Goal: Task Accomplishment & Management: Use online tool/utility

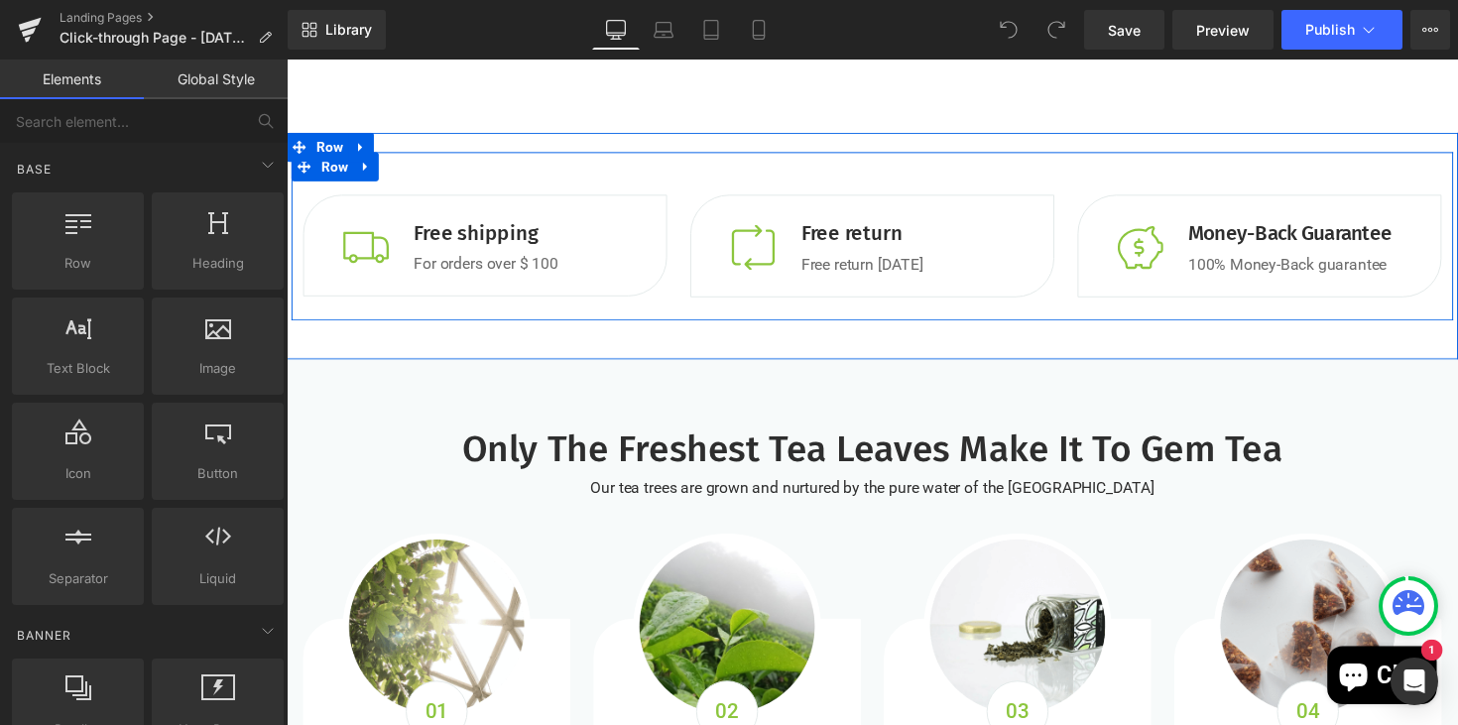
scroll to position [1091, 0]
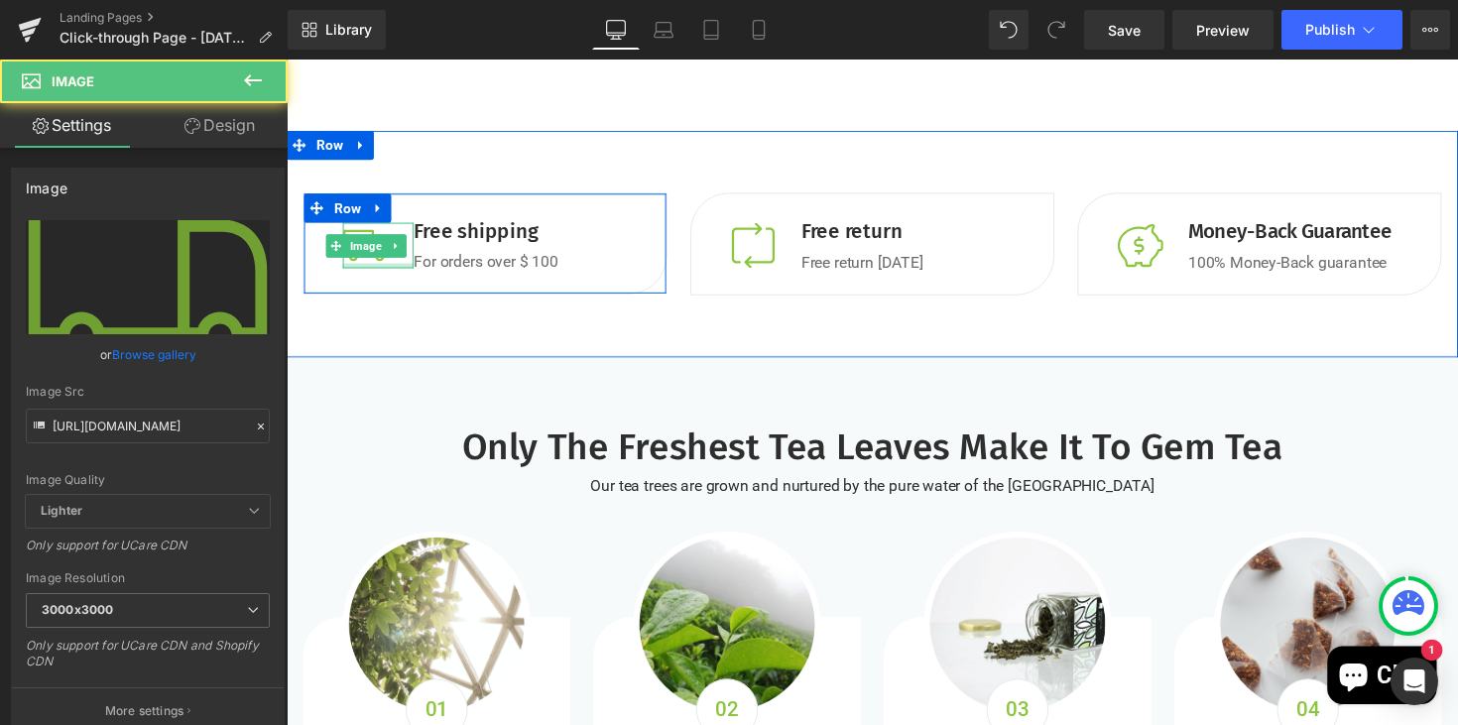
click at [396, 269] on div at bounding box center [380, 271] width 72 height 5
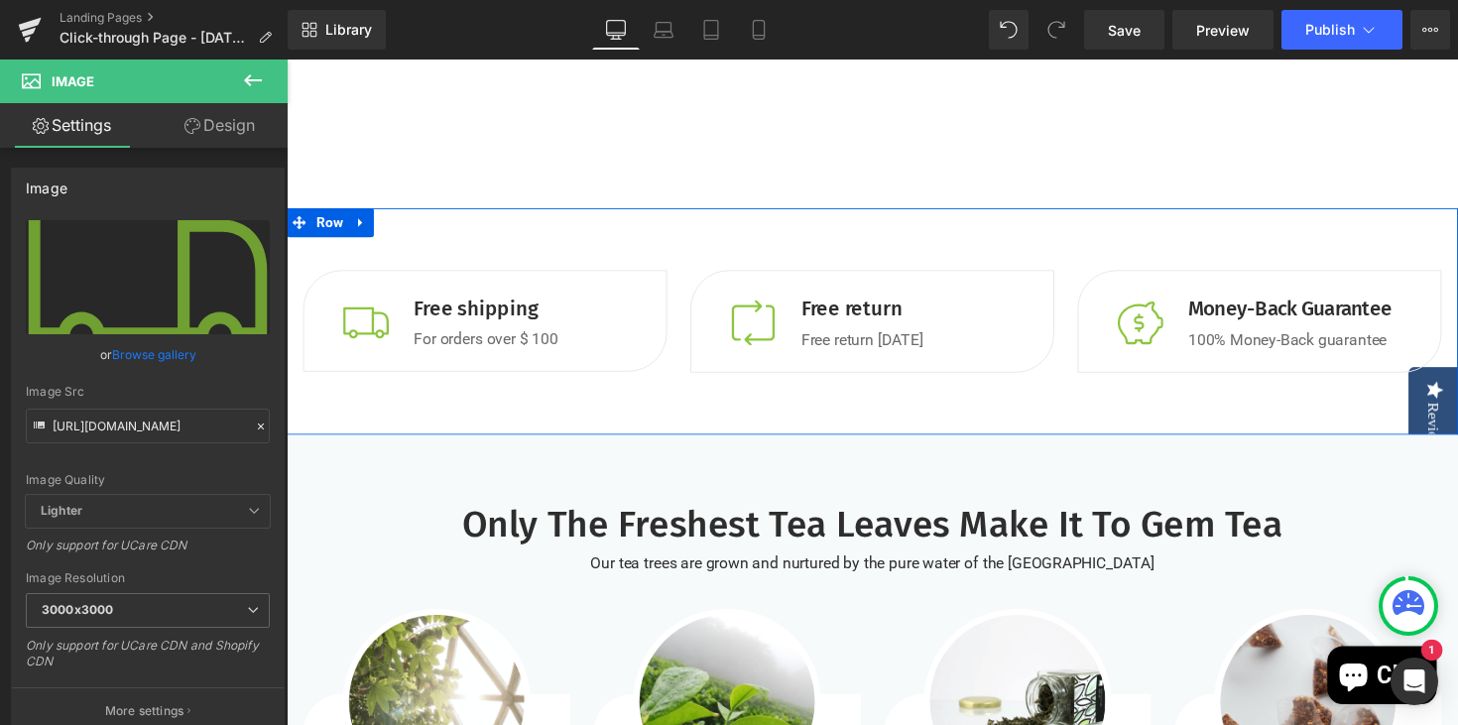
scroll to position [1009, 0]
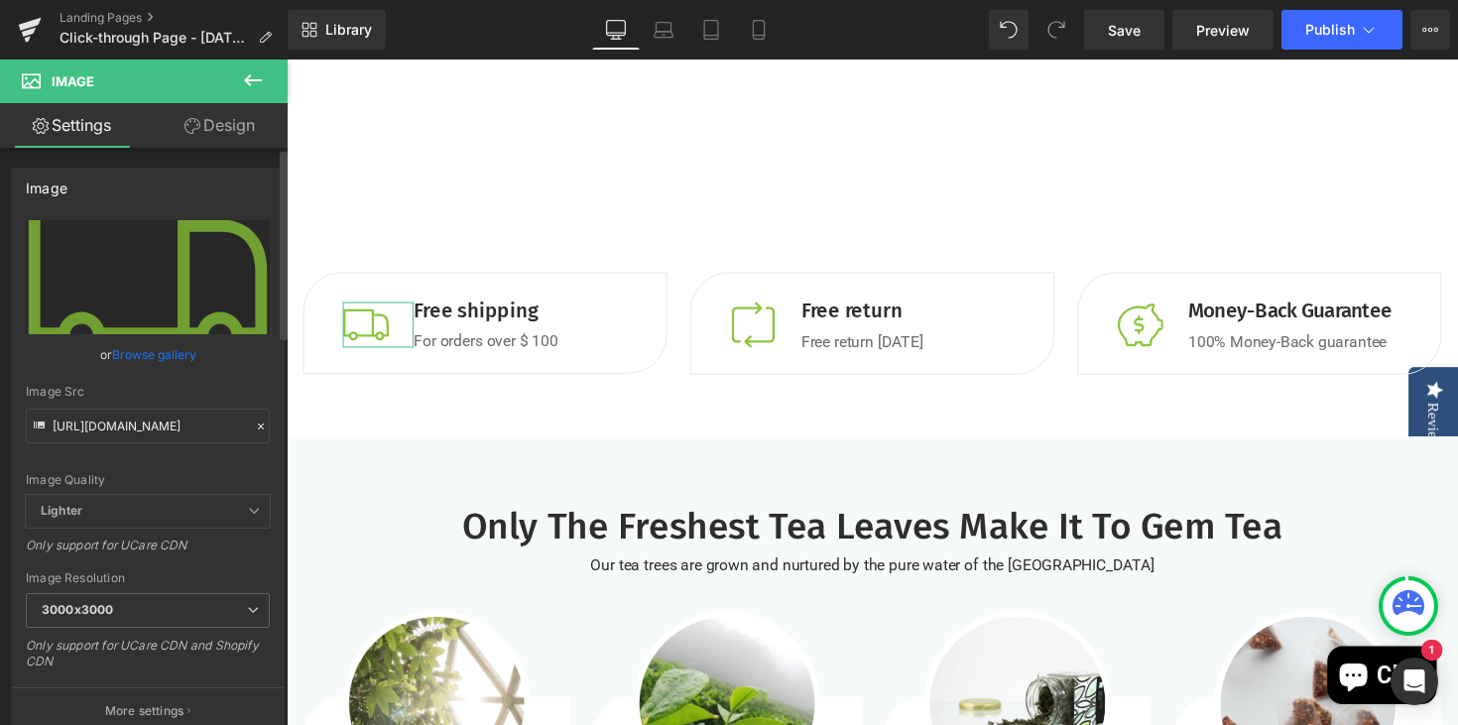
click at [182, 358] on link "Browse gallery" at bounding box center [154, 354] width 84 height 35
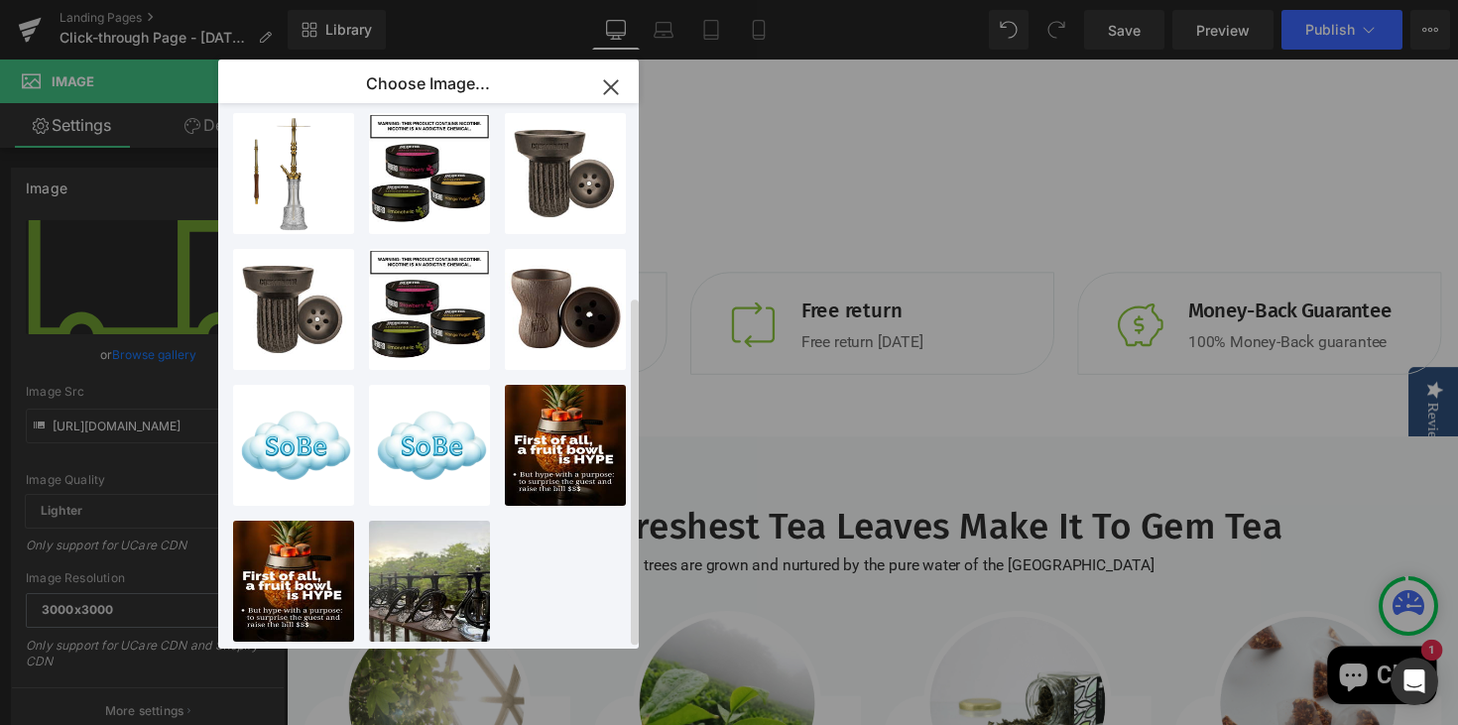
scroll to position [0, 0]
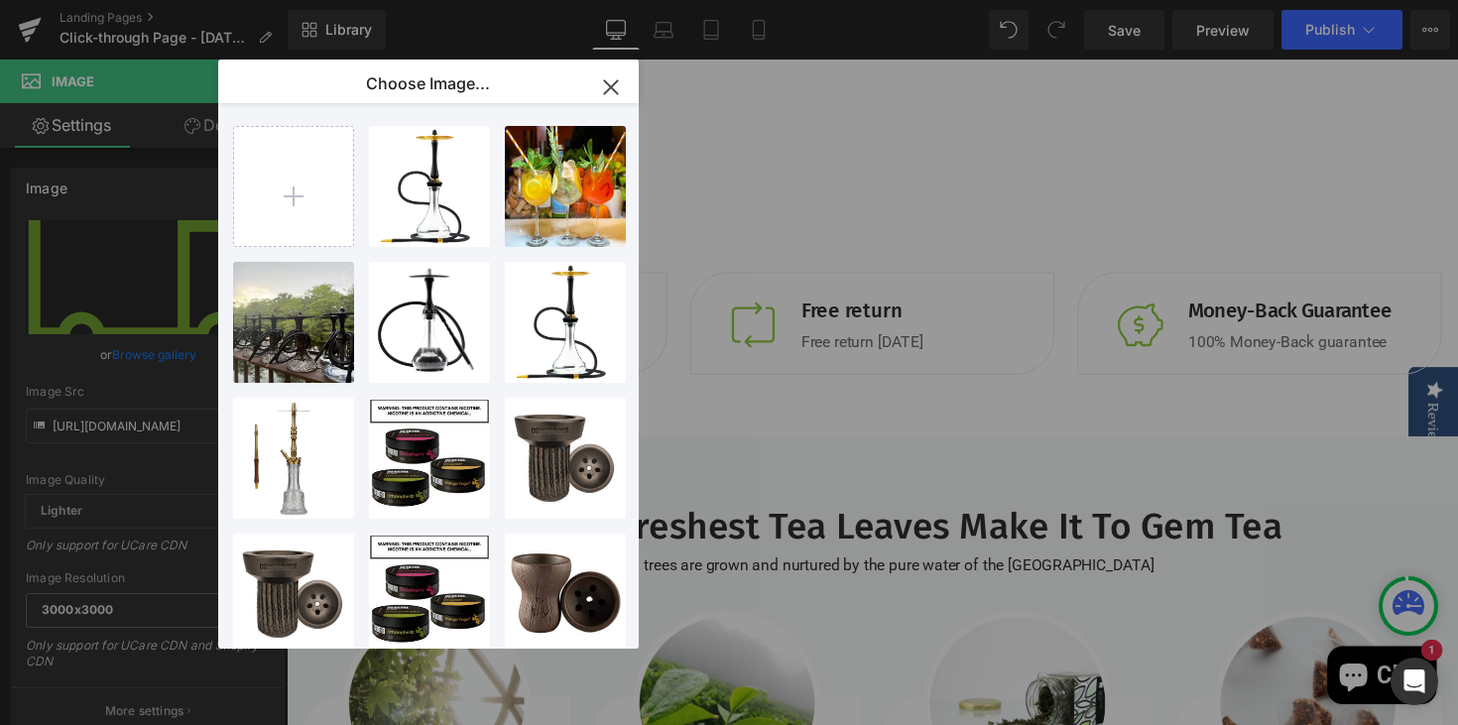
click at [605, 87] on icon "button" at bounding box center [611, 87] width 32 height 32
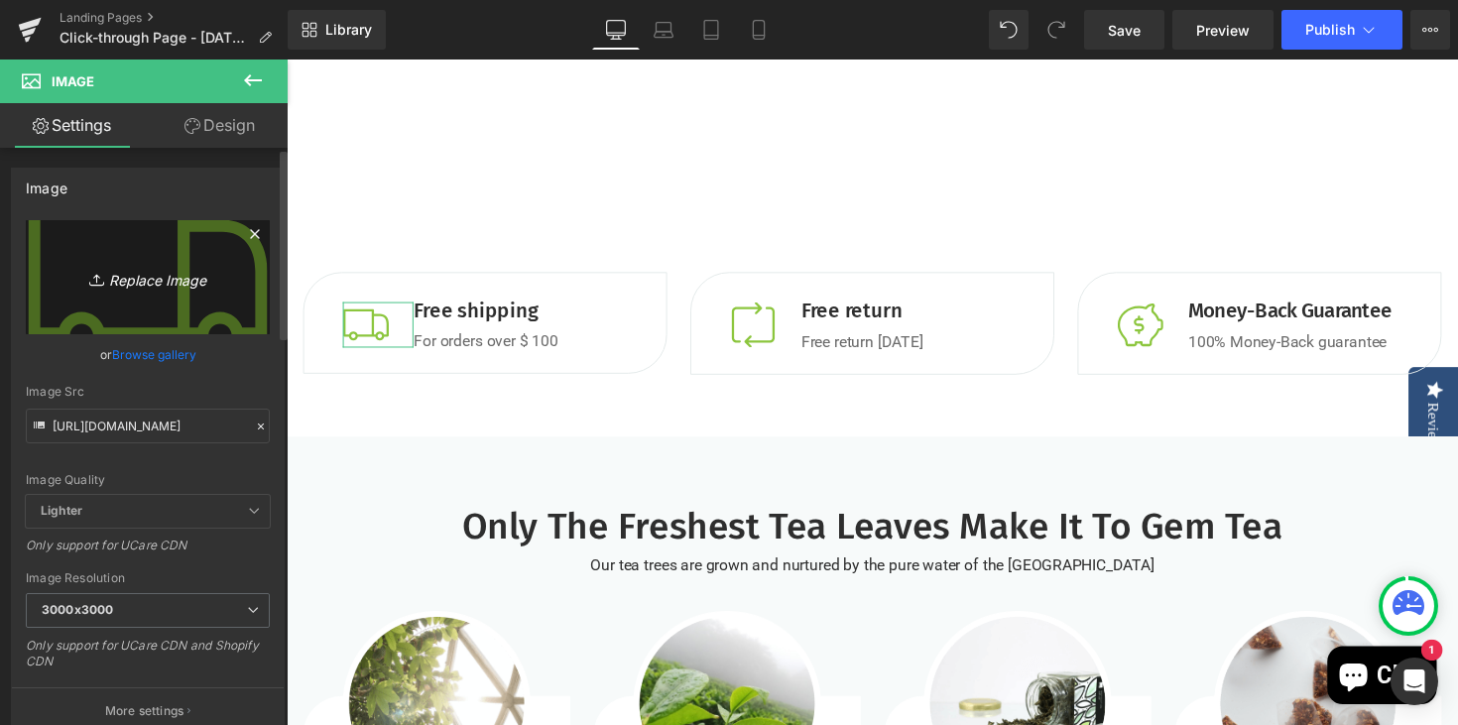
click at [150, 285] on icon "Replace Image" at bounding box center [147, 277] width 159 height 25
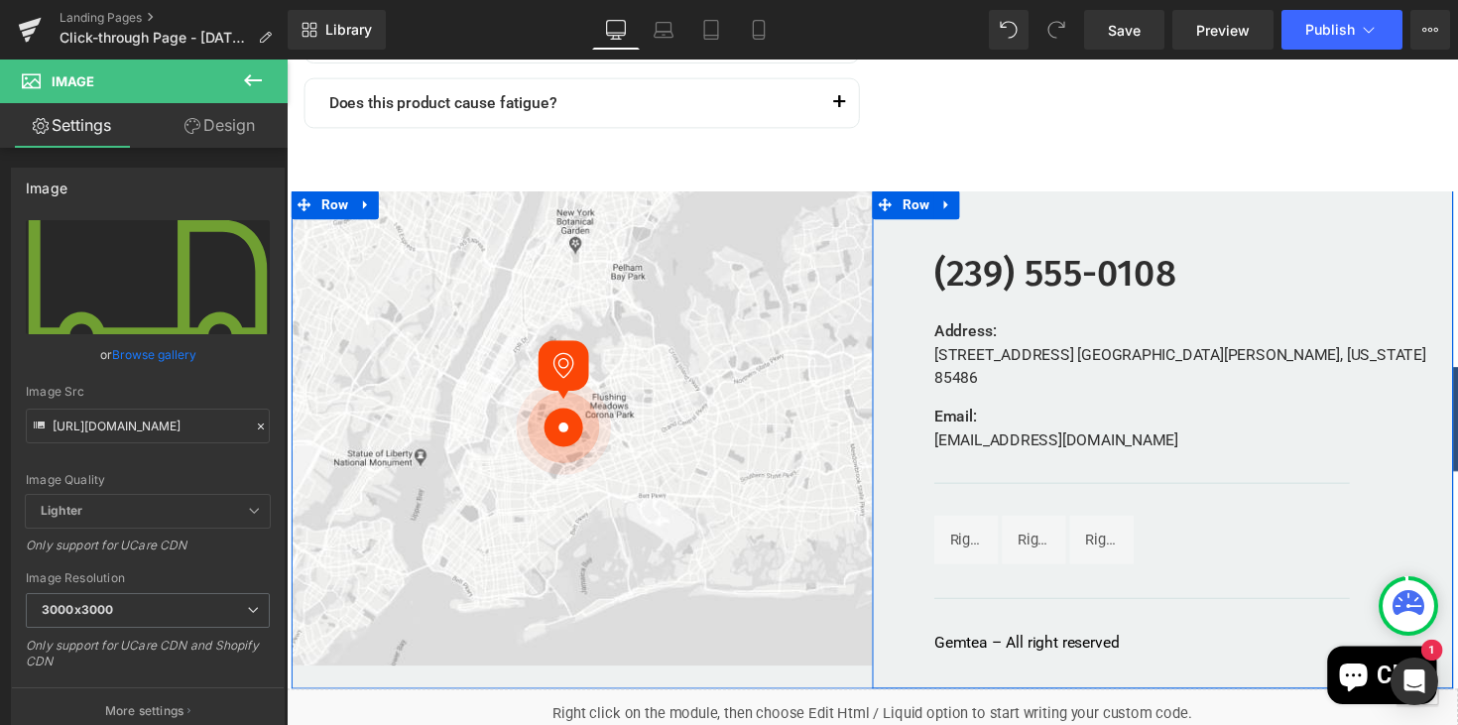
scroll to position [5952, 0]
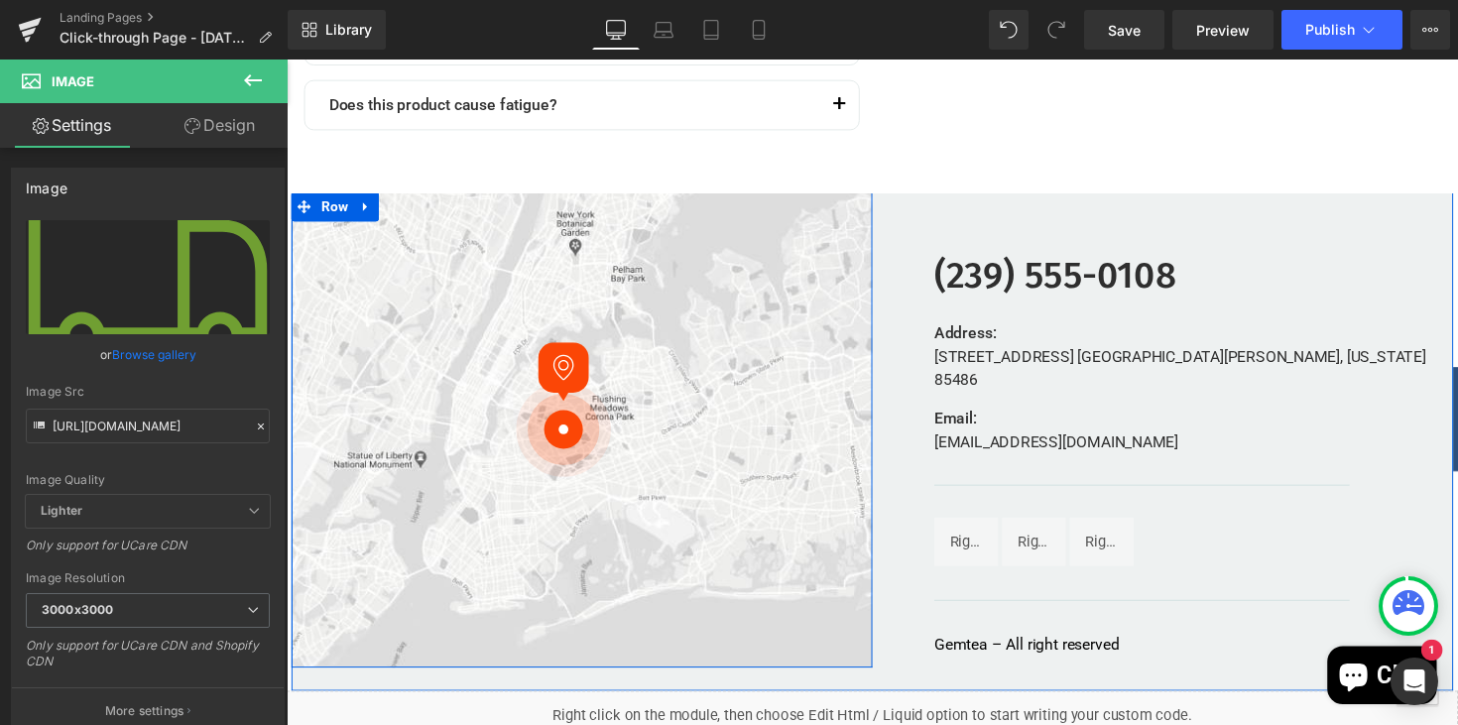
click at [694, 402] on div "Image" at bounding box center [589, 356] width 595 height 262
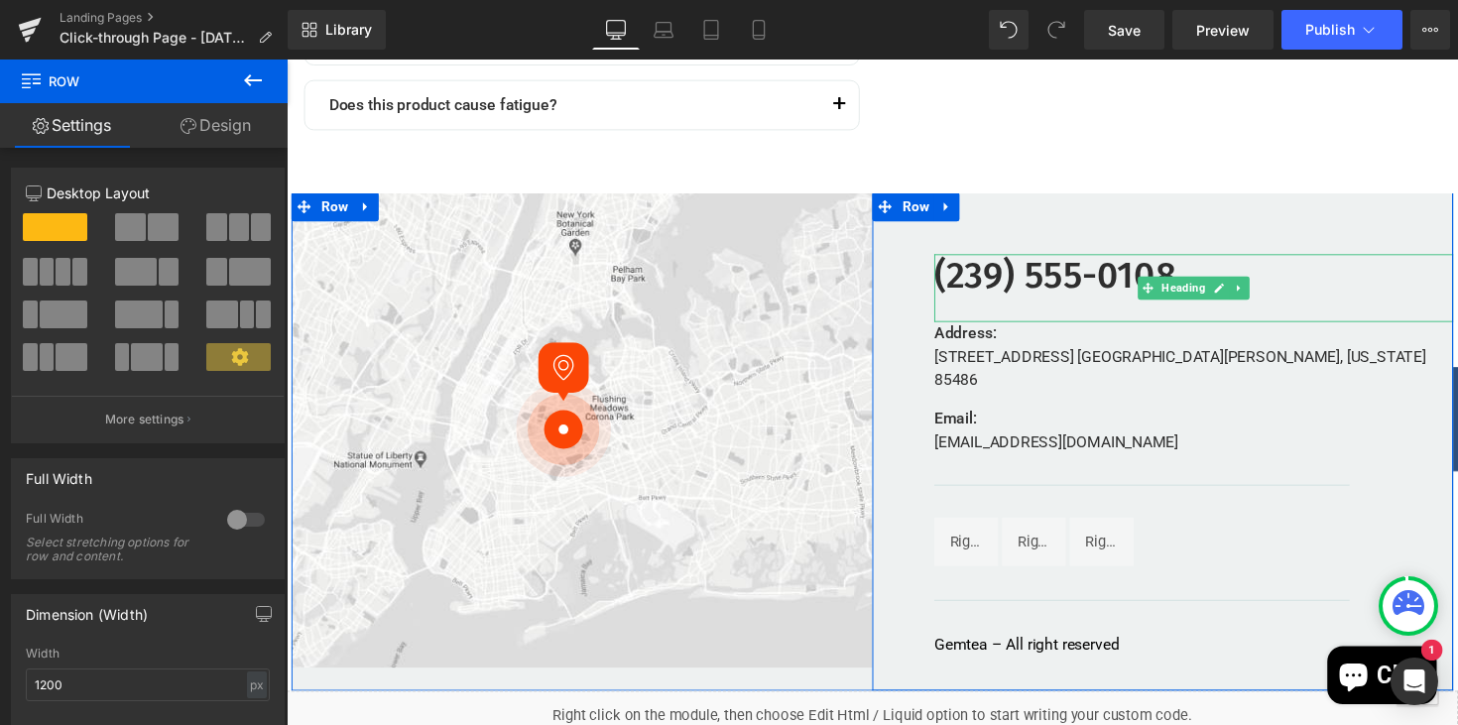
click at [1094, 288] on strong "(239) 555-0108" at bounding box center [1074, 281] width 248 height 46
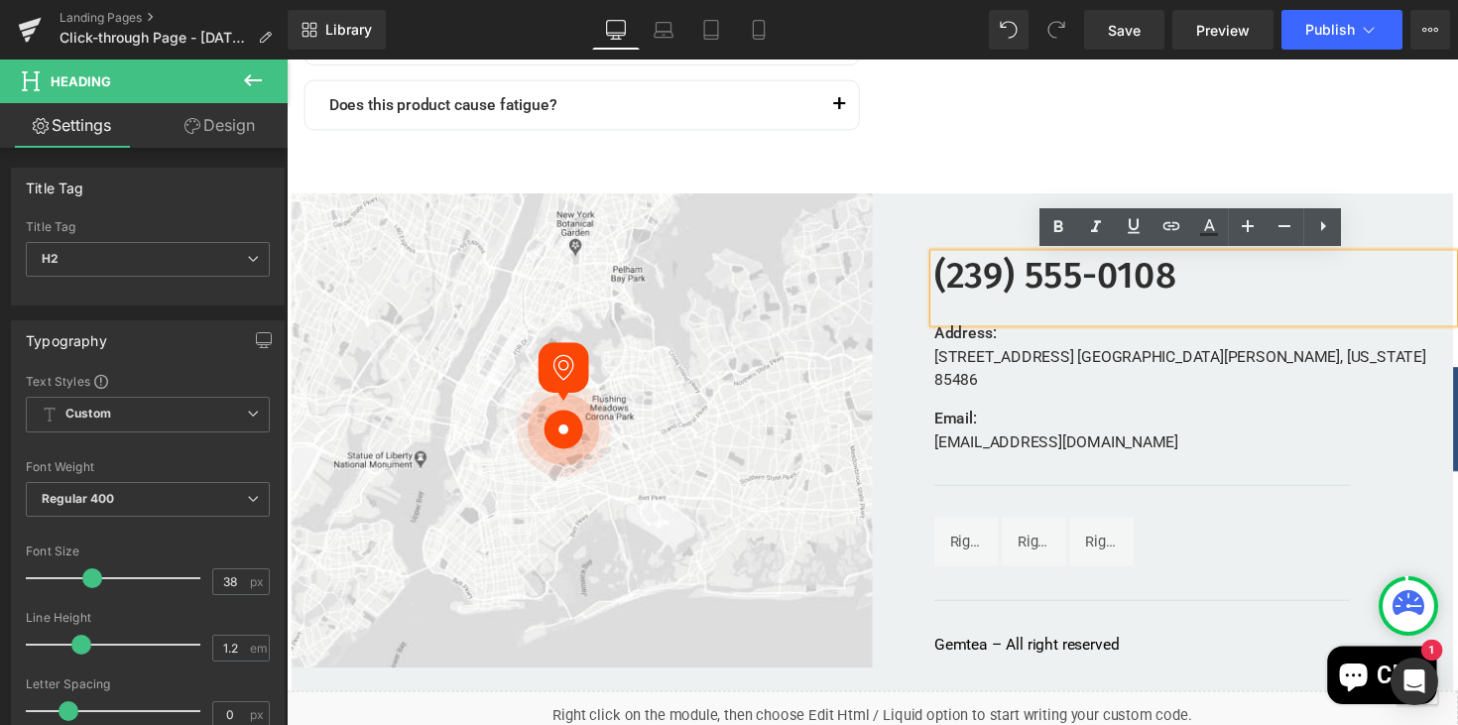
click at [1198, 287] on strong "(239) 555-0108" at bounding box center [1074, 281] width 248 height 46
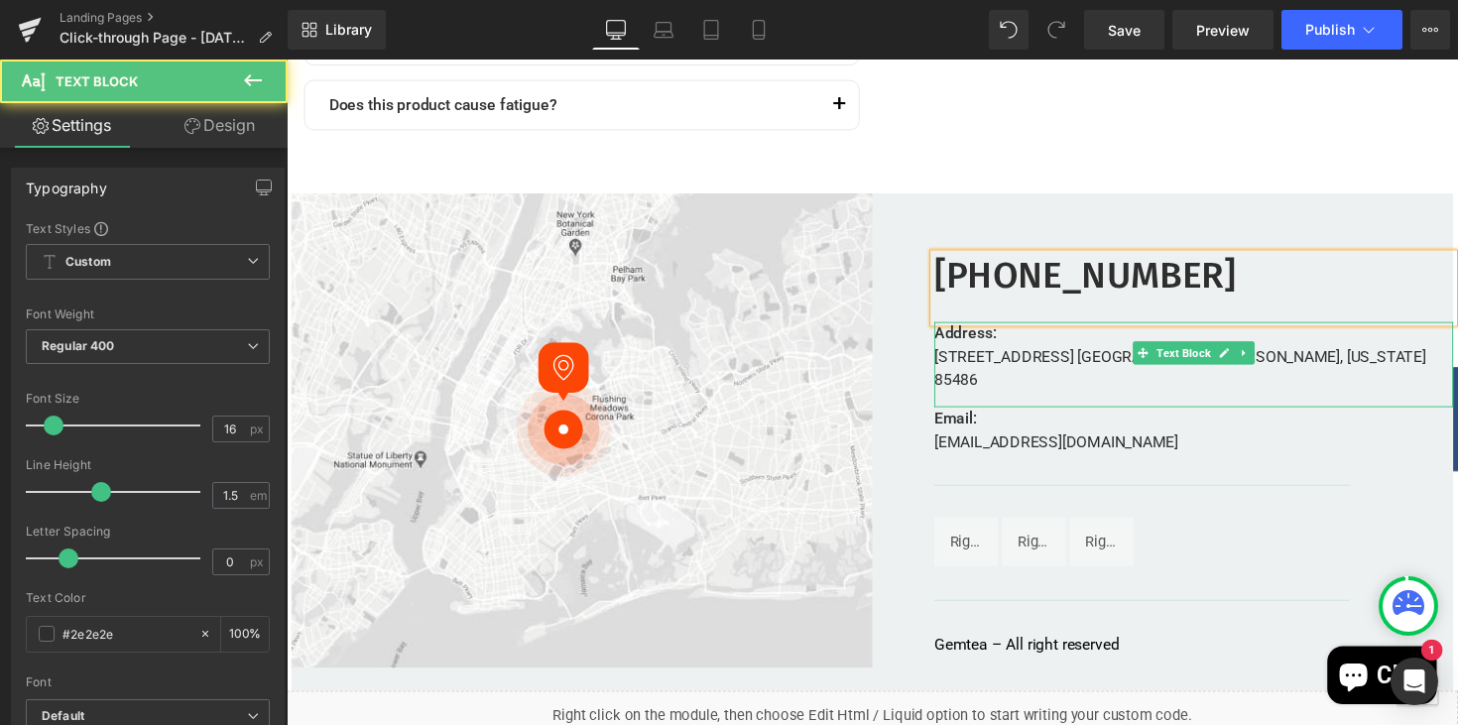
click at [1305, 362] on p "[STREET_ADDRESS] [GEOGRAPHIC_DATA][PERSON_NAME], [US_STATE] 85486" at bounding box center [1215, 376] width 531 height 48
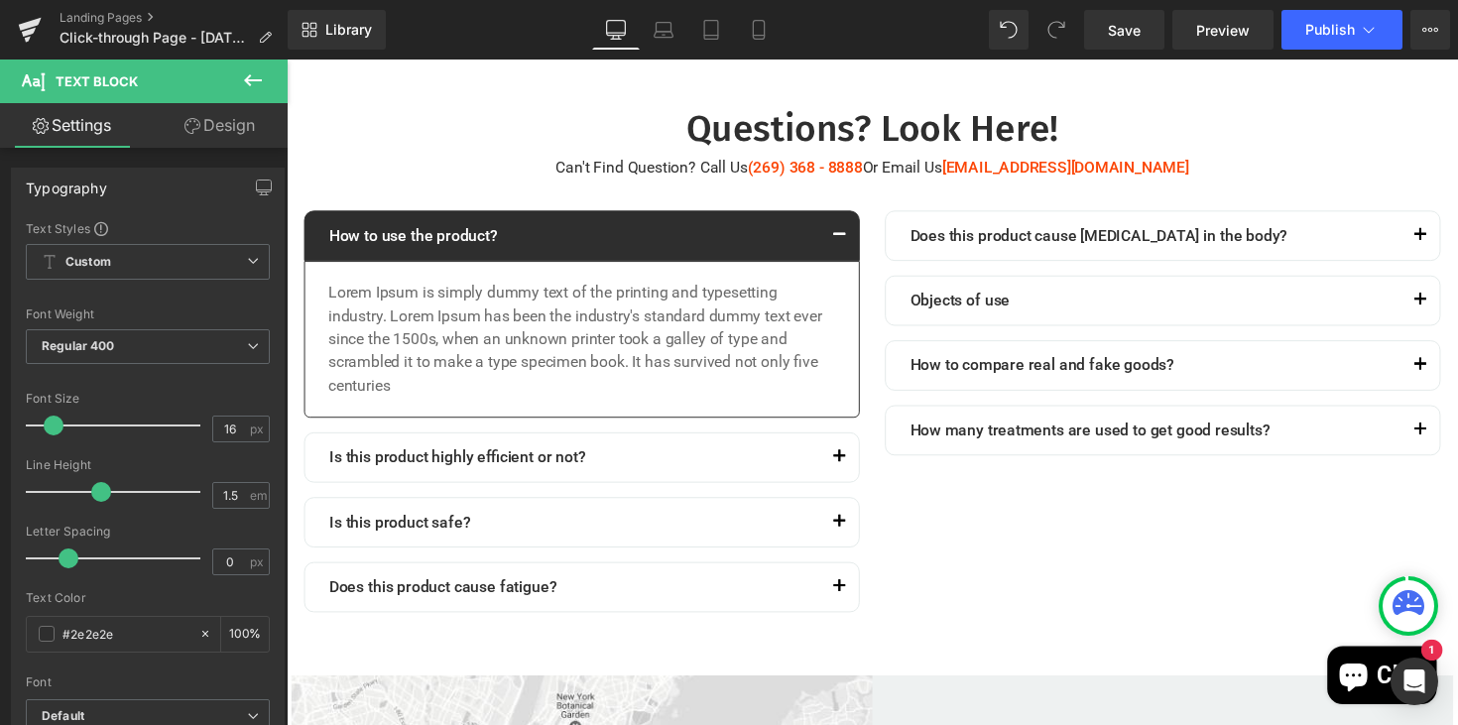
scroll to position [5459, 0]
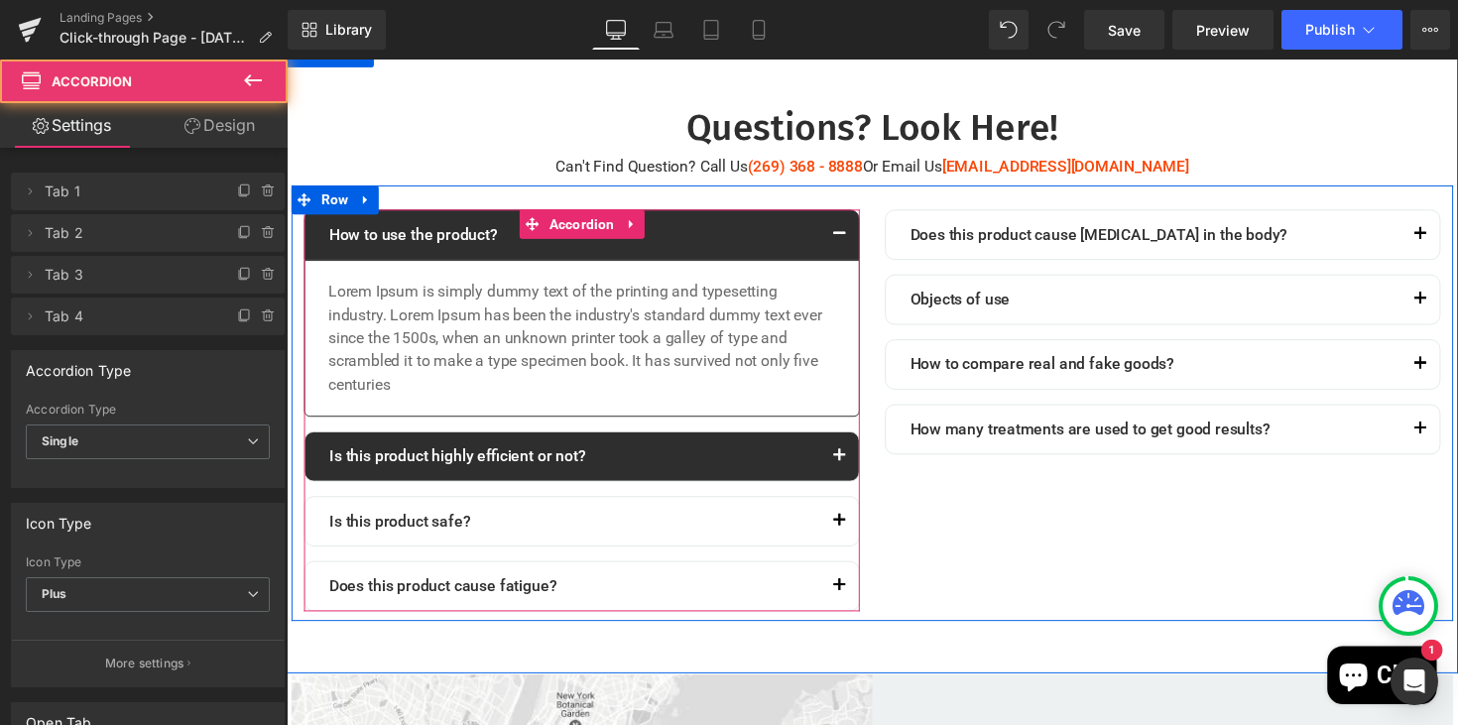
click at [849, 467] on button "button" at bounding box center [853, 466] width 40 height 50
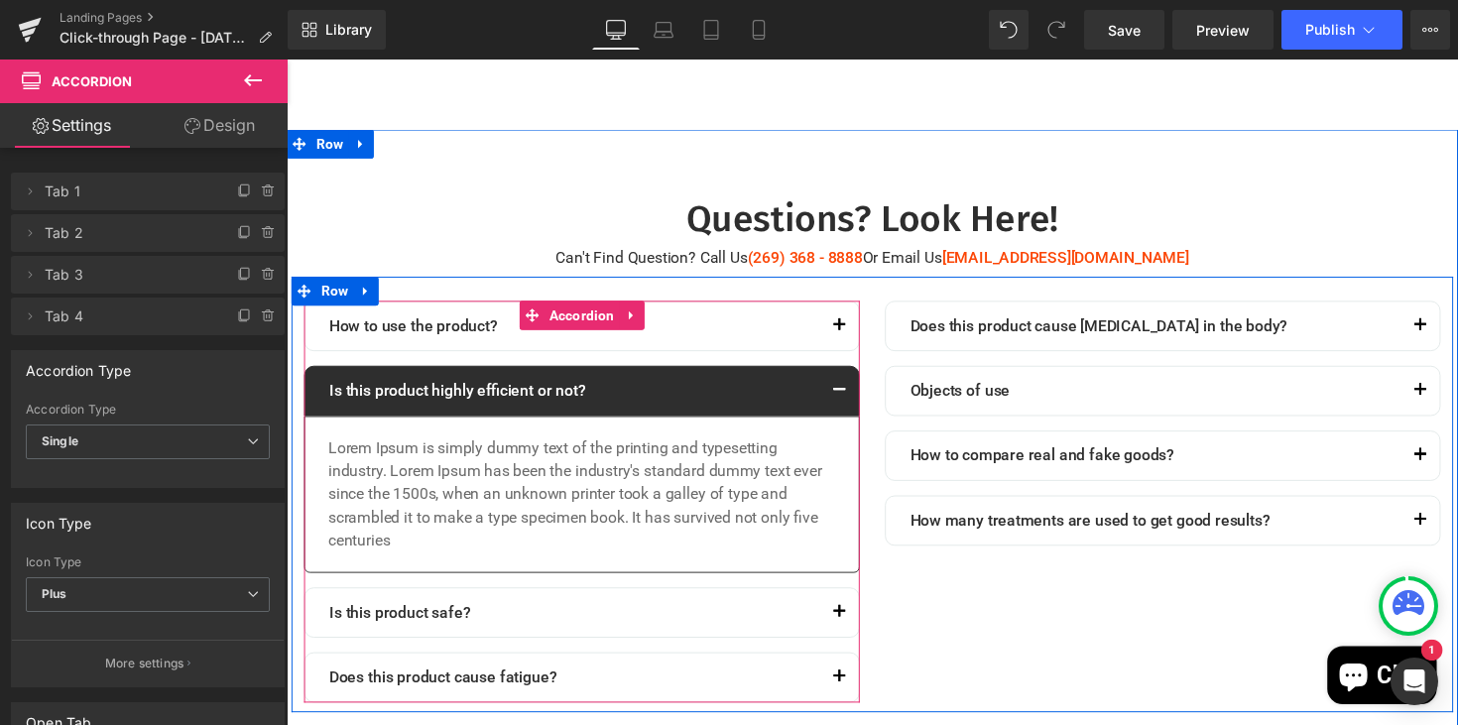
scroll to position [5363, 0]
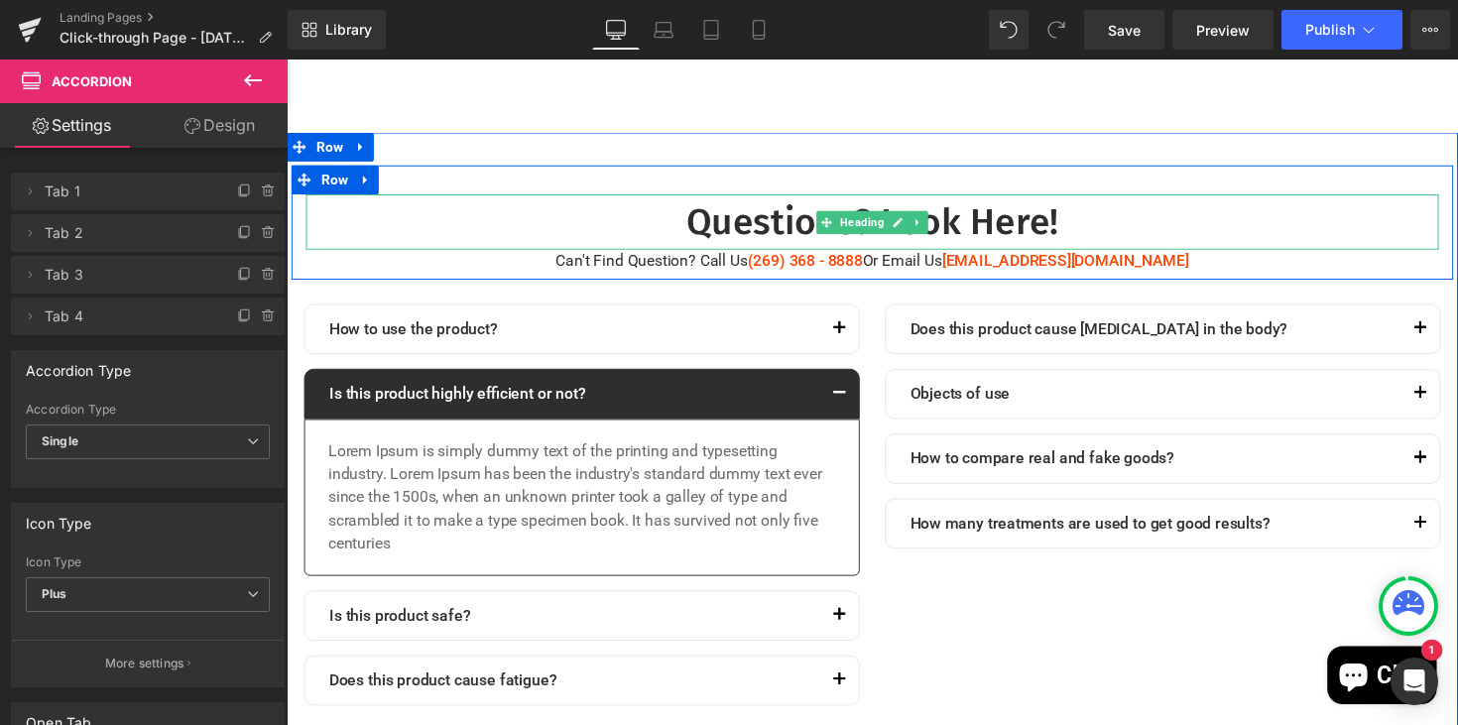
click at [1054, 224] on strong "Questions? Look Here!" at bounding box center [886, 225] width 381 height 46
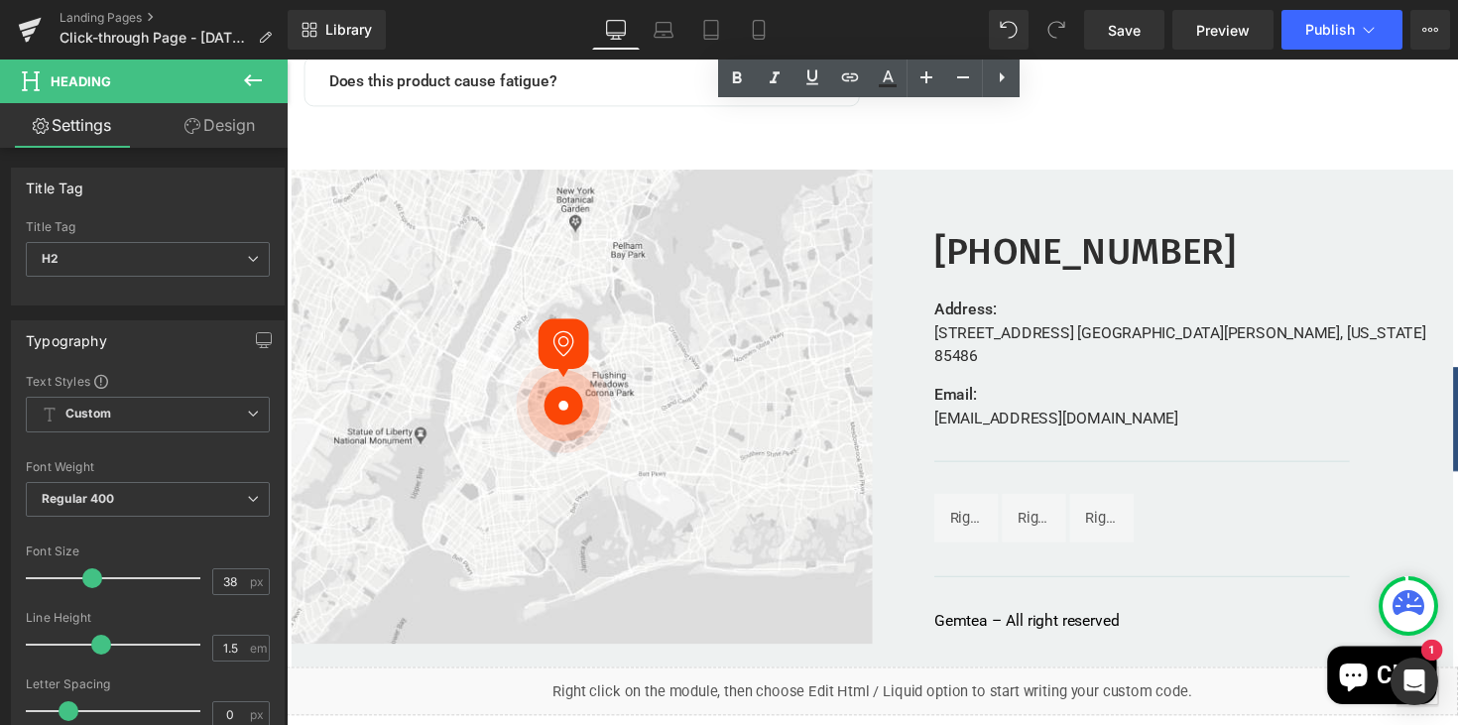
scroll to position [5977, 0]
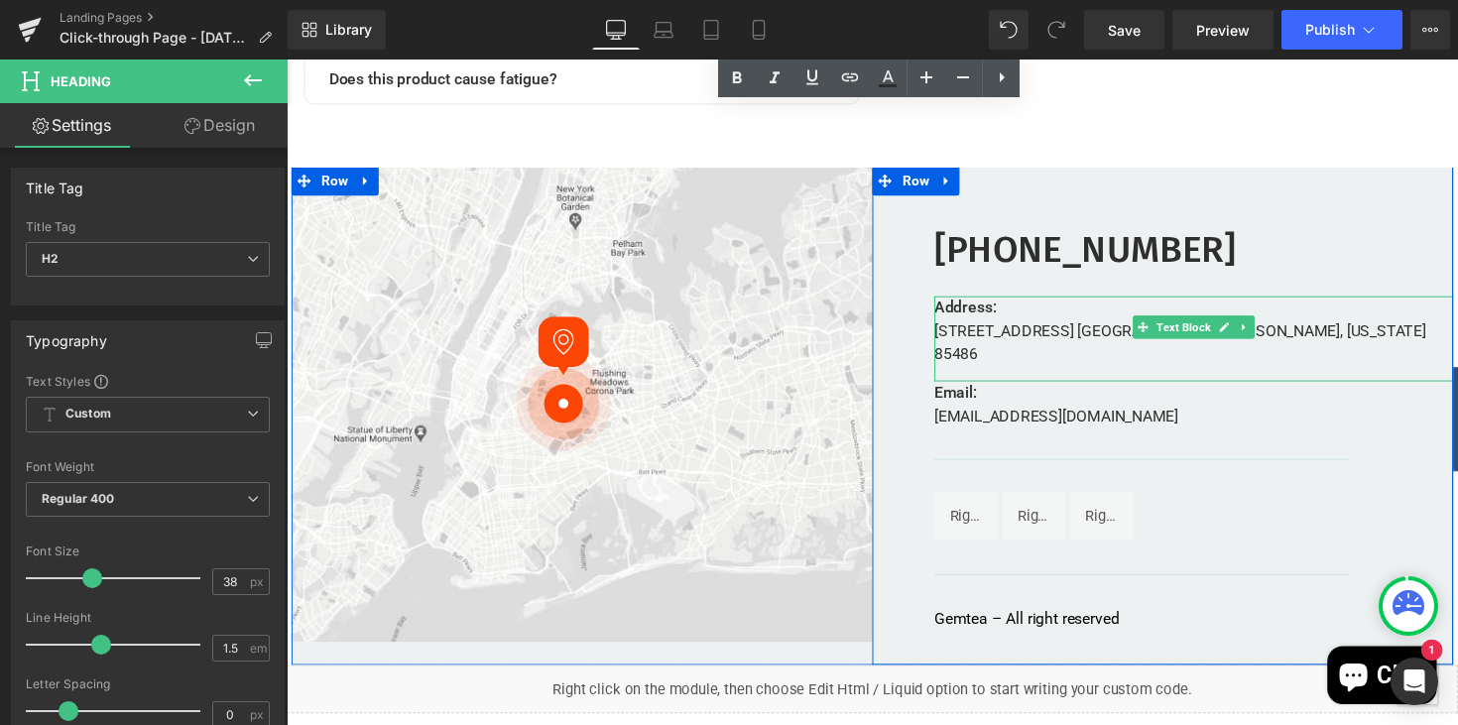
click at [1037, 335] on p "[STREET_ADDRESS] [GEOGRAPHIC_DATA][PERSON_NAME], [US_STATE] 85486" at bounding box center [1215, 350] width 531 height 48
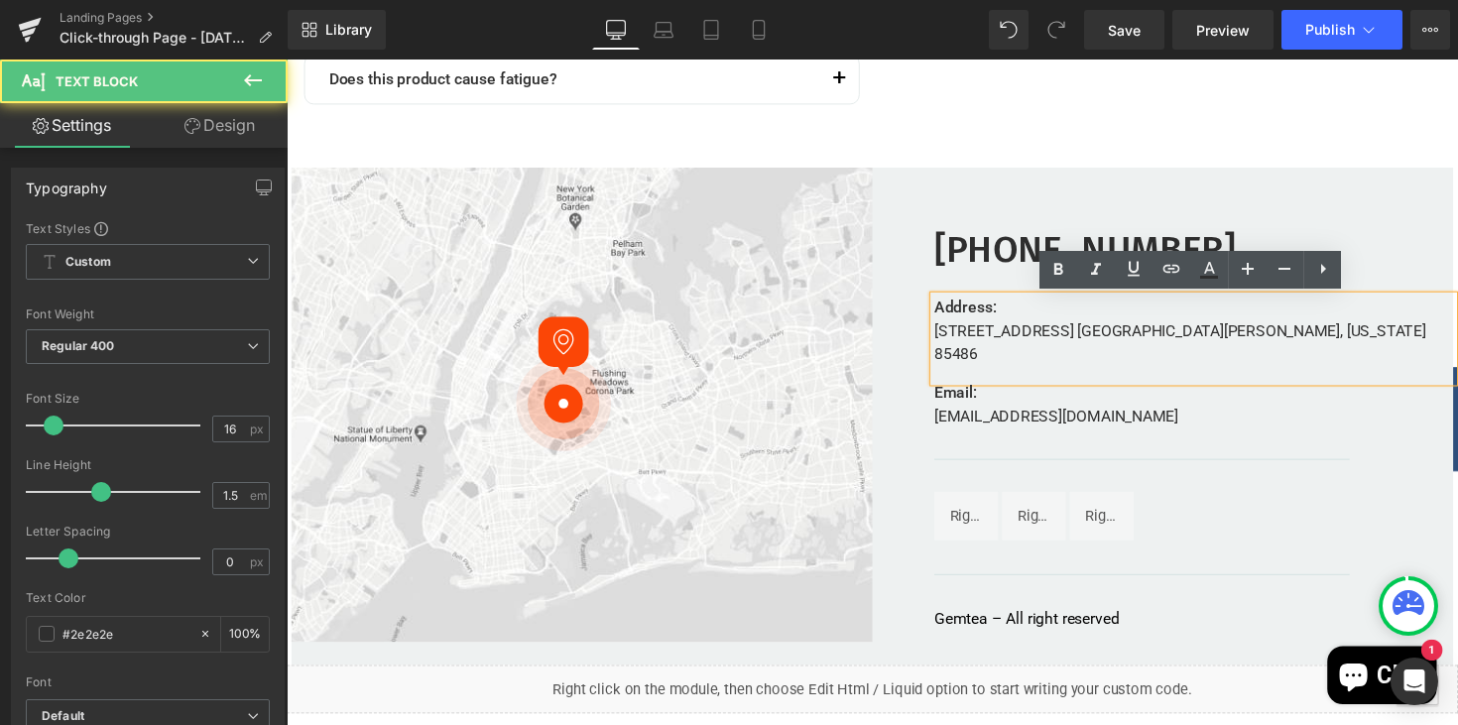
click at [1283, 338] on p "[STREET_ADDRESS] [GEOGRAPHIC_DATA][PERSON_NAME], [US_STATE] 85486" at bounding box center [1215, 350] width 531 height 48
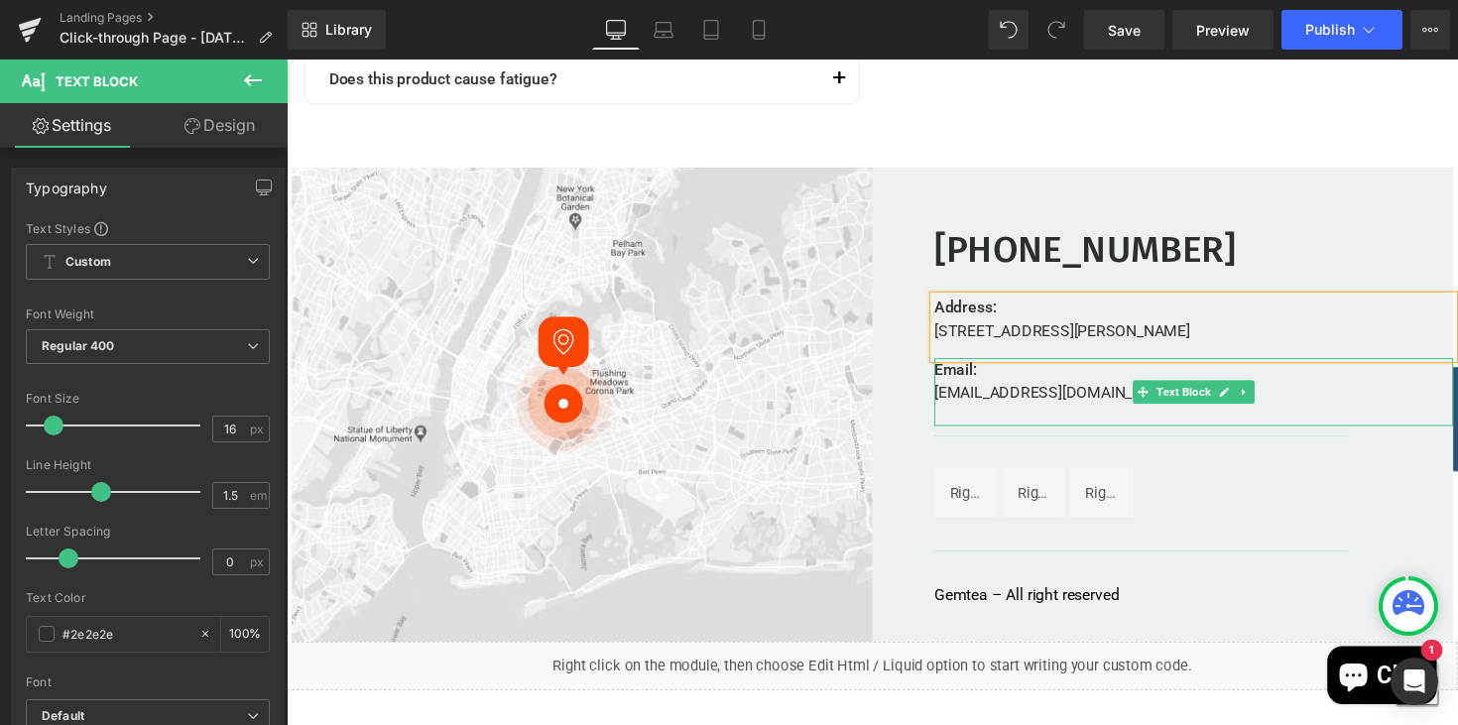
click at [1094, 401] on div "Email: [EMAIL_ADDRESS][DOMAIN_NAME]" at bounding box center [1215, 400] width 531 height 69
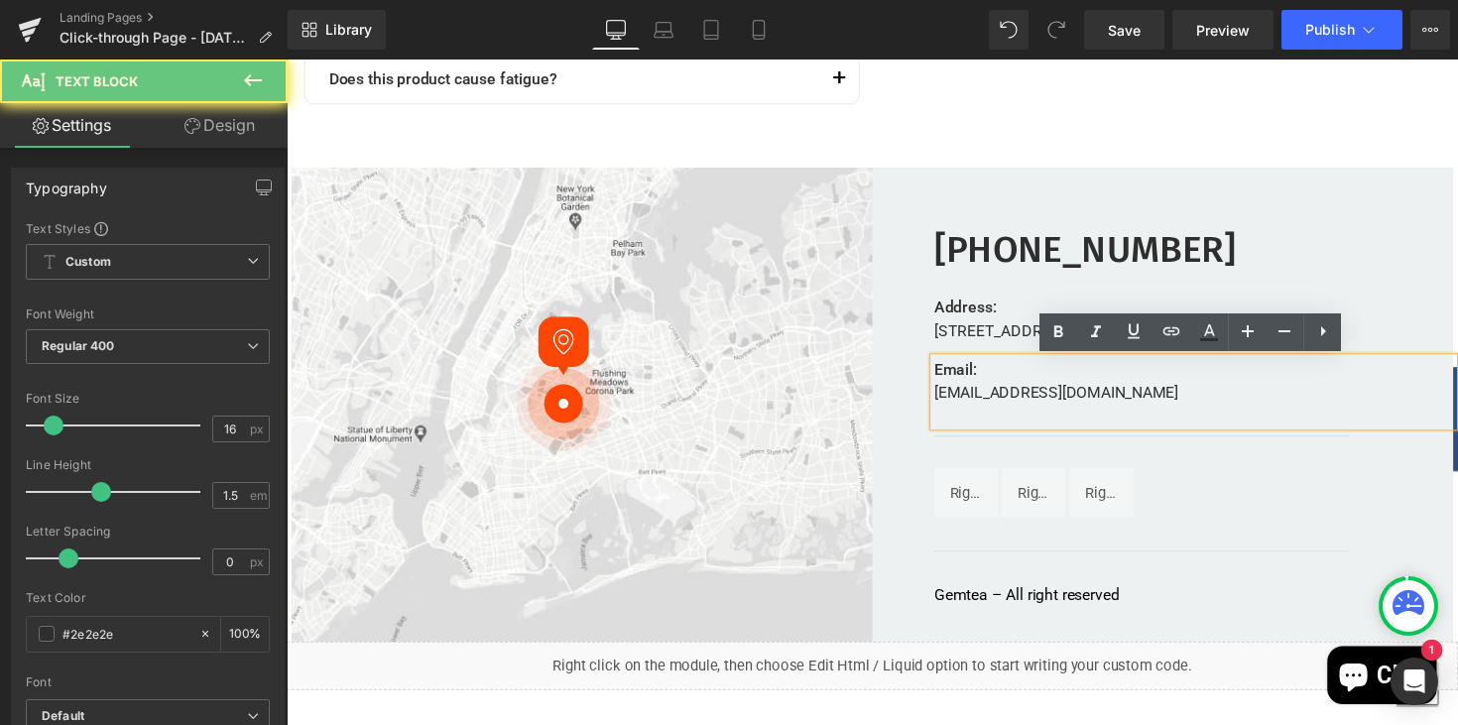
click at [1093, 401] on div "Email: [EMAIL_ADDRESS][DOMAIN_NAME]" at bounding box center [1215, 400] width 531 height 69
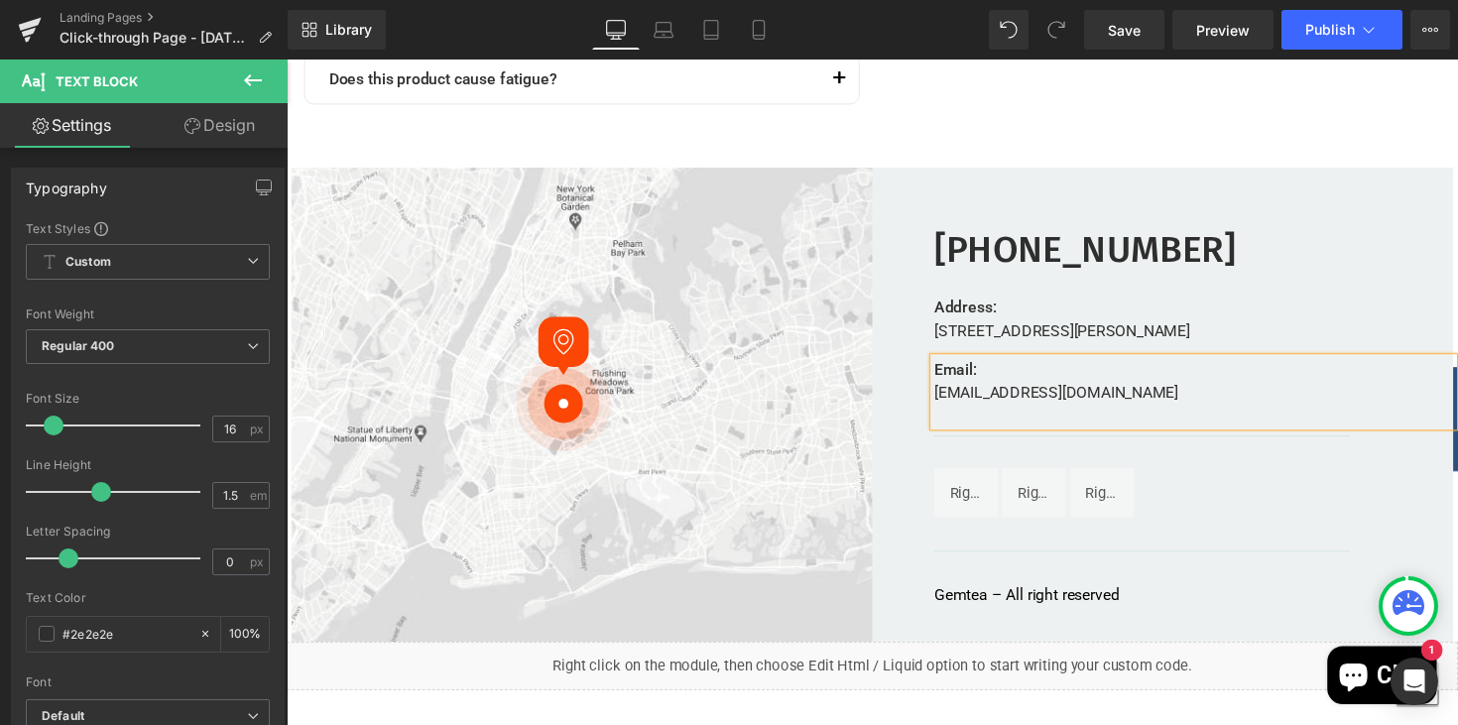
click at [921, 469] on div "[PHONE_NUMBER] Heading Address: [STREET_ADDRESS][PERSON_NAME] Text Block Email:…" at bounding box center [1183, 413] width 595 height 487
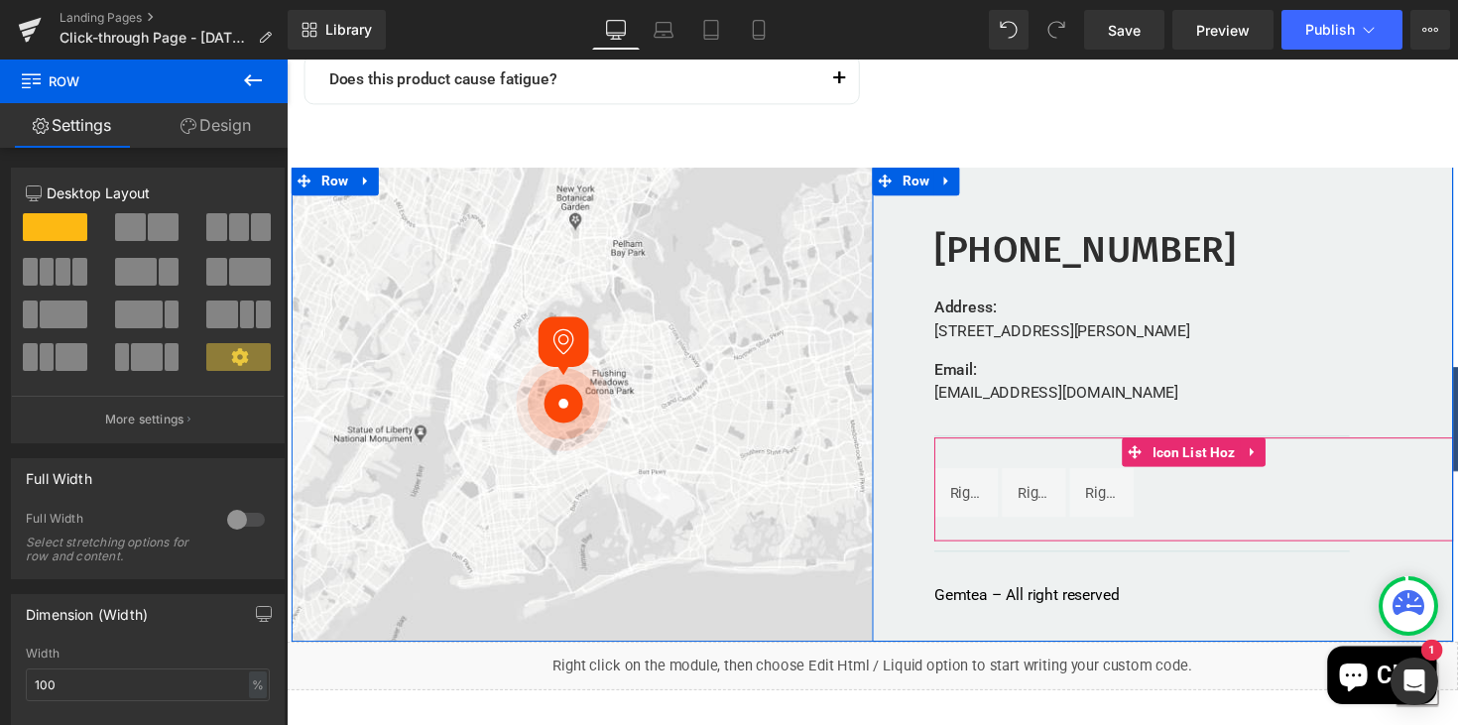
click at [1239, 527] on ul "Liquid Liquid Liquid" at bounding box center [1215, 507] width 531 height 57
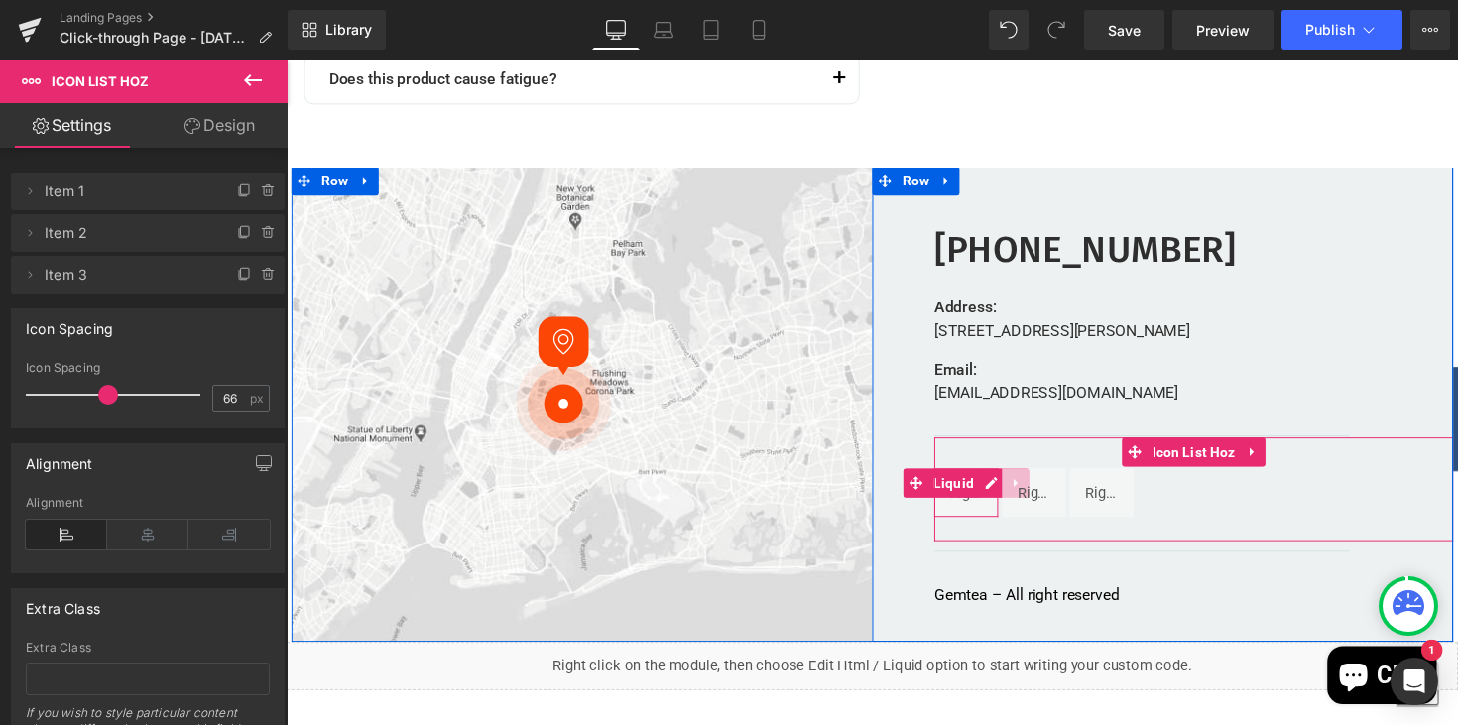
click at [979, 520] on div "Liquid" at bounding box center [982, 504] width 65 height 50
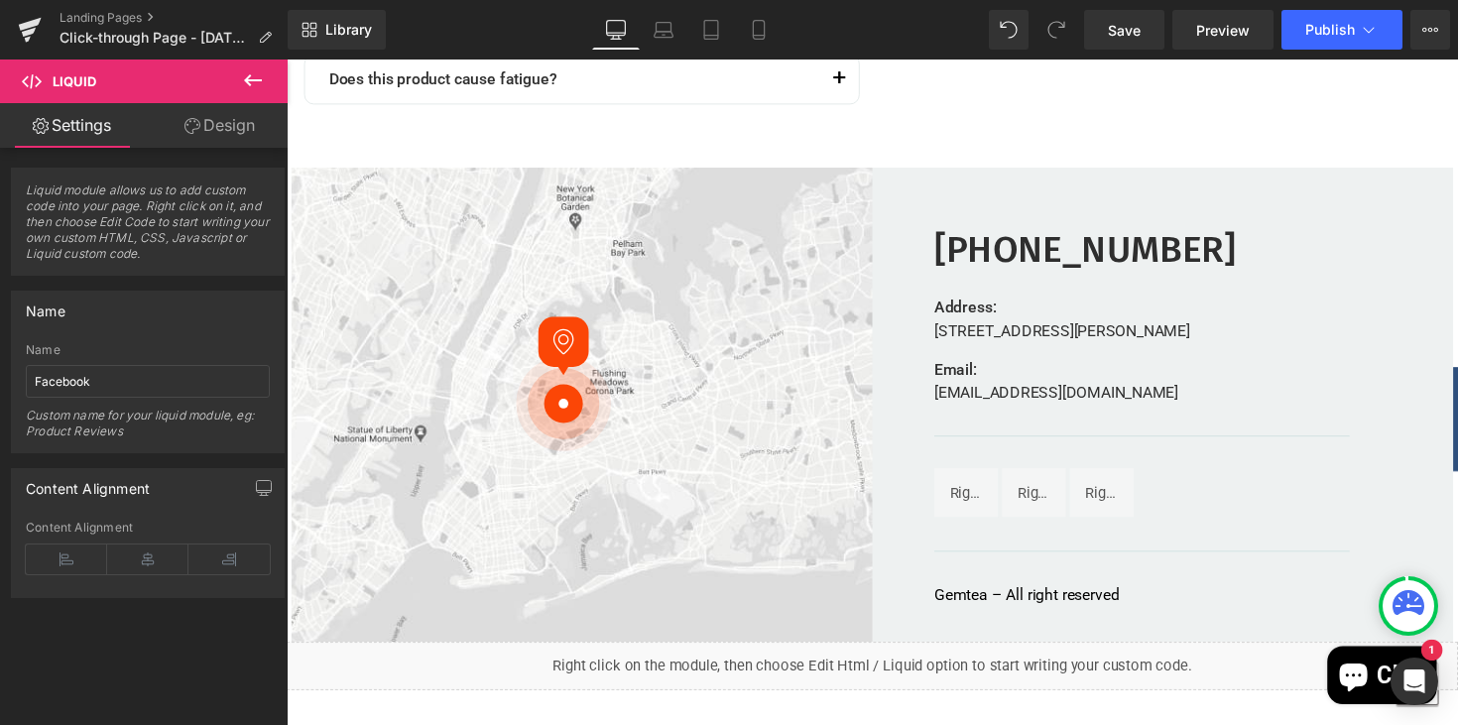
scroll to position [5998, 0]
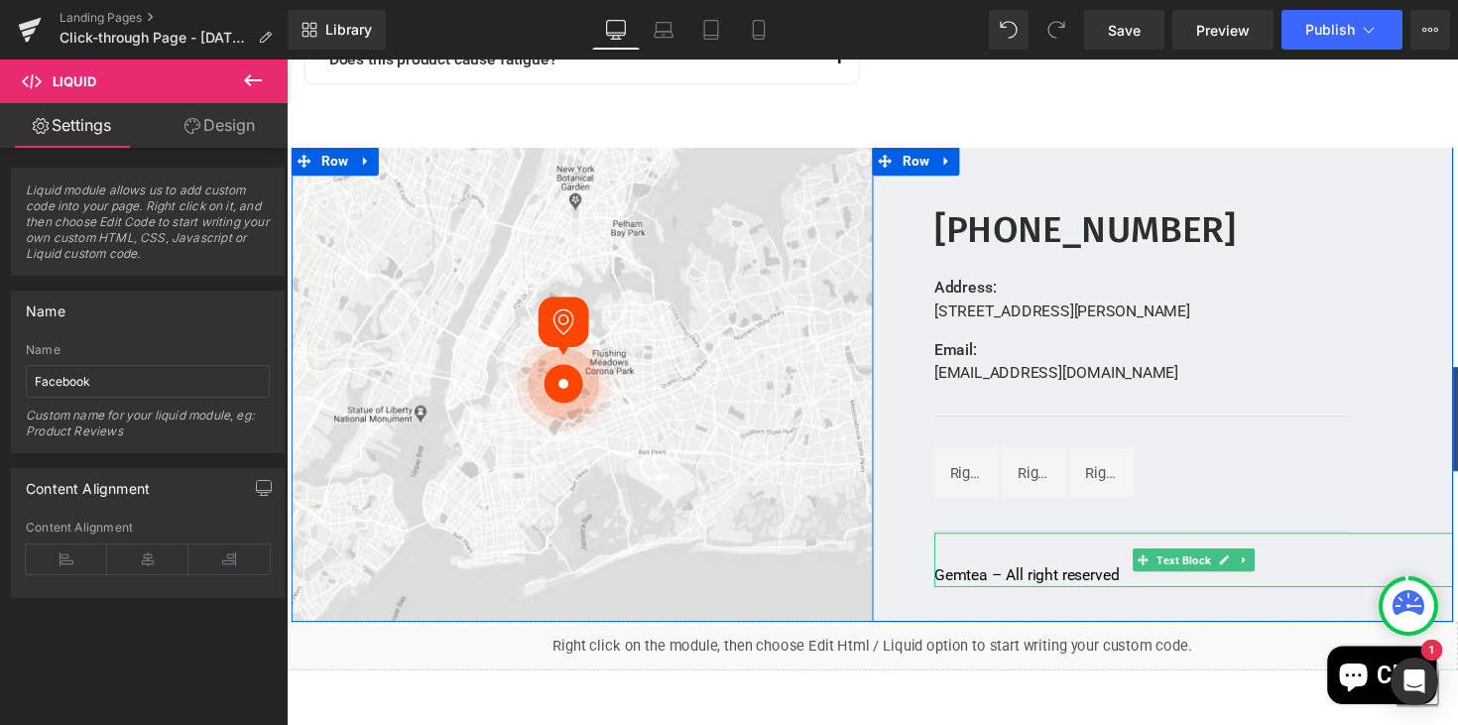
click at [1003, 585] on p "Gemtea – All right reserved" at bounding box center [1215, 588] width 531 height 24
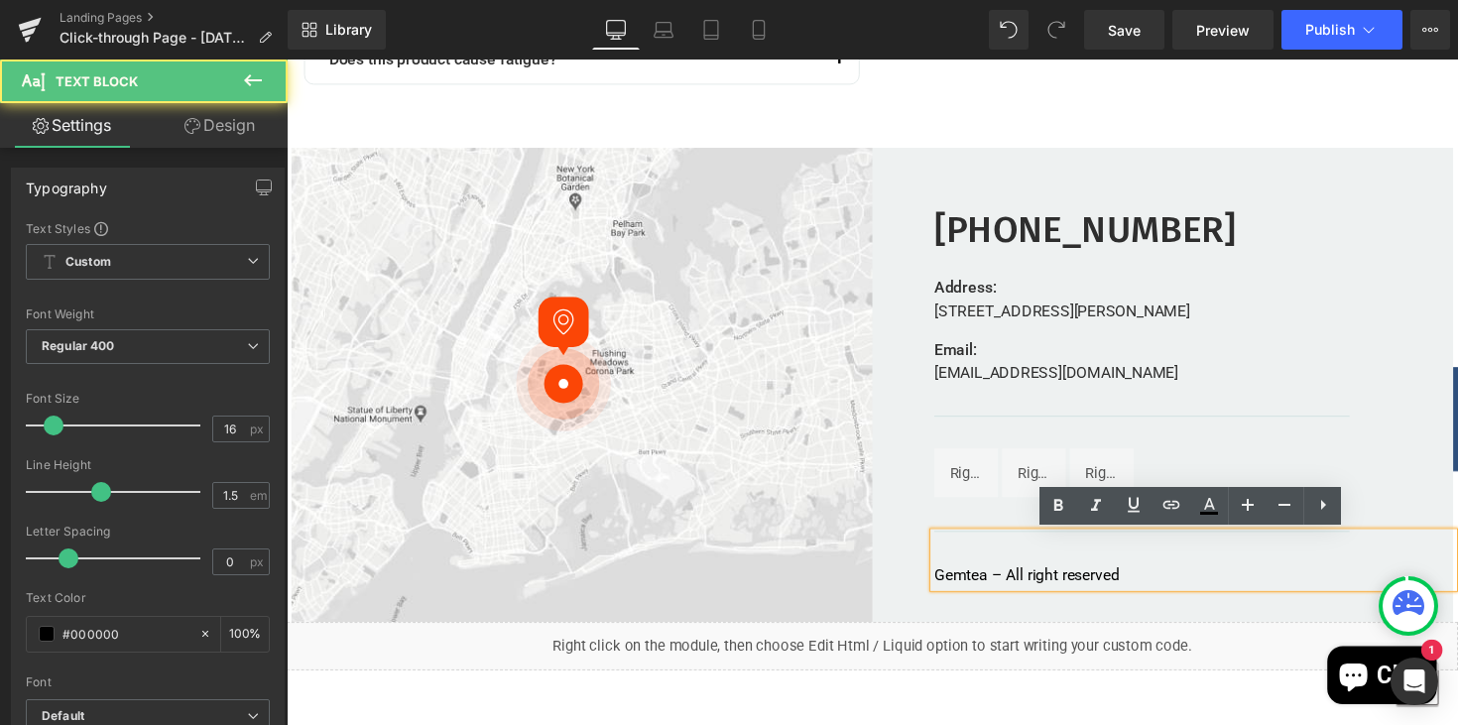
click at [1004, 592] on p "Gemtea – All right reserved" at bounding box center [1215, 588] width 531 height 24
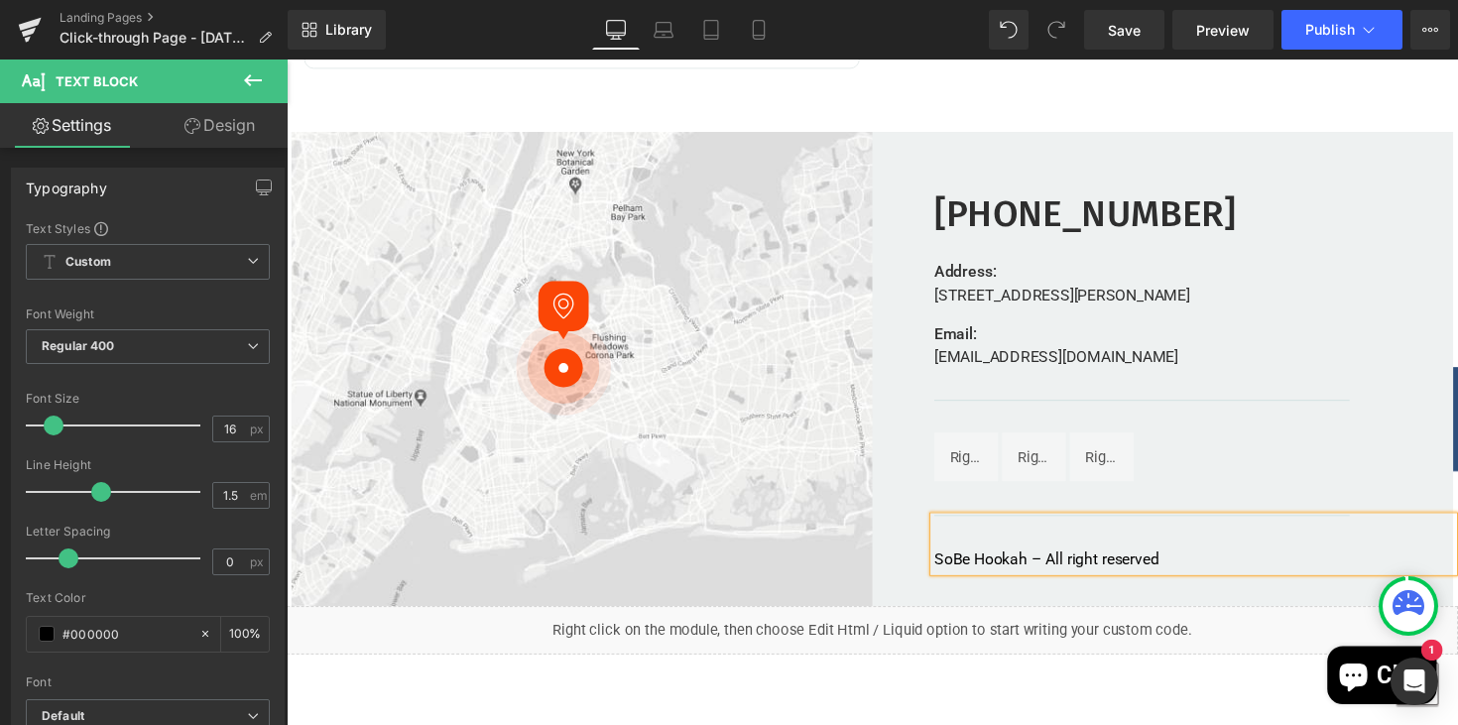
scroll to position [6016, 0]
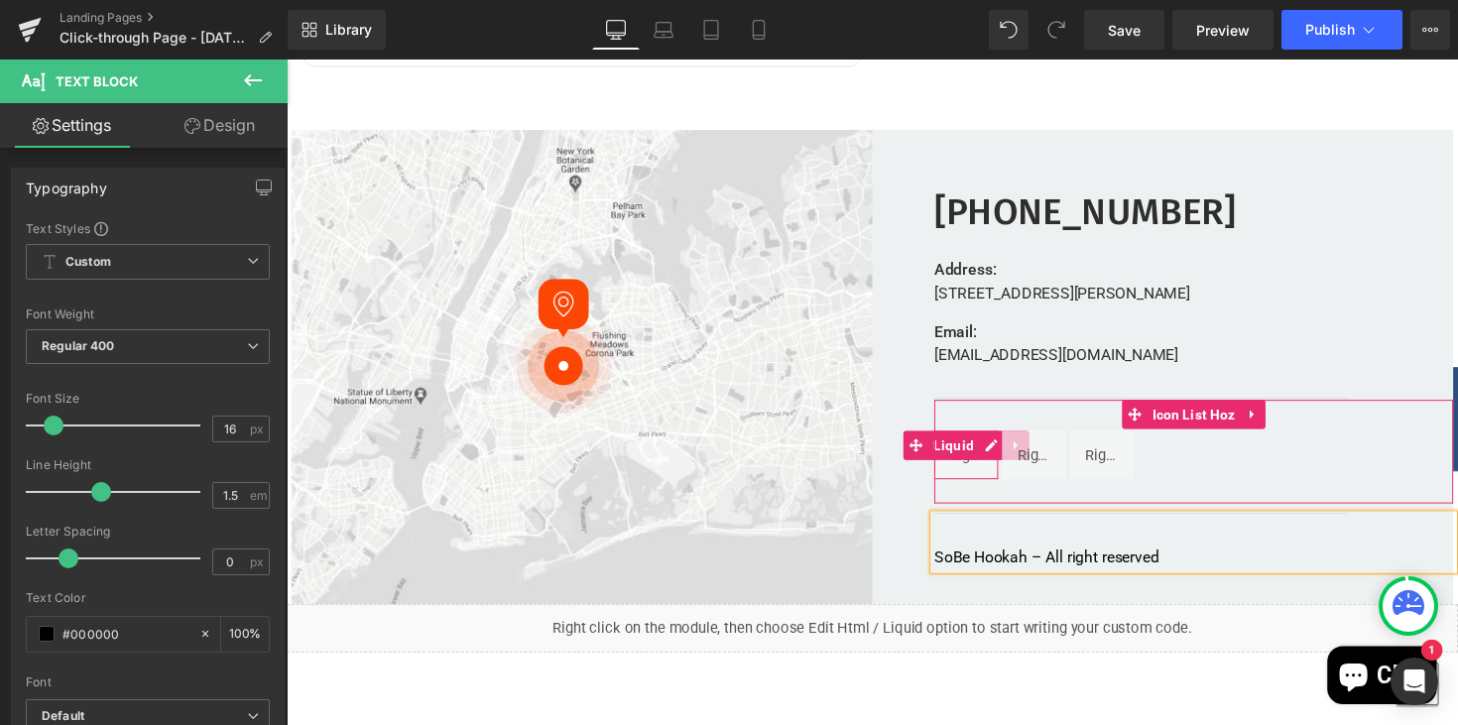
click at [988, 472] on div "Liquid" at bounding box center [982, 465] width 65 height 50
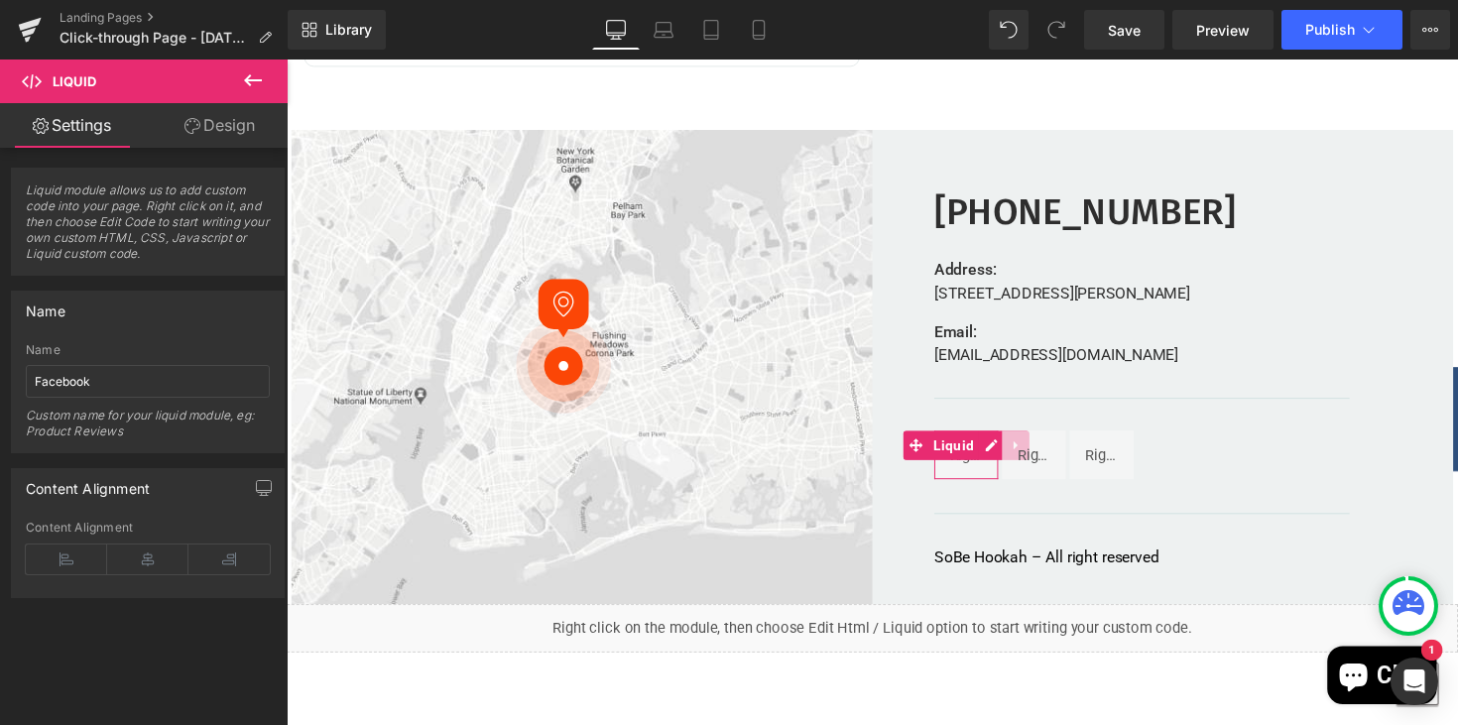
click at [223, 129] on link "Design" at bounding box center [220, 125] width 144 height 45
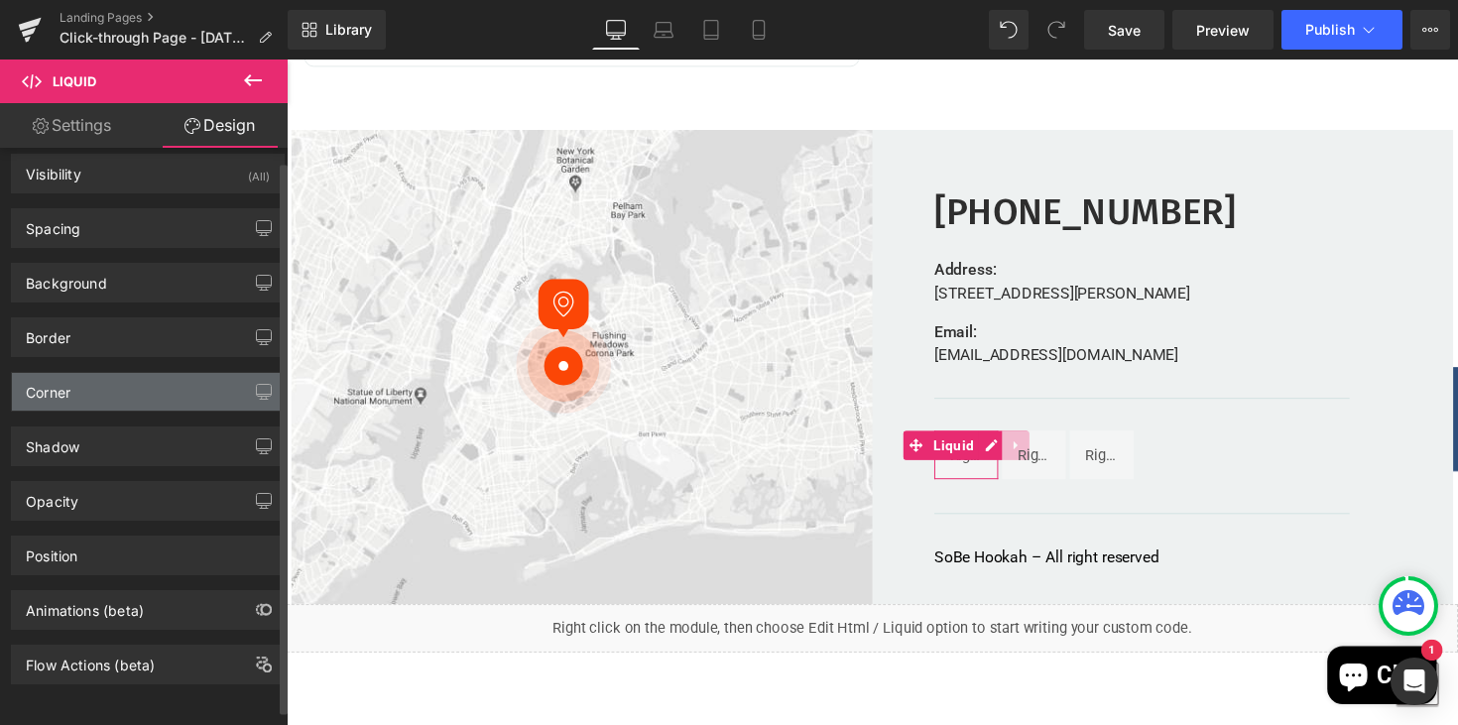
scroll to position [0, 0]
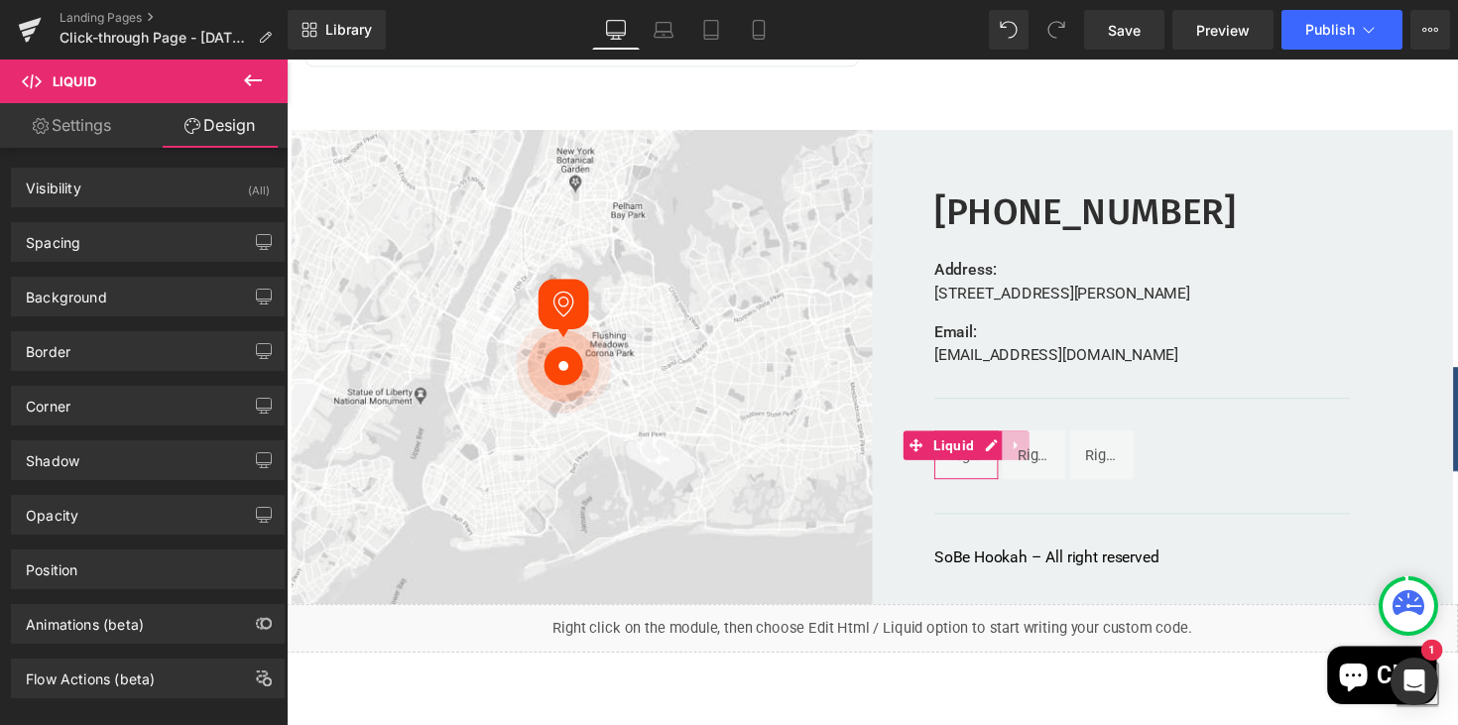
click at [79, 125] on link "Settings" at bounding box center [72, 125] width 144 height 45
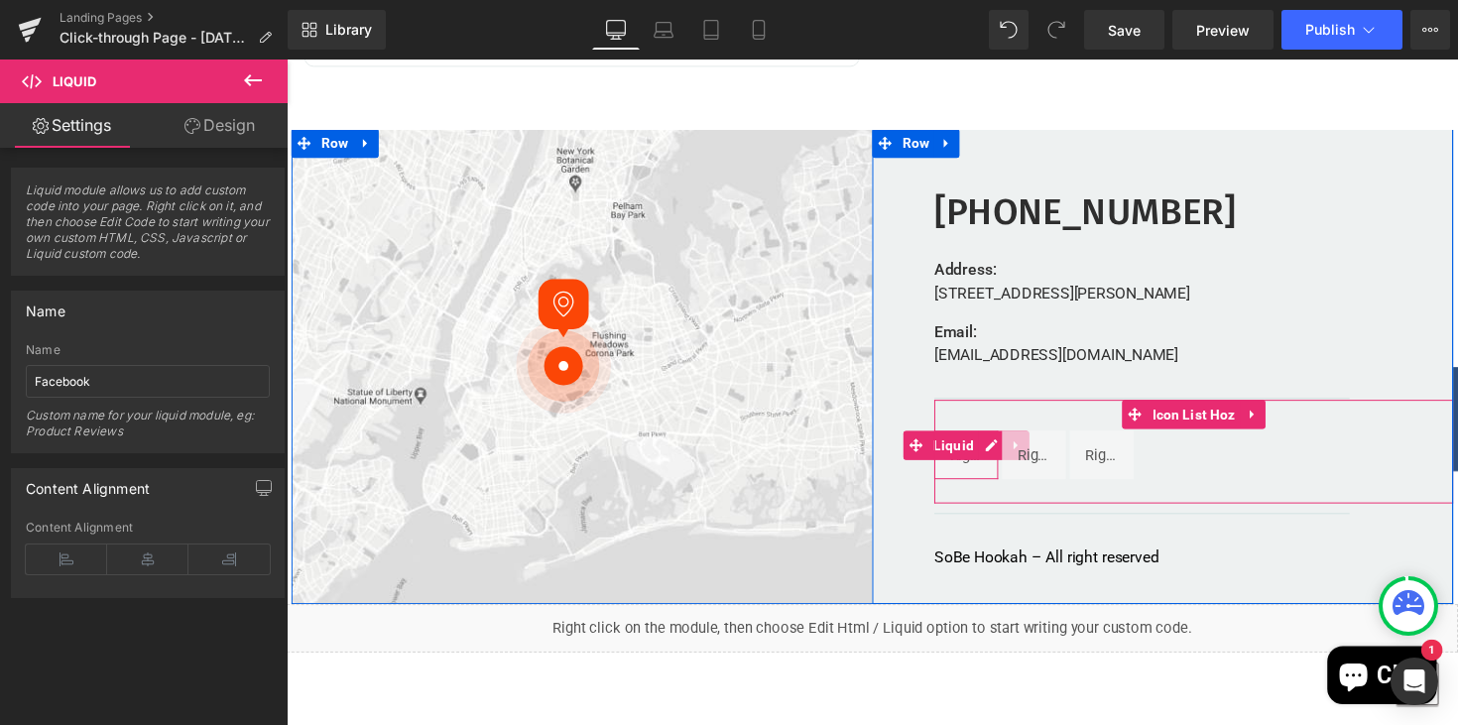
click at [980, 477] on div "Liquid" at bounding box center [982, 465] width 65 height 50
click at [1048, 464] on span "Liquid" at bounding box center [1039, 456] width 52 height 30
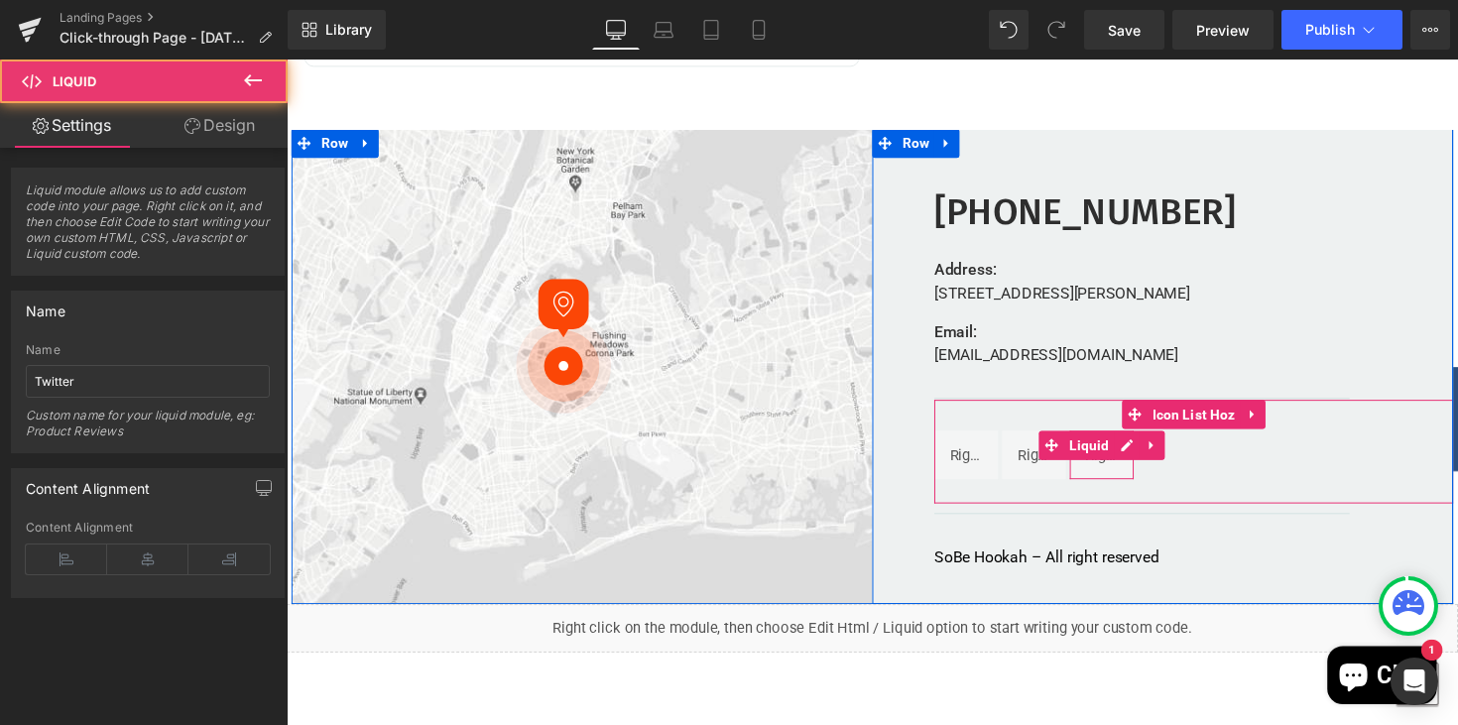
click at [1121, 472] on div "Liquid" at bounding box center [1121, 465] width 65 height 50
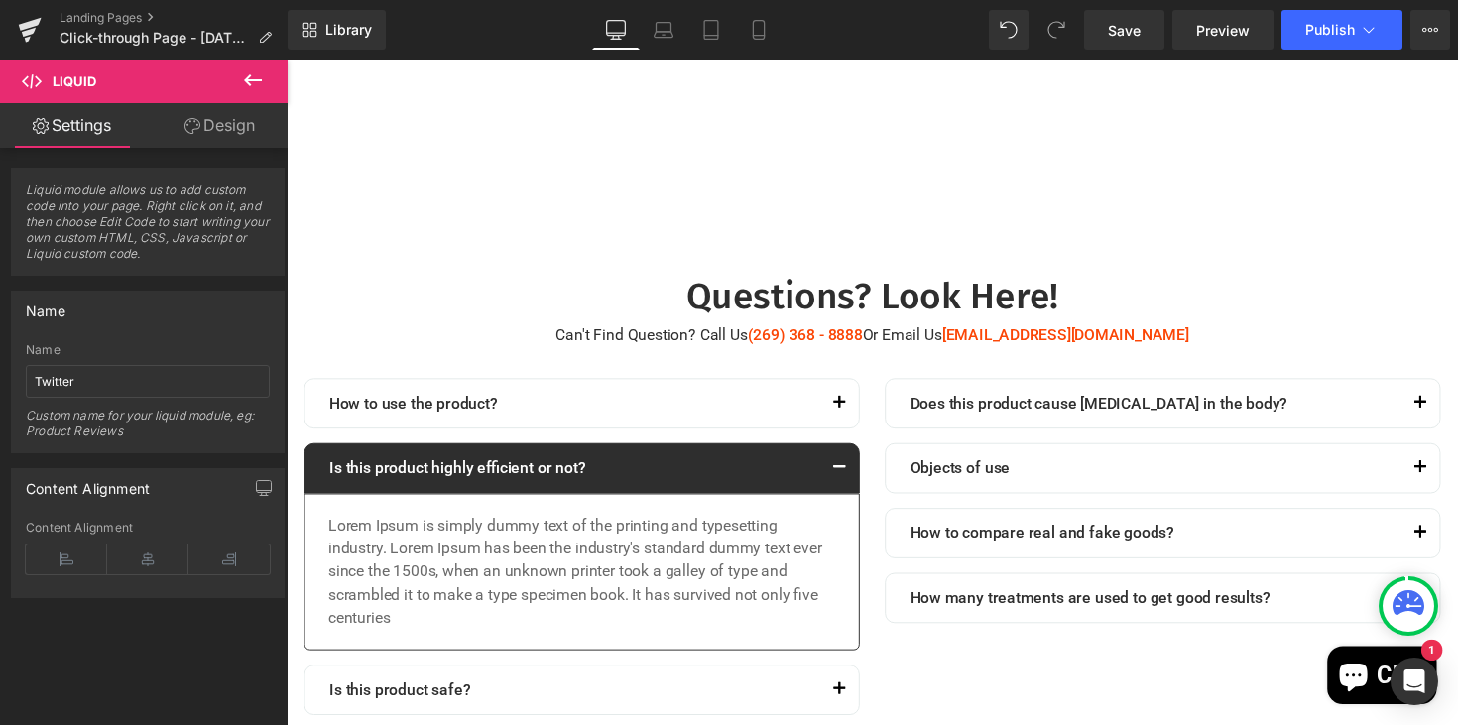
scroll to position [5291, 0]
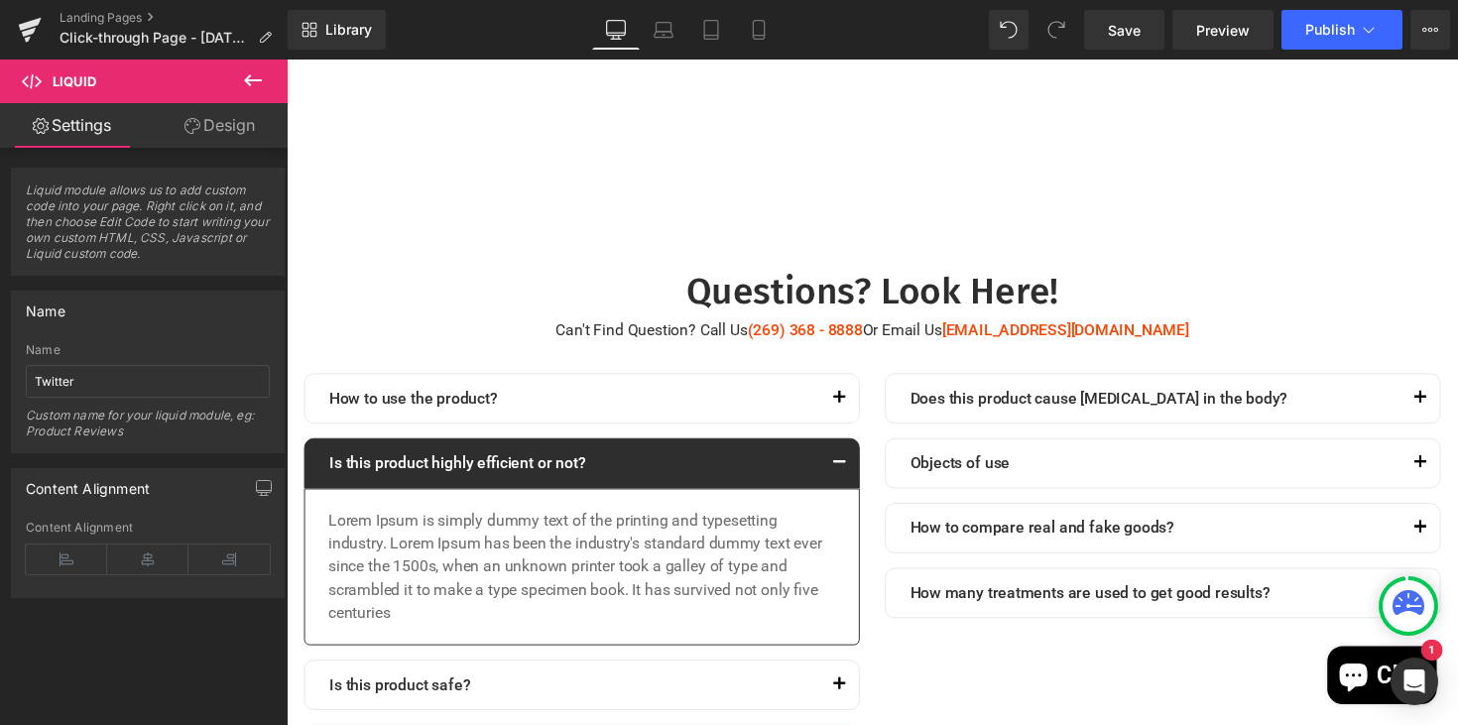
click at [255, 85] on icon at bounding box center [253, 80] width 24 height 24
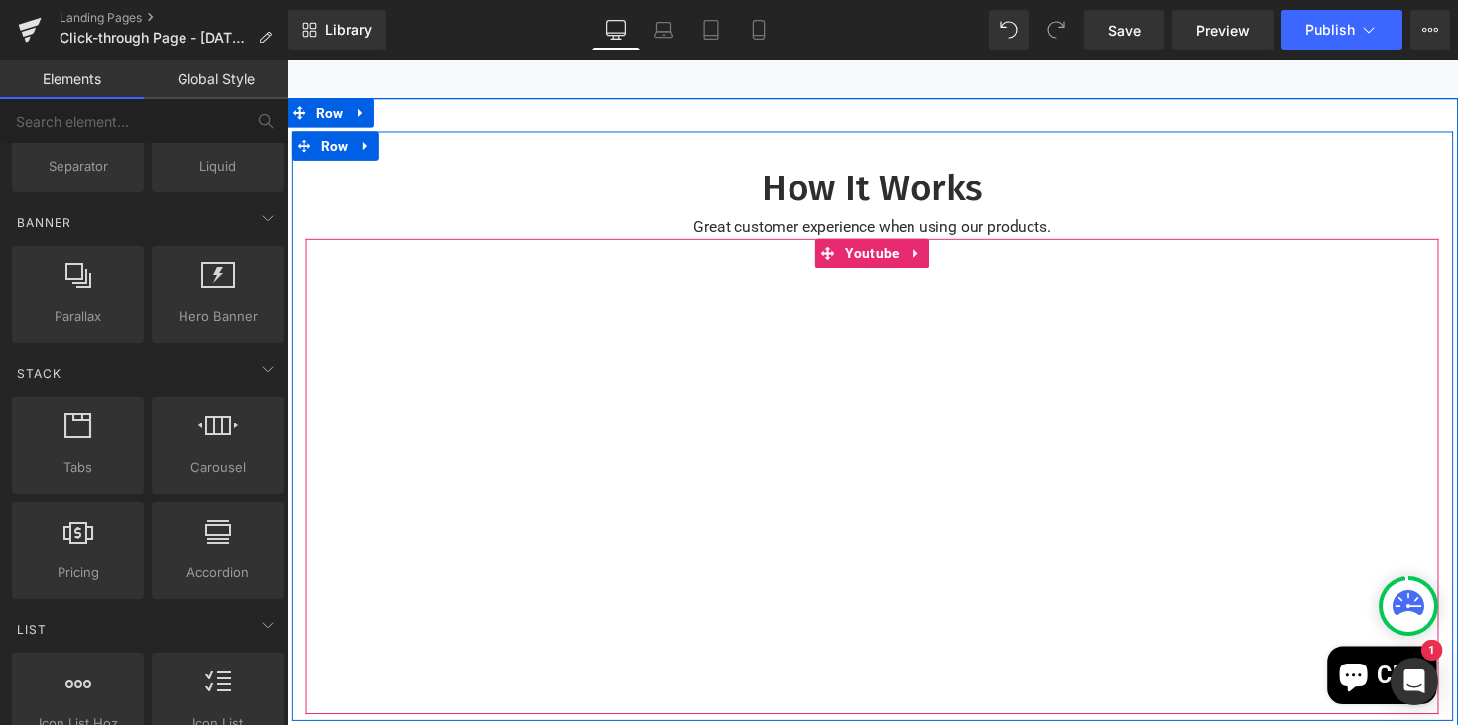
scroll to position [226, 0]
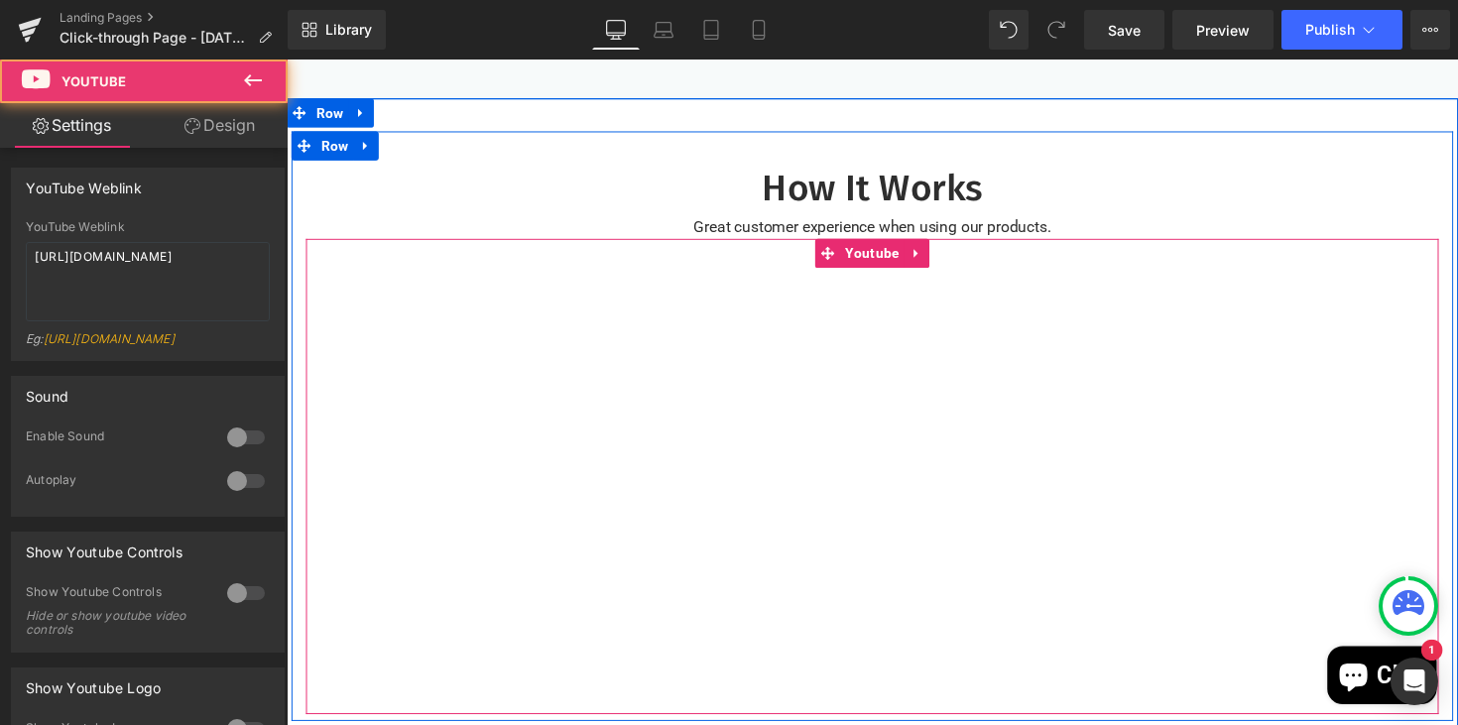
click at [1166, 371] on div at bounding box center [886, 486] width 1160 height 487
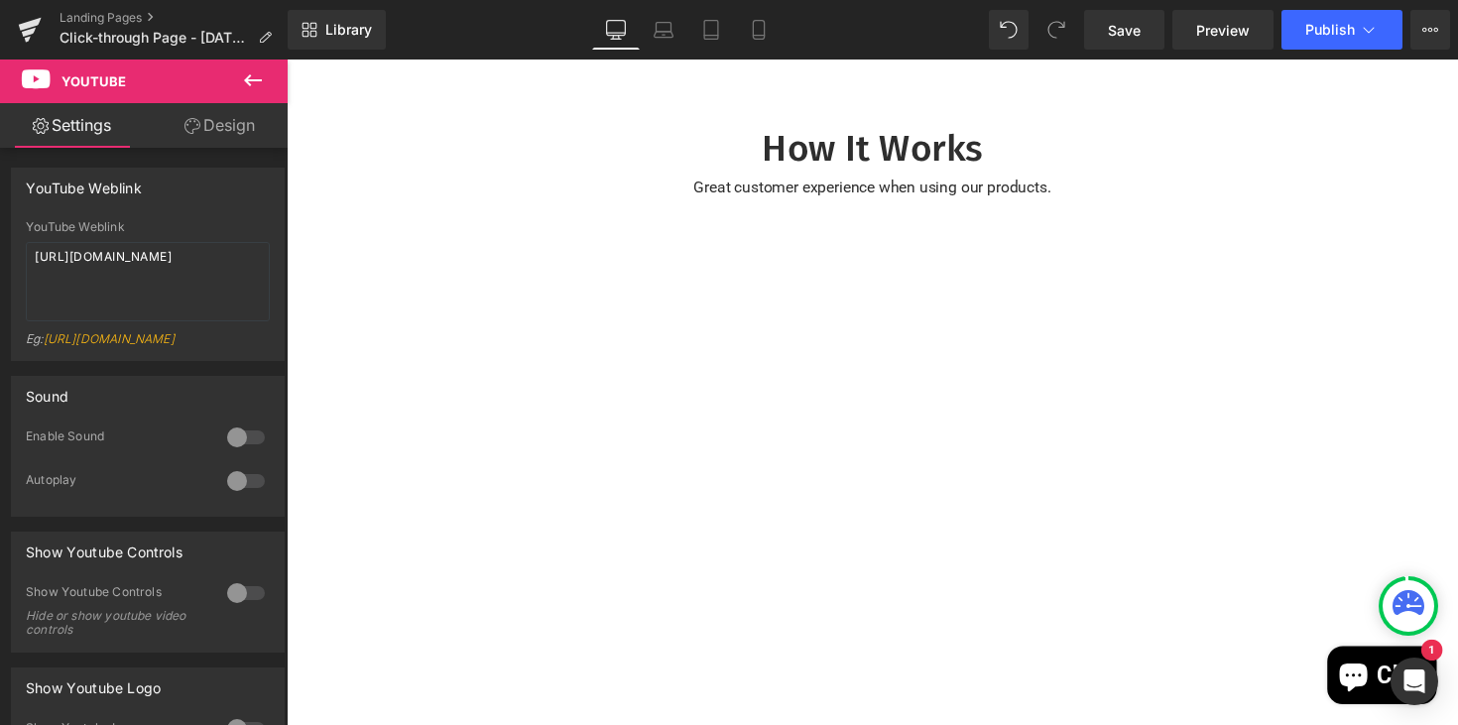
scroll to position [4731, 0]
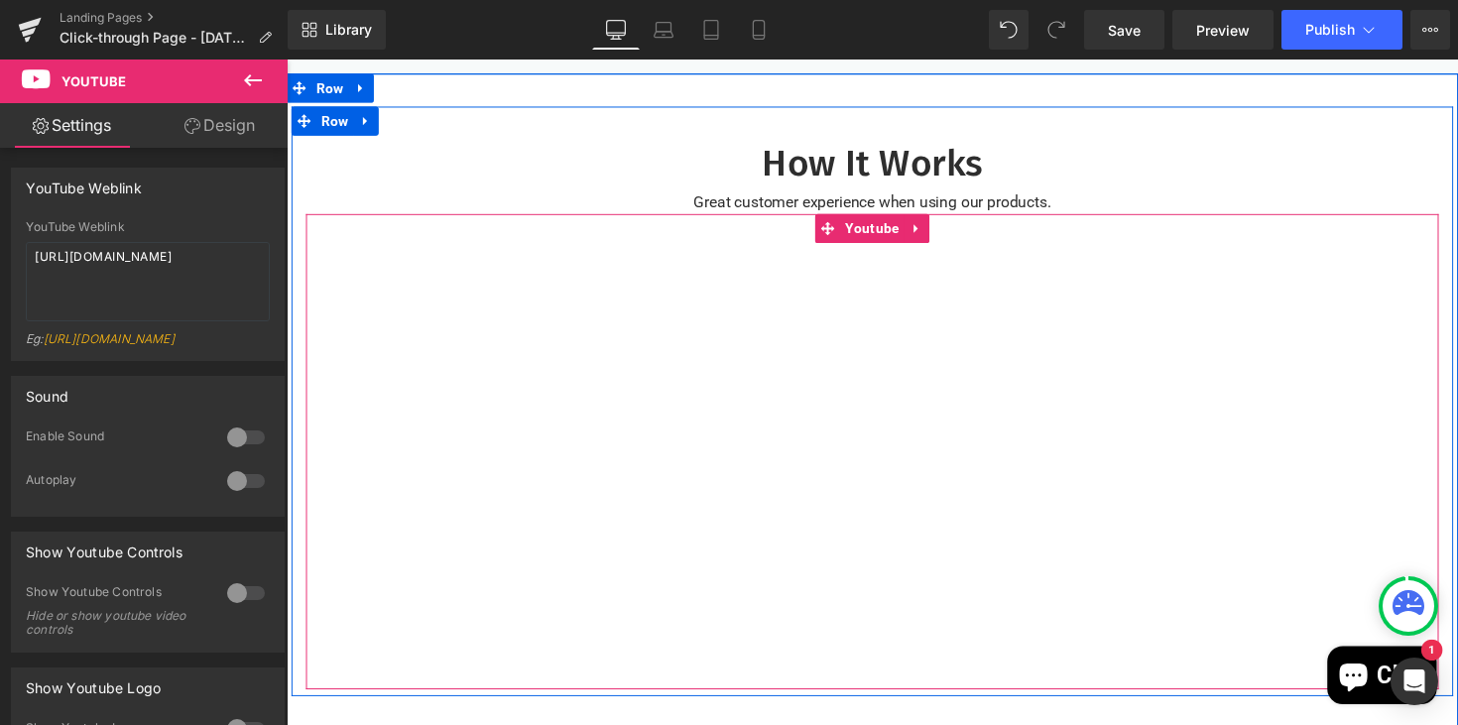
click at [704, 408] on div at bounding box center [886, 461] width 1160 height 487
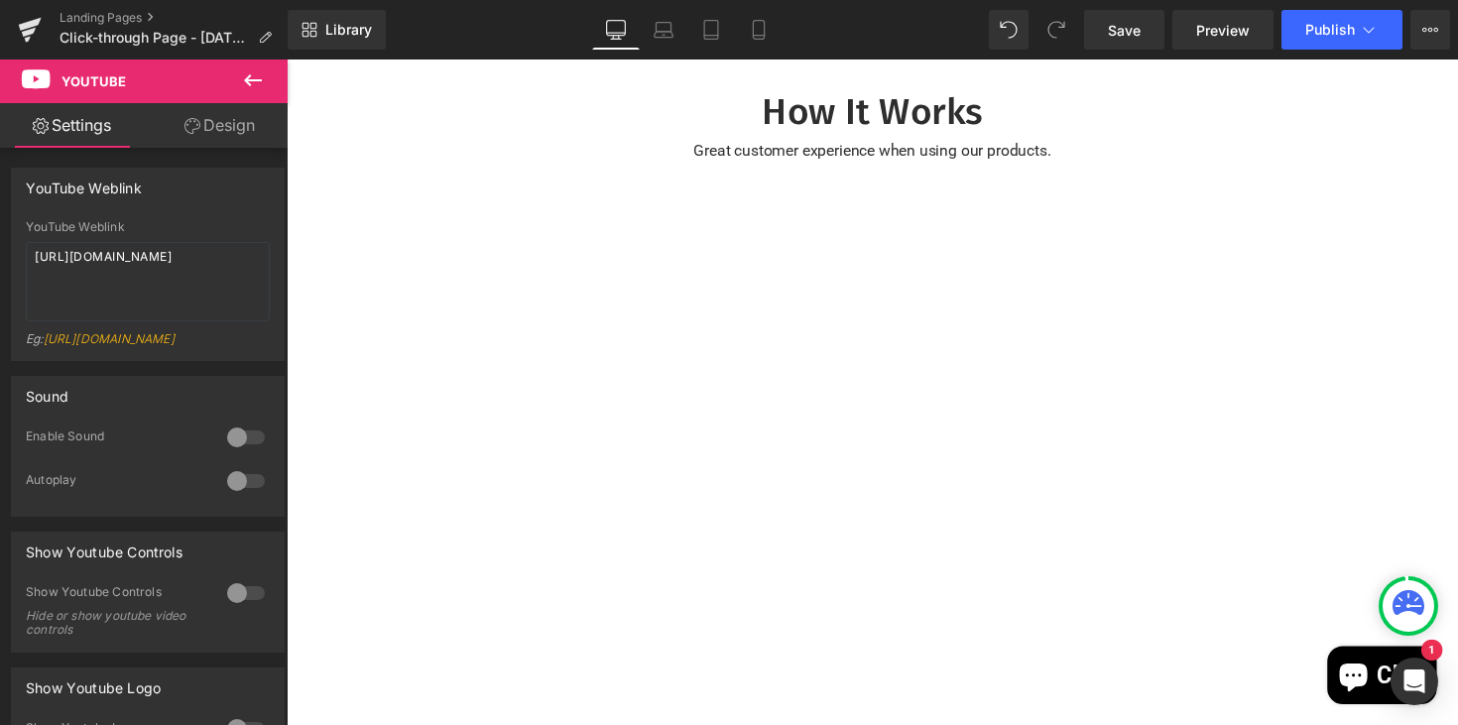
scroll to position [4797, 0]
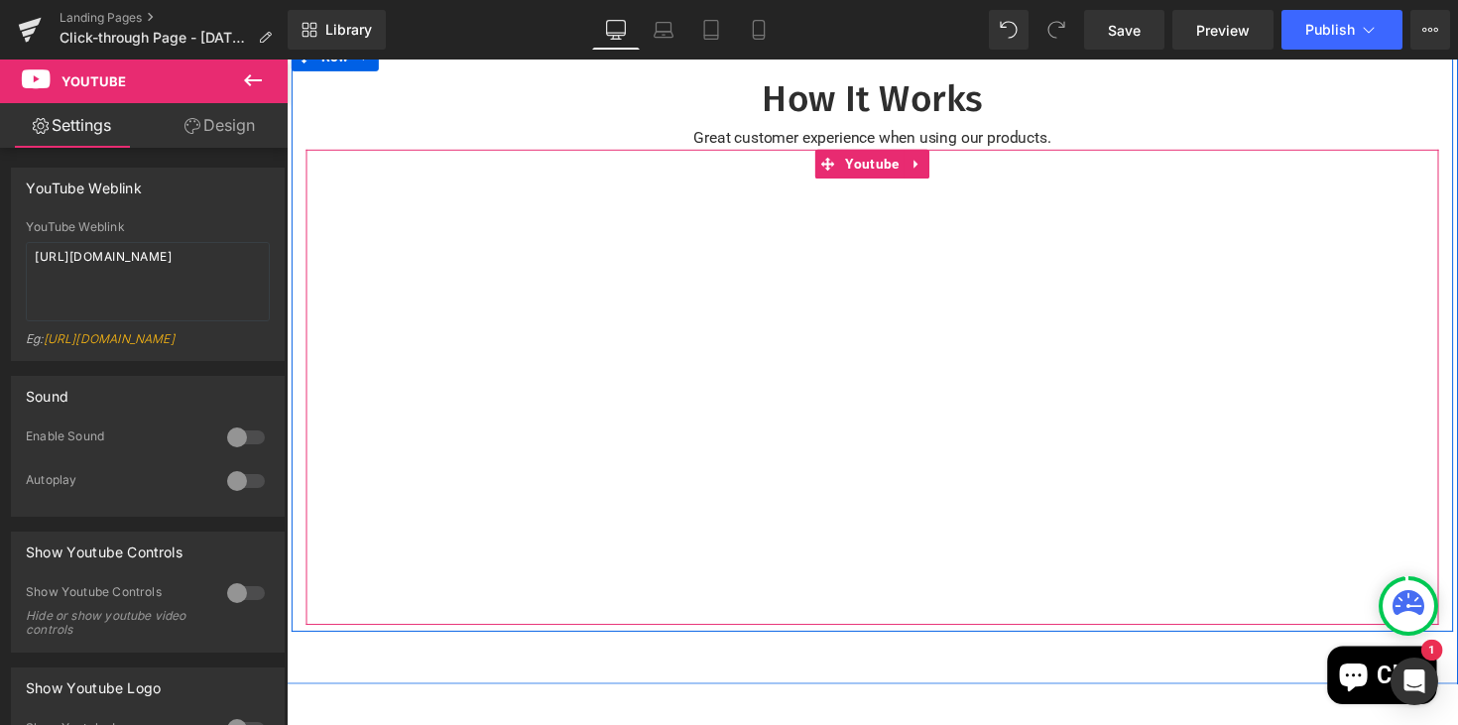
click at [952, 414] on div at bounding box center [886, 395] width 1160 height 487
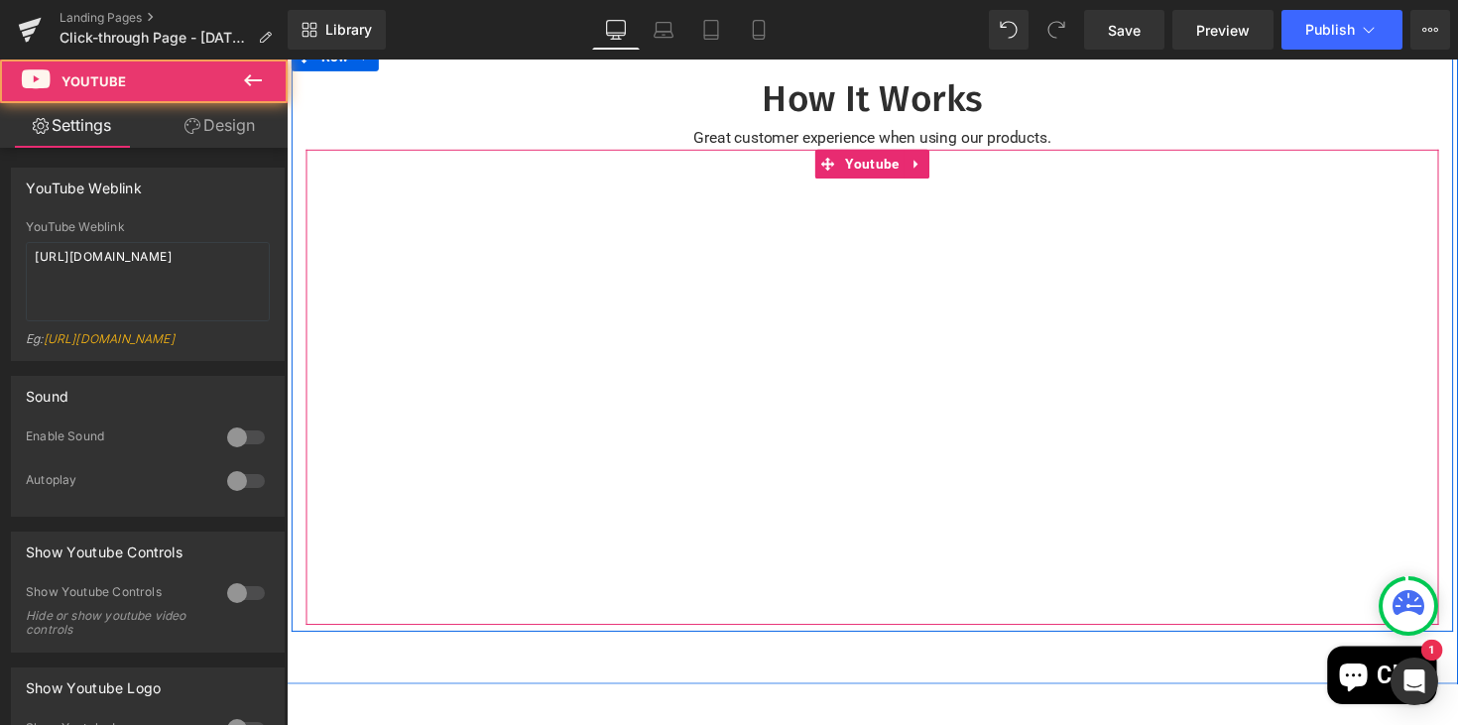
click at [879, 174] on div at bounding box center [886, 395] width 1160 height 487
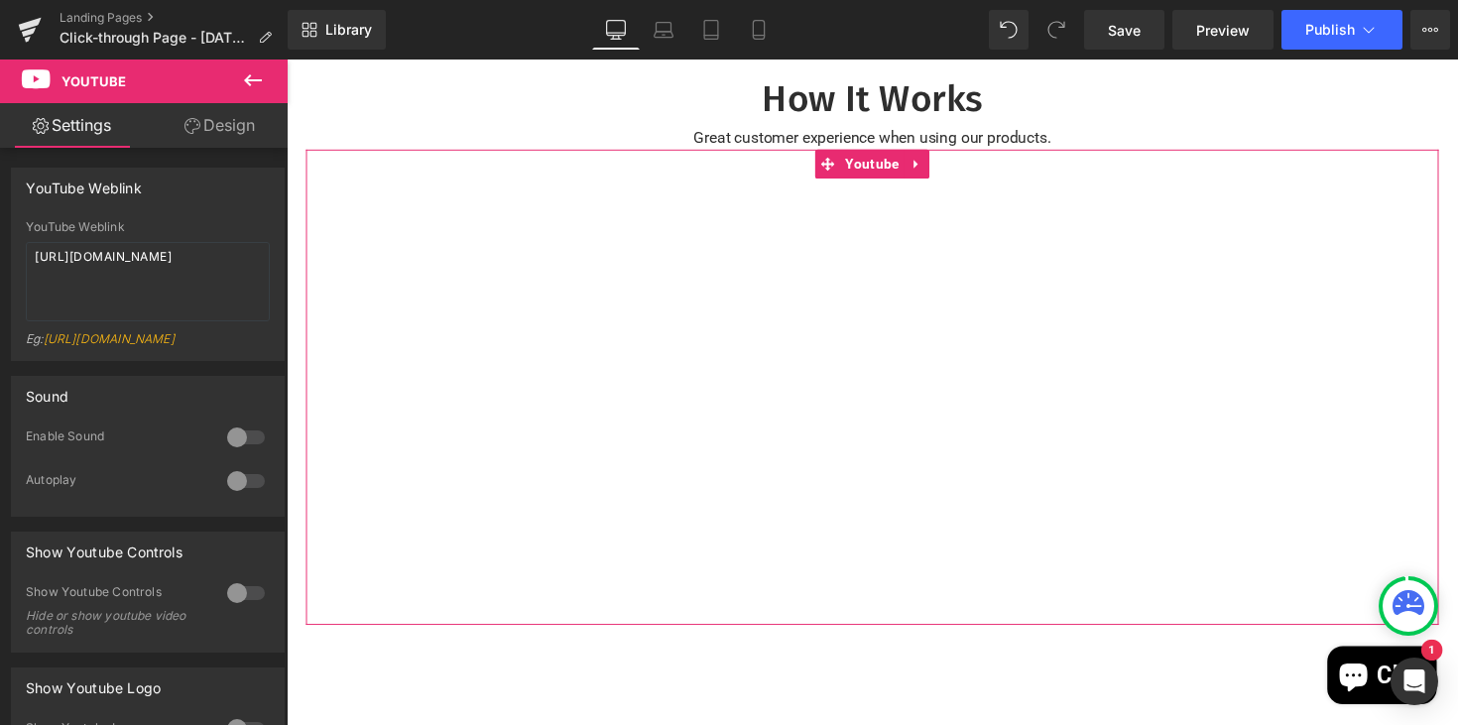
drag, startPoint x: 222, startPoint y: 264, endPoint x: 17, endPoint y: 259, distance: 205.3
click at [15, 260] on div "YouTube Weblink [URL][DOMAIN_NAME] Eg: [URL][DOMAIN_NAME]" at bounding box center [148, 290] width 272 height 140
paste textarea "[URL][DOMAIN_NAME]"
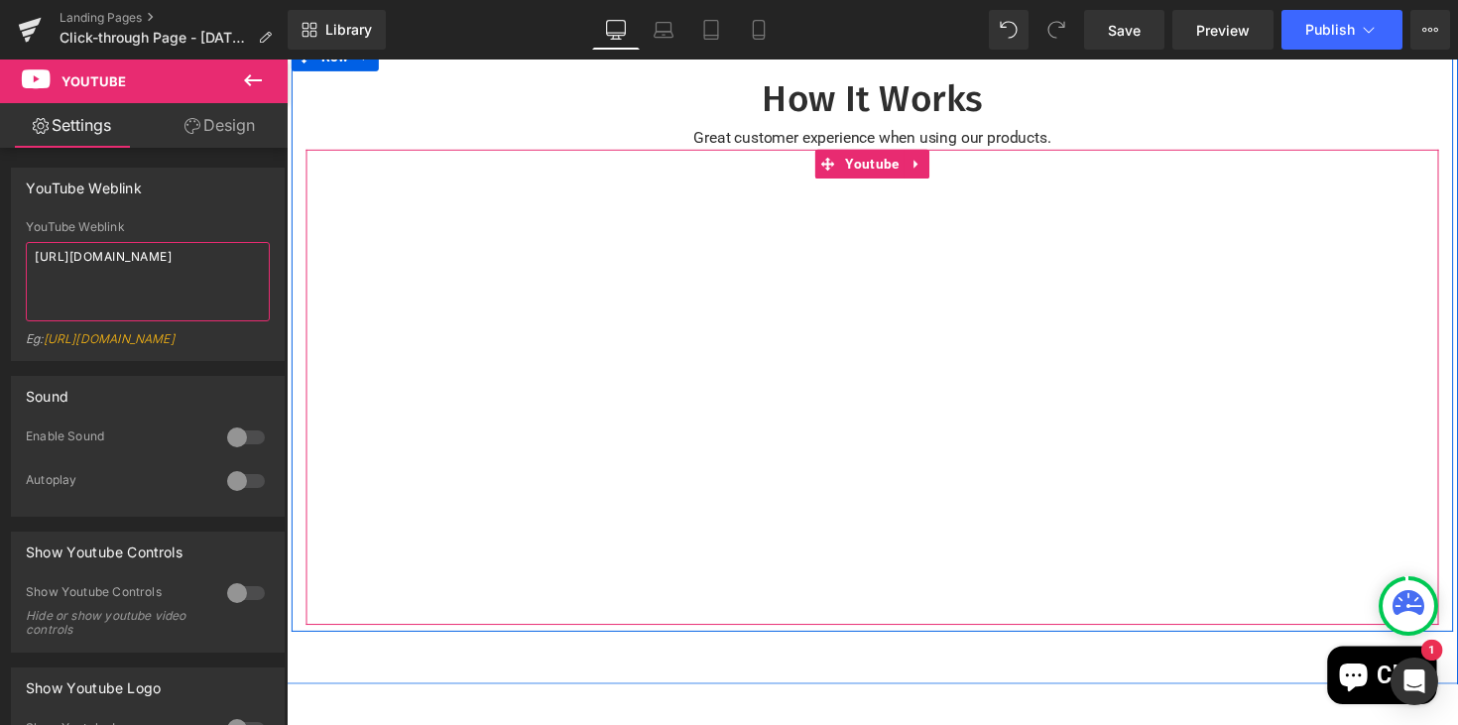
type textarea "[URL][DOMAIN_NAME]"
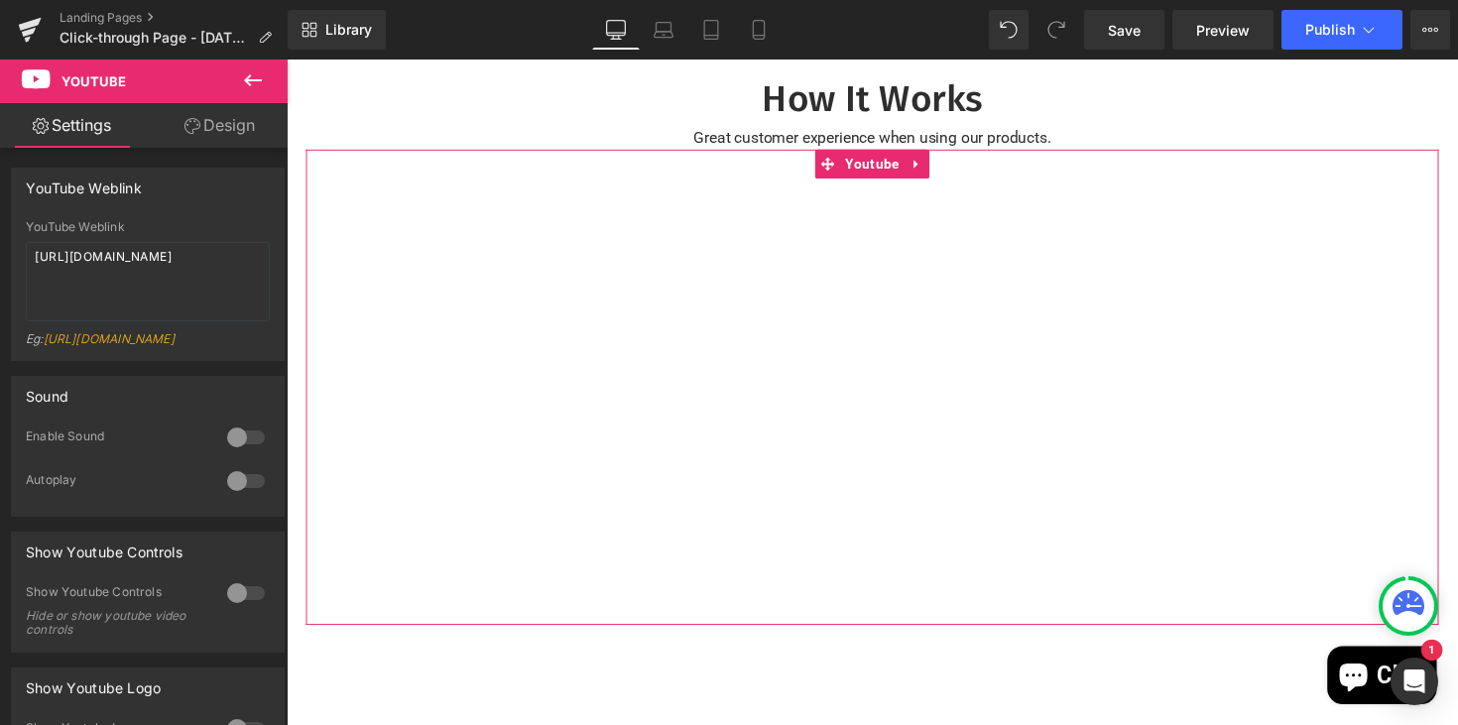
click at [158, 414] on div "Sound" at bounding box center [148, 396] width 272 height 38
click at [239, 451] on div at bounding box center [246, 437] width 48 height 32
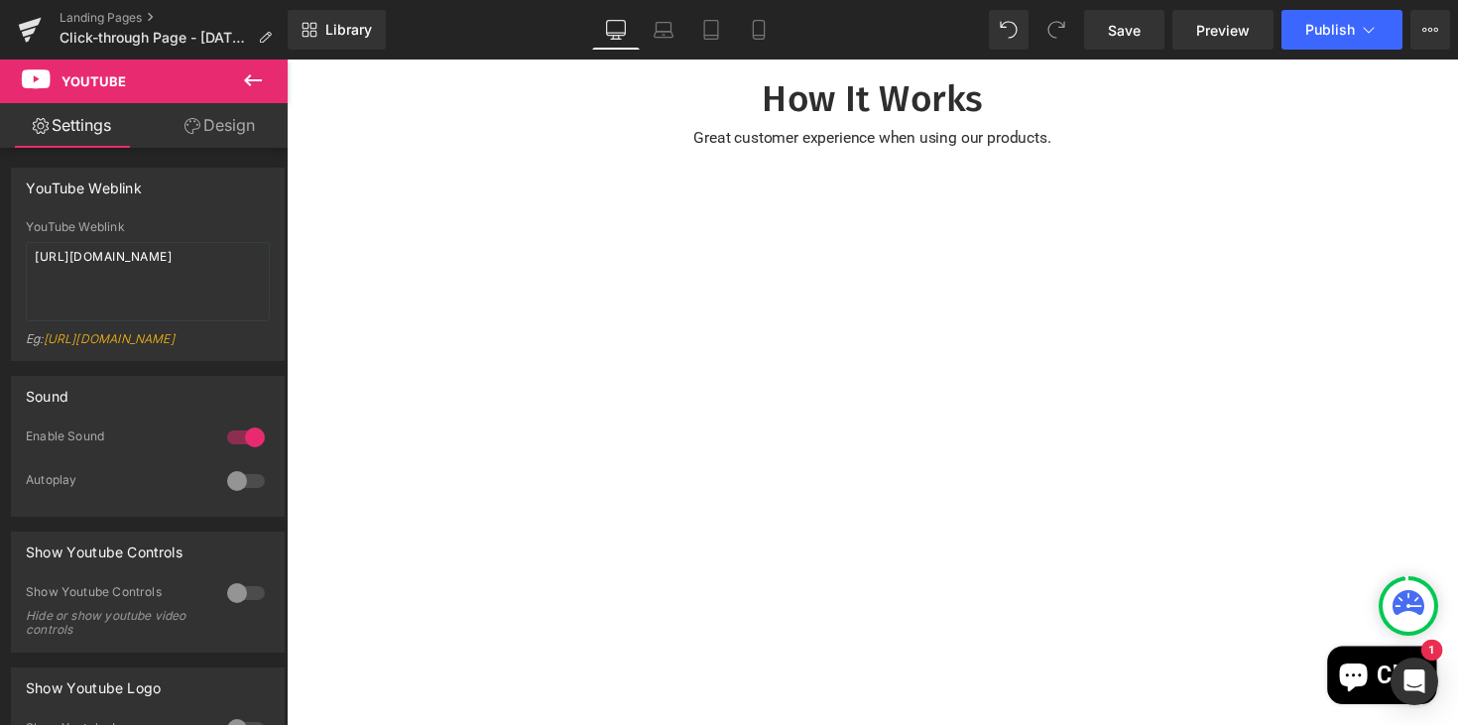
click at [246, 494] on div at bounding box center [246, 481] width 48 height 32
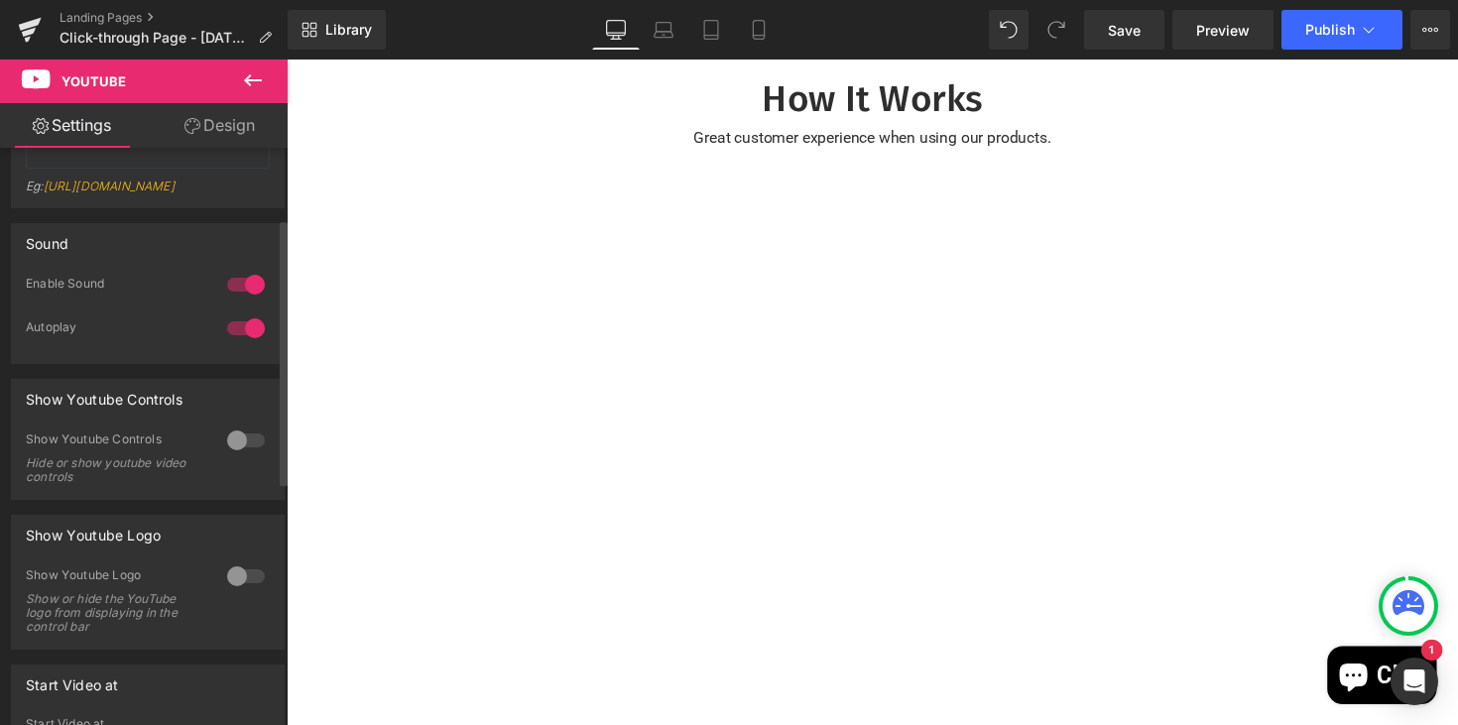
scroll to position [155, 0]
click at [238, 454] on div at bounding box center [246, 438] width 48 height 32
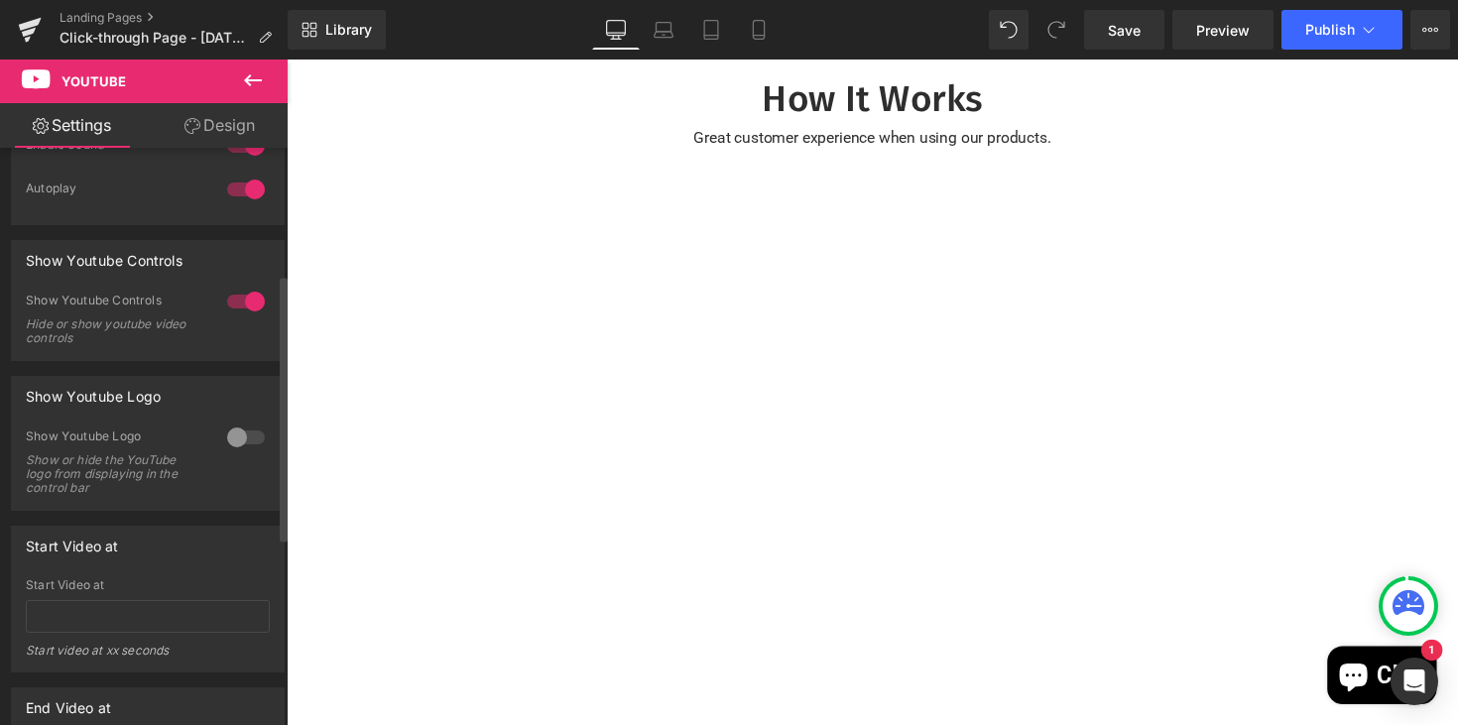
scroll to position [326, 0]
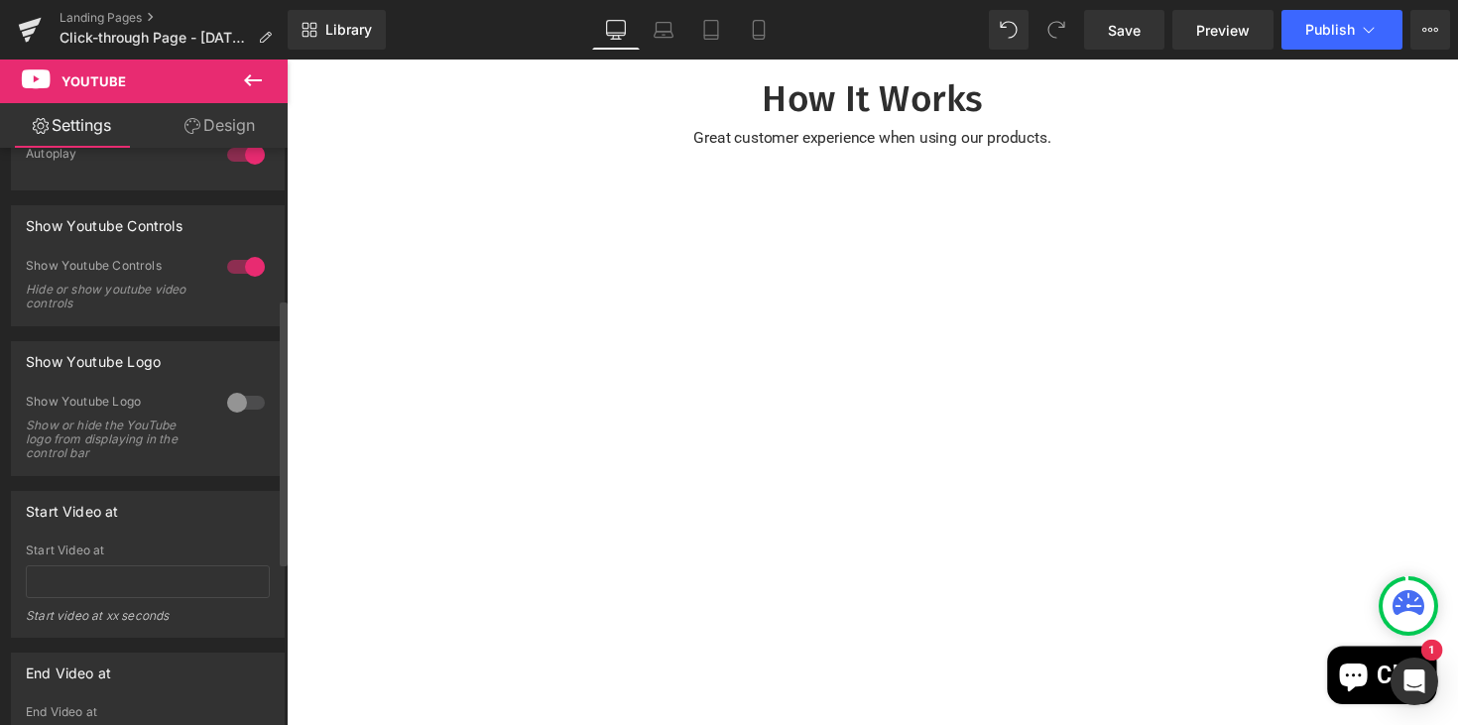
click at [241, 416] on div at bounding box center [246, 403] width 48 height 32
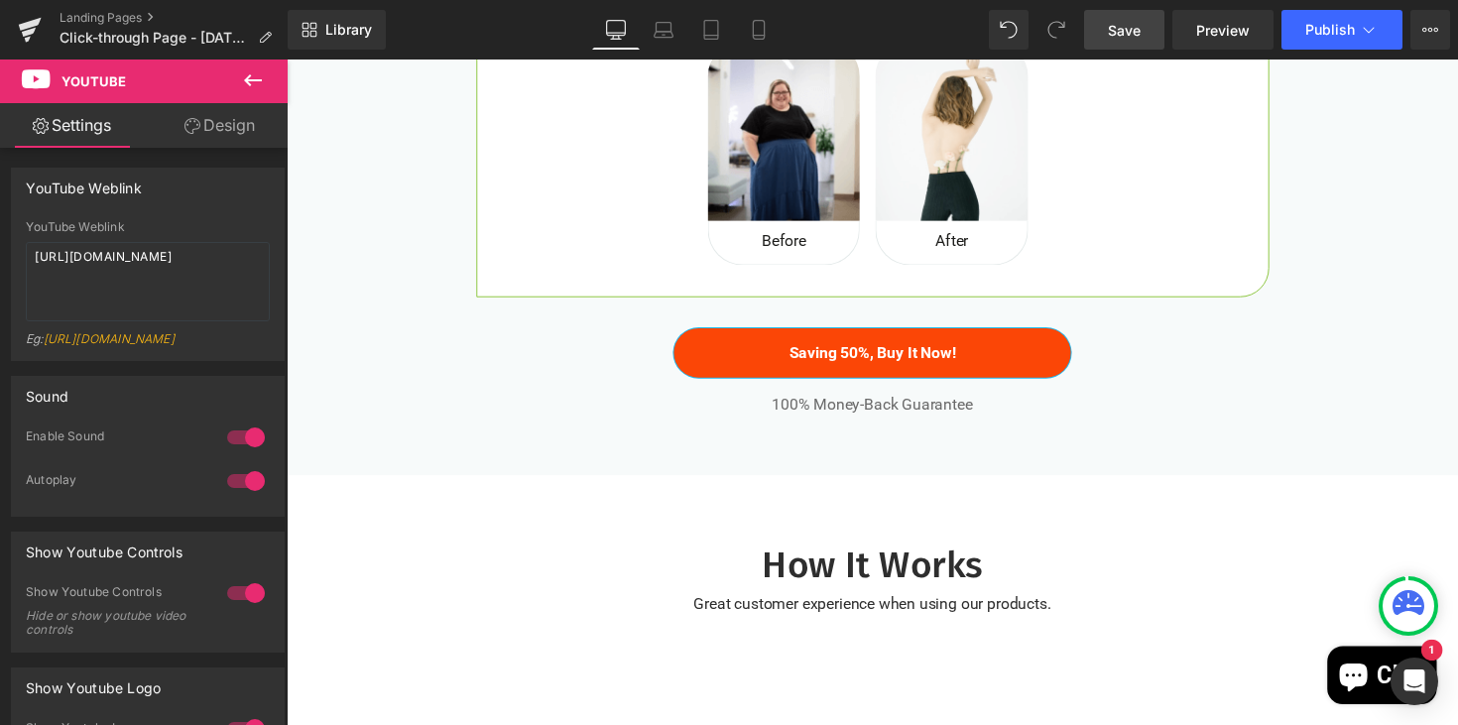
scroll to position [4313, 0]
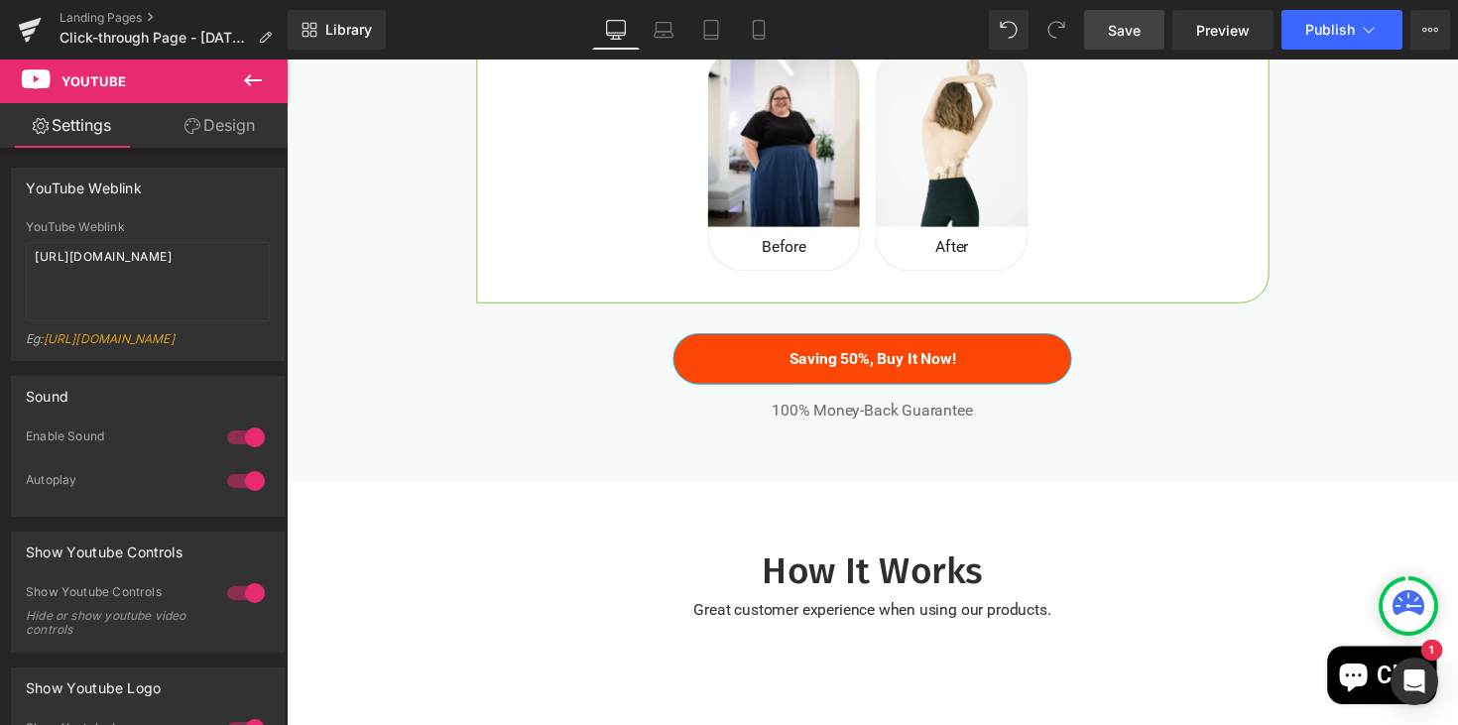
click at [1131, 29] on span "Save" at bounding box center [1124, 30] width 33 height 21
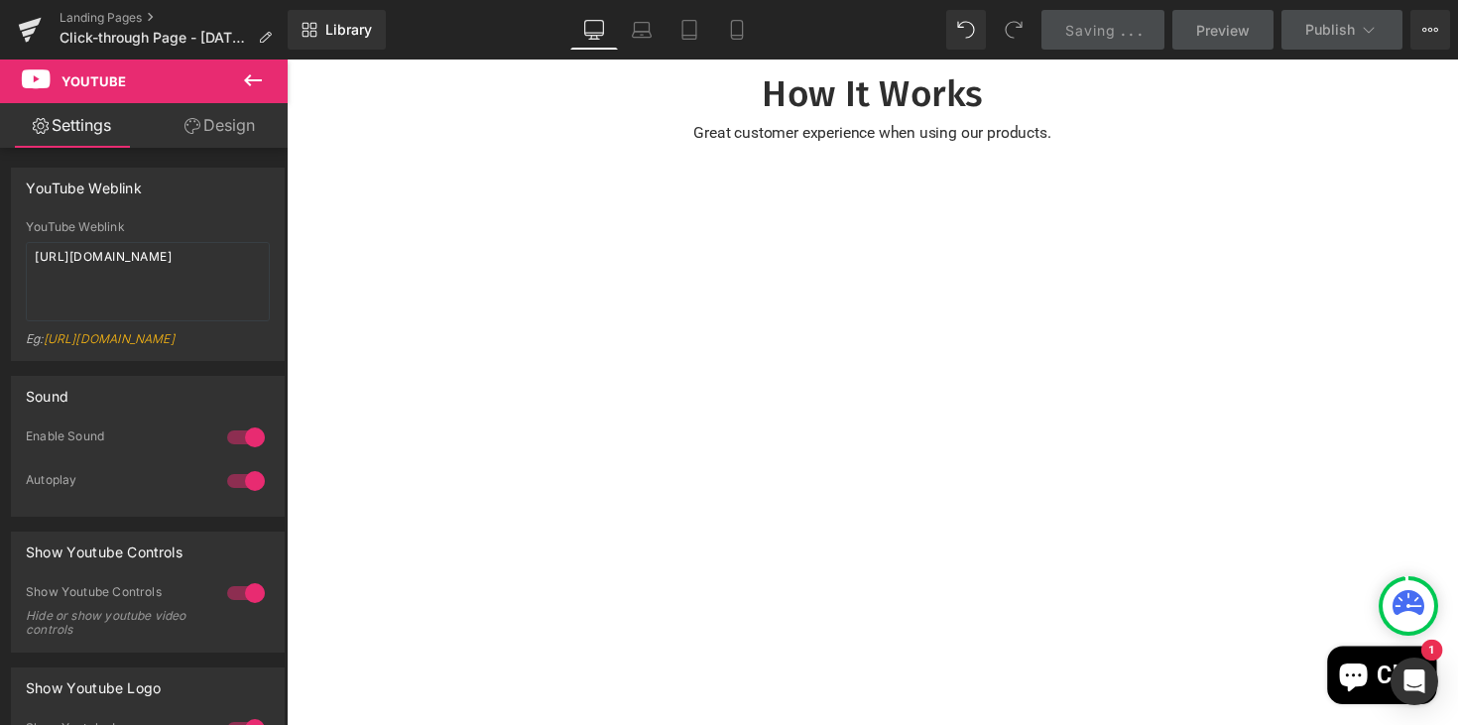
scroll to position [4783, 0]
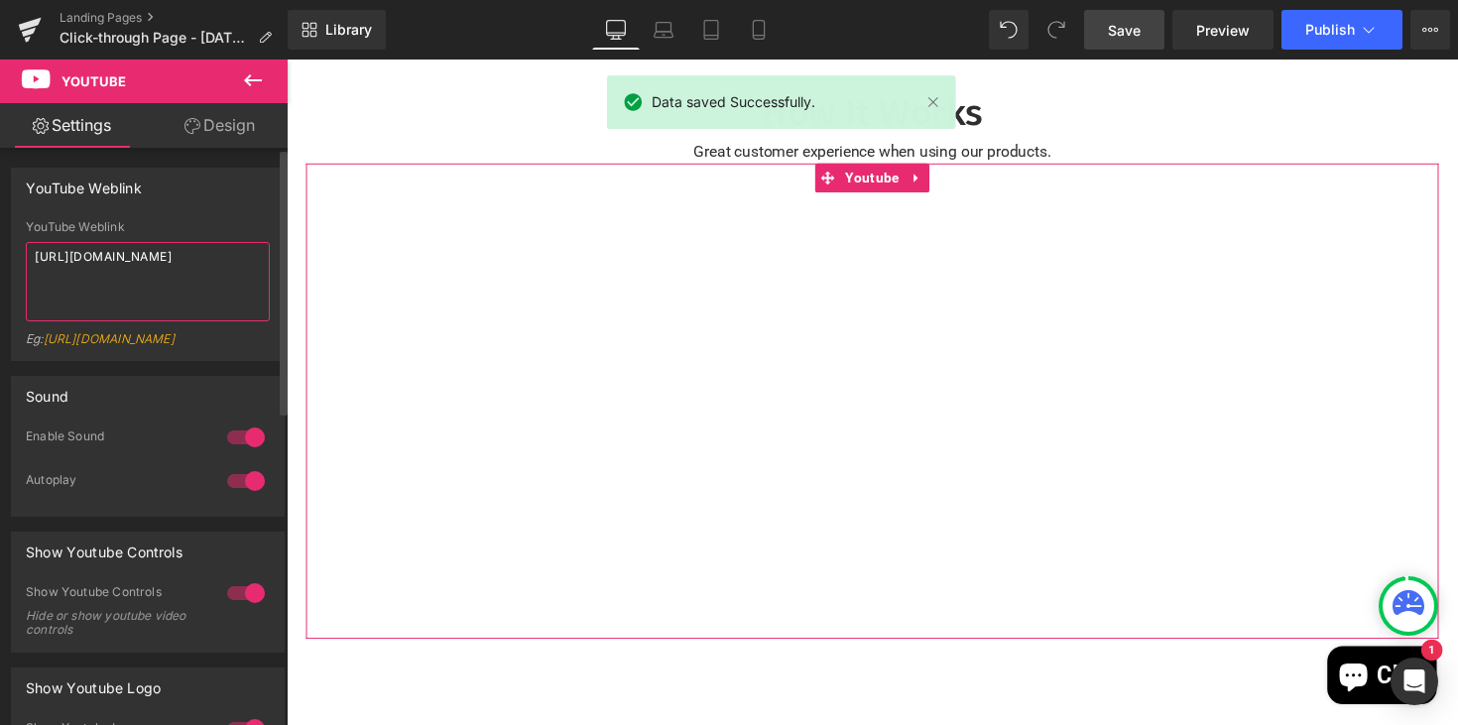
click at [172, 288] on textarea "[URL][DOMAIN_NAME]" at bounding box center [148, 281] width 244 height 79
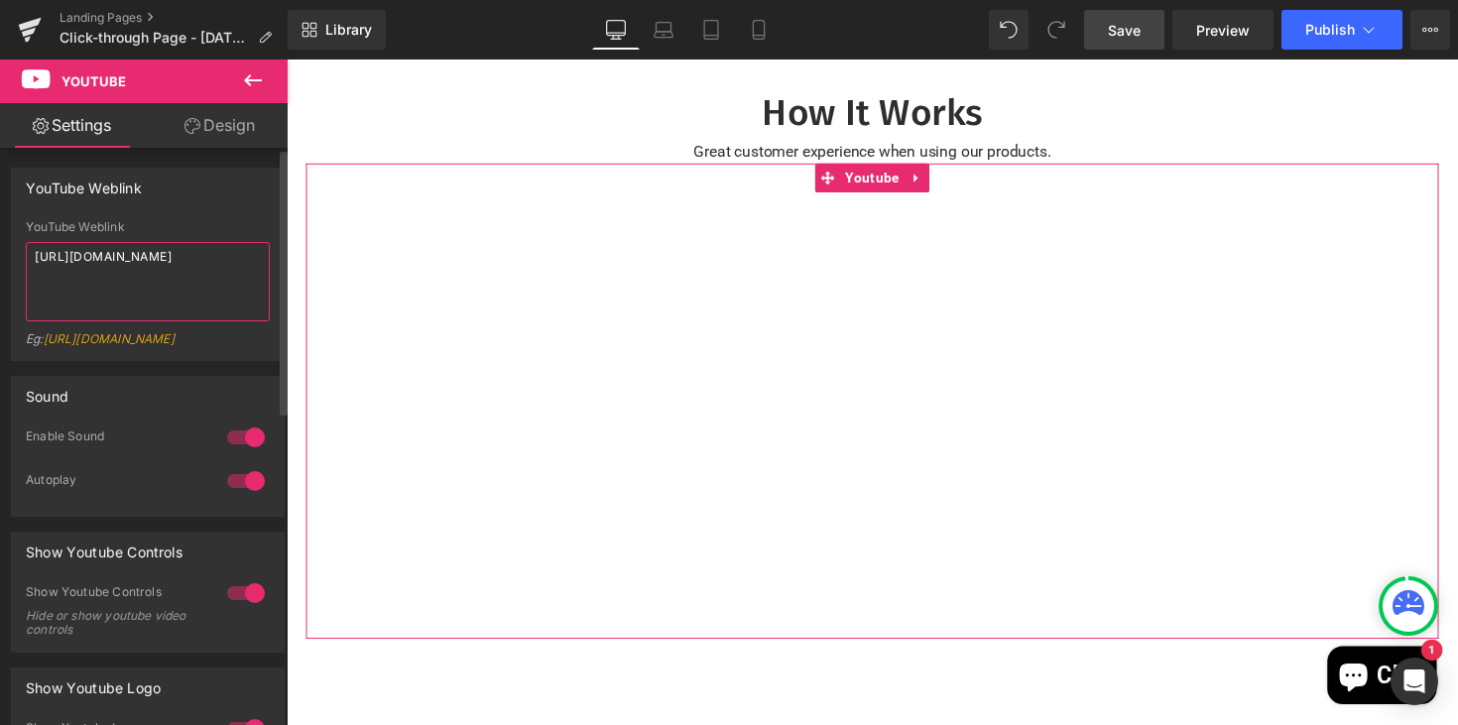
drag, startPoint x: 130, startPoint y: 288, endPoint x: 0, endPoint y: 226, distance: 143.7
click at [0, 226] on div "YouTube Weblink YouTube Weblink [URL][DOMAIN_NAME] Eg: [URL][DOMAIN_NAME]" at bounding box center [148, 257] width 296 height 208
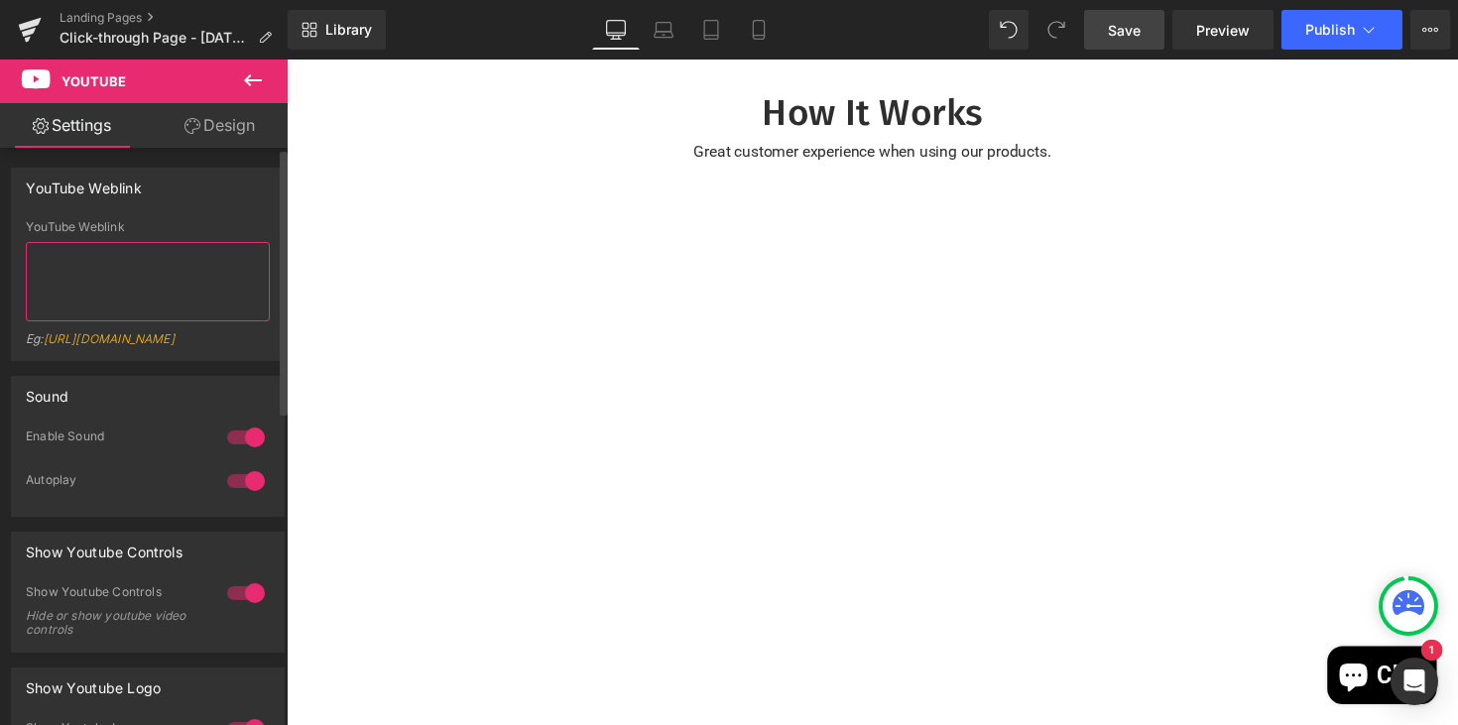
paste textarea "[URL][DOMAIN_NAME]"
type textarea "[URL][DOMAIN_NAME]"
click at [1116, 30] on span "Save" at bounding box center [1124, 30] width 33 height 21
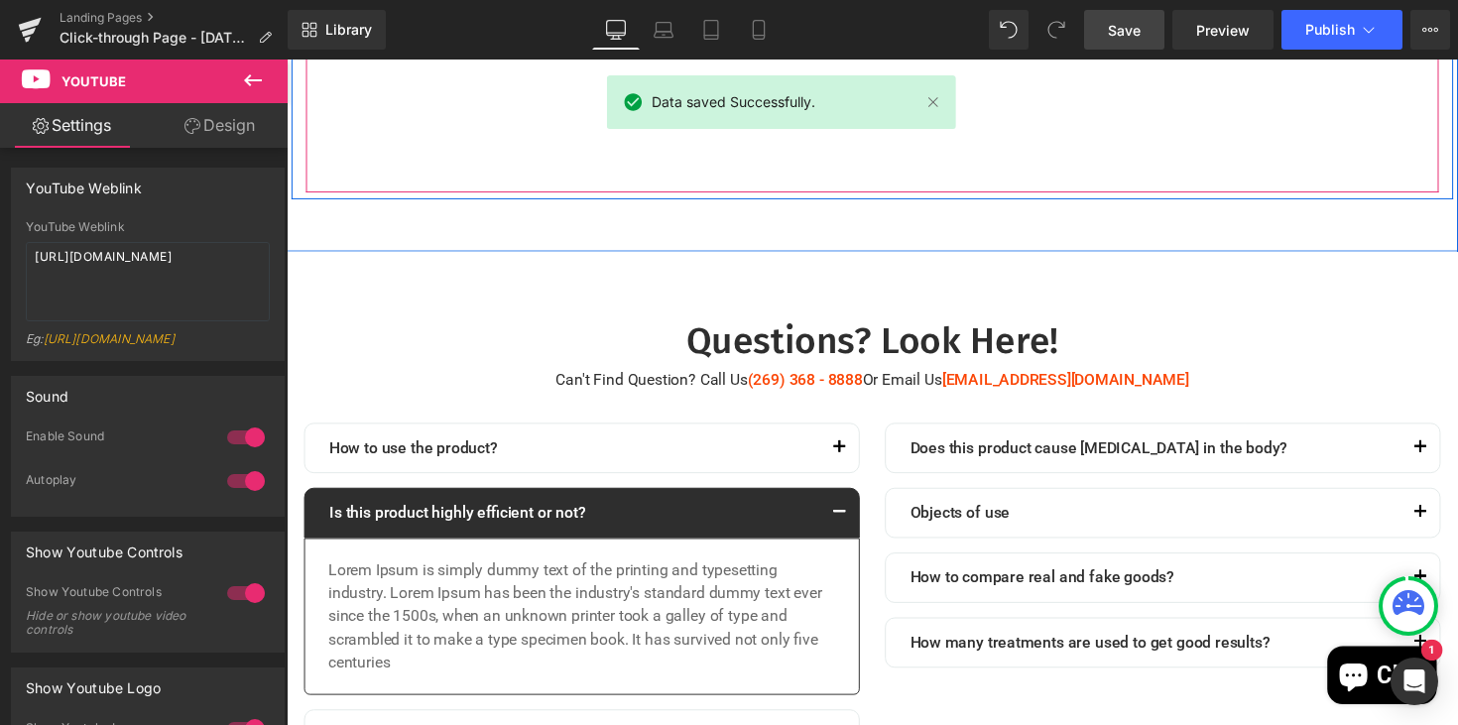
scroll to position [5244, 0]
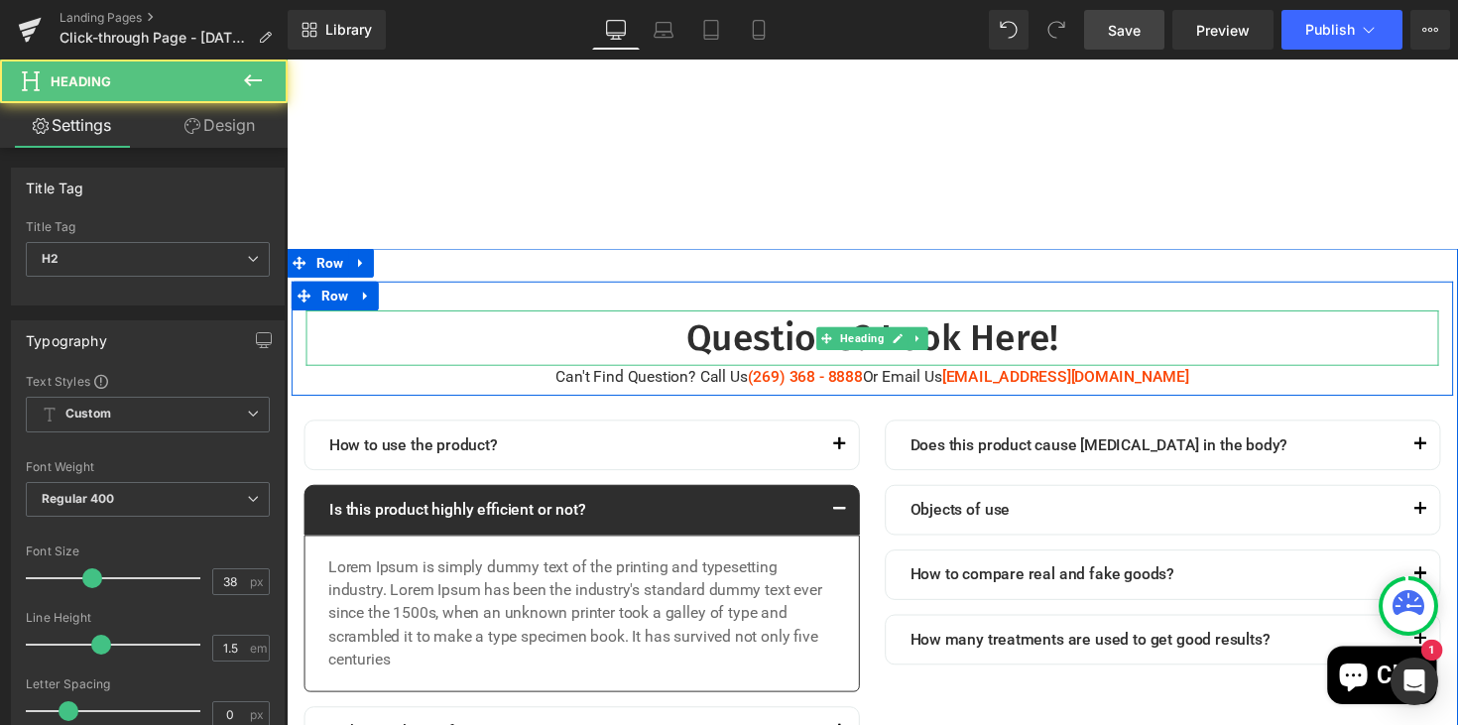
click at [497, 347] on h2 "Questions? Look Here!" at bounding box center [886, 344] width 1160 height 57
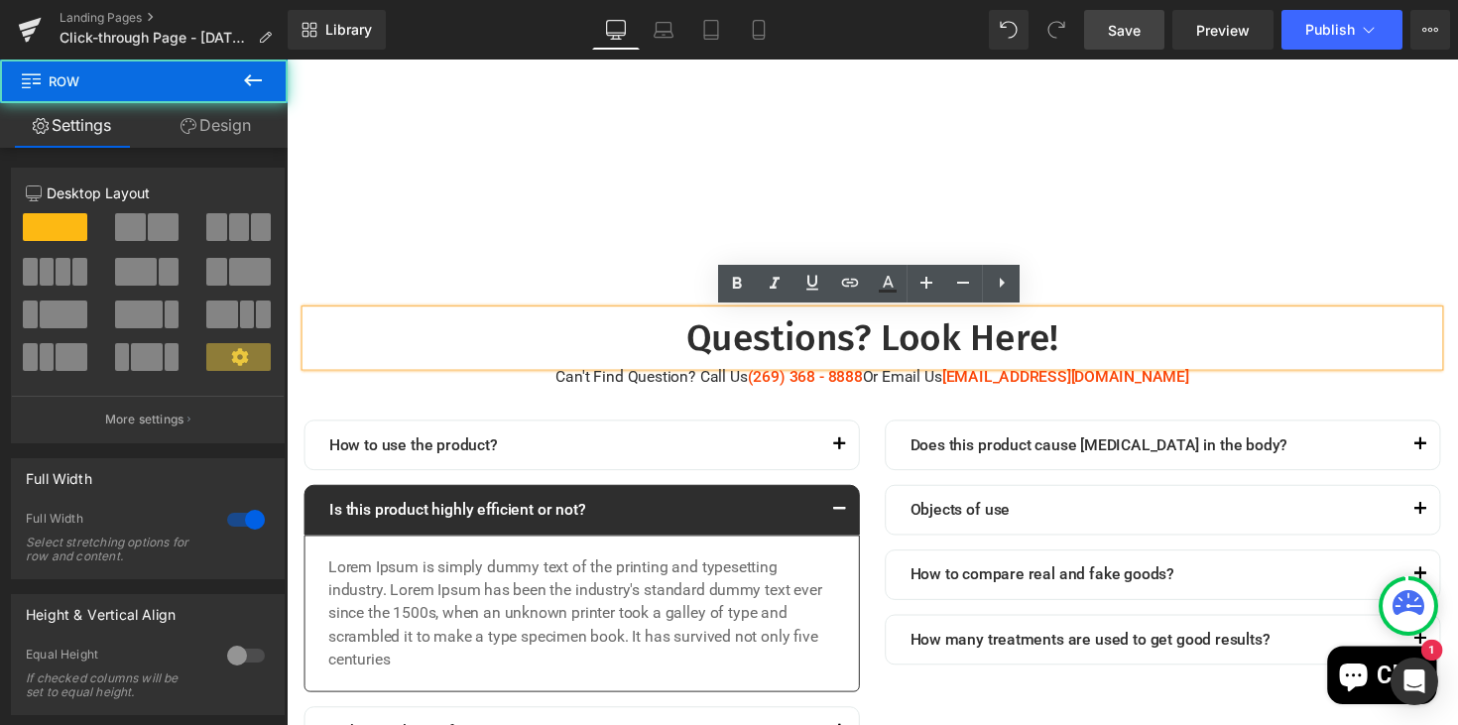
click at [328, 278] on div "Questions? Look Here! Heading Can't Find Question? Call Us (269) 368 - 8888 Or …" at bounding box center [887, 578] width 1200 height 650
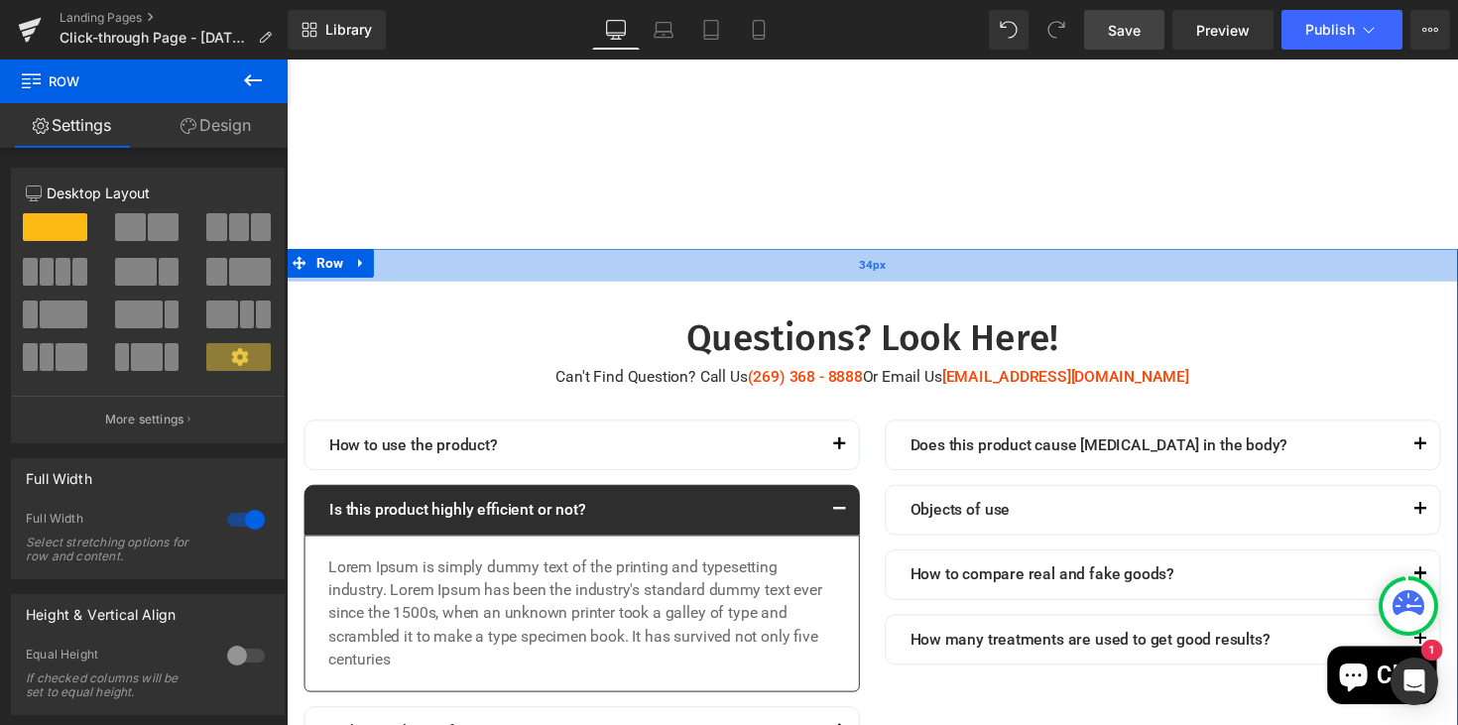
click at [1307, 282] on div "34px" at bounding box center [887, 270] width 1200 height 34
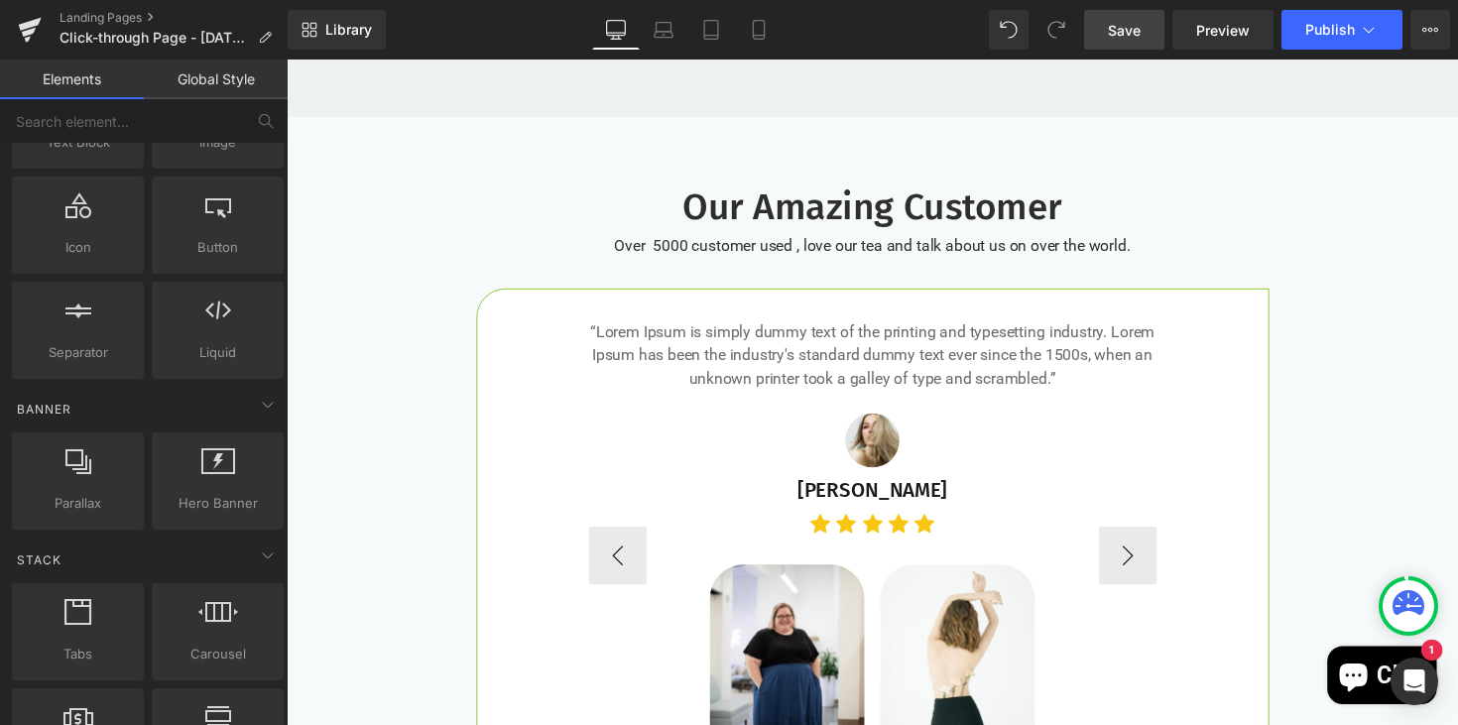
scroll to position [3786, 0]
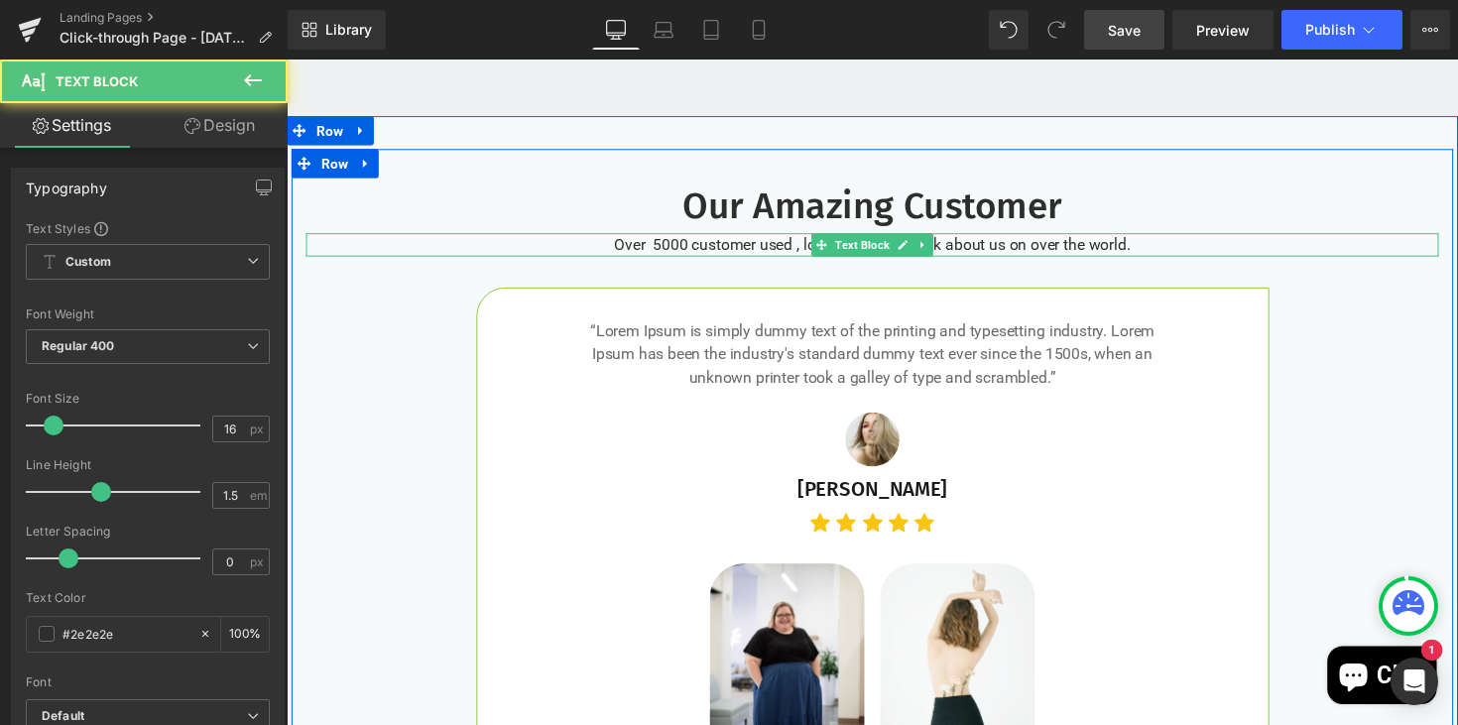
click at [697, 251] on p "Over 5000 customer used , love our tea and talk about us on over the world." at bounding box center [886, 249] width 1160 height 24
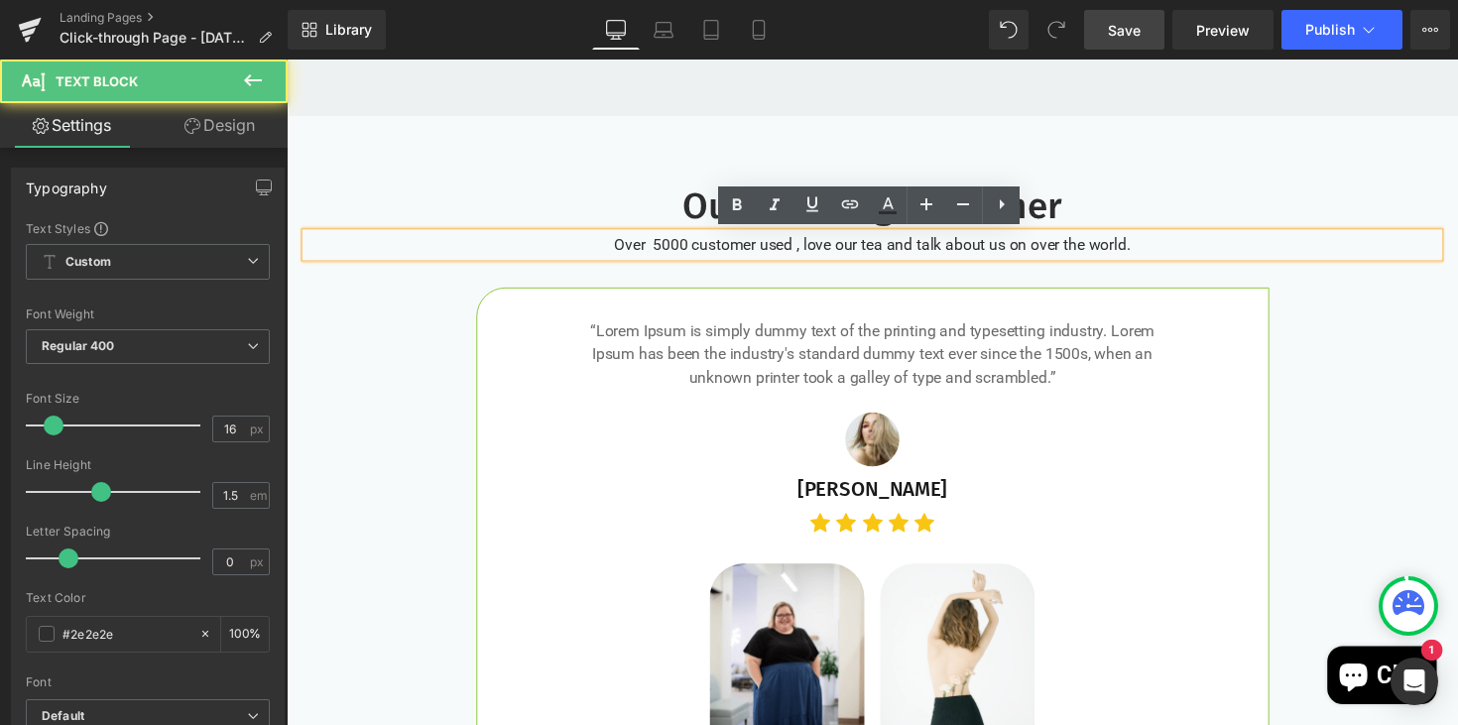
click at [693, 251] on p "Over 5000 customer used , love our tea and talk about us on over the world." at bounding box center [886, 249] width 1160 height 24
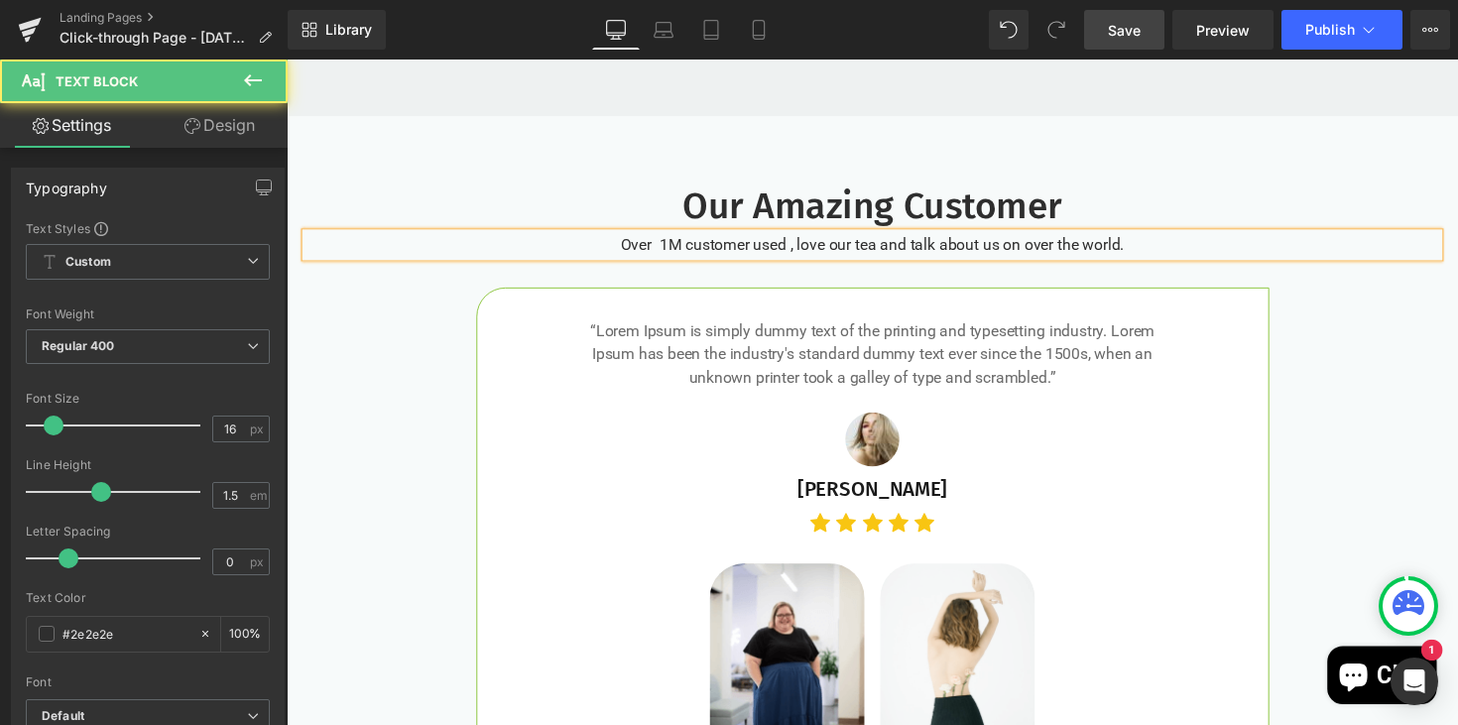
click at [796, 248] on p "Over 1M customer used , love our tea and talk about us on over the world." at bounding box center [886, 249] width 1160 height 24
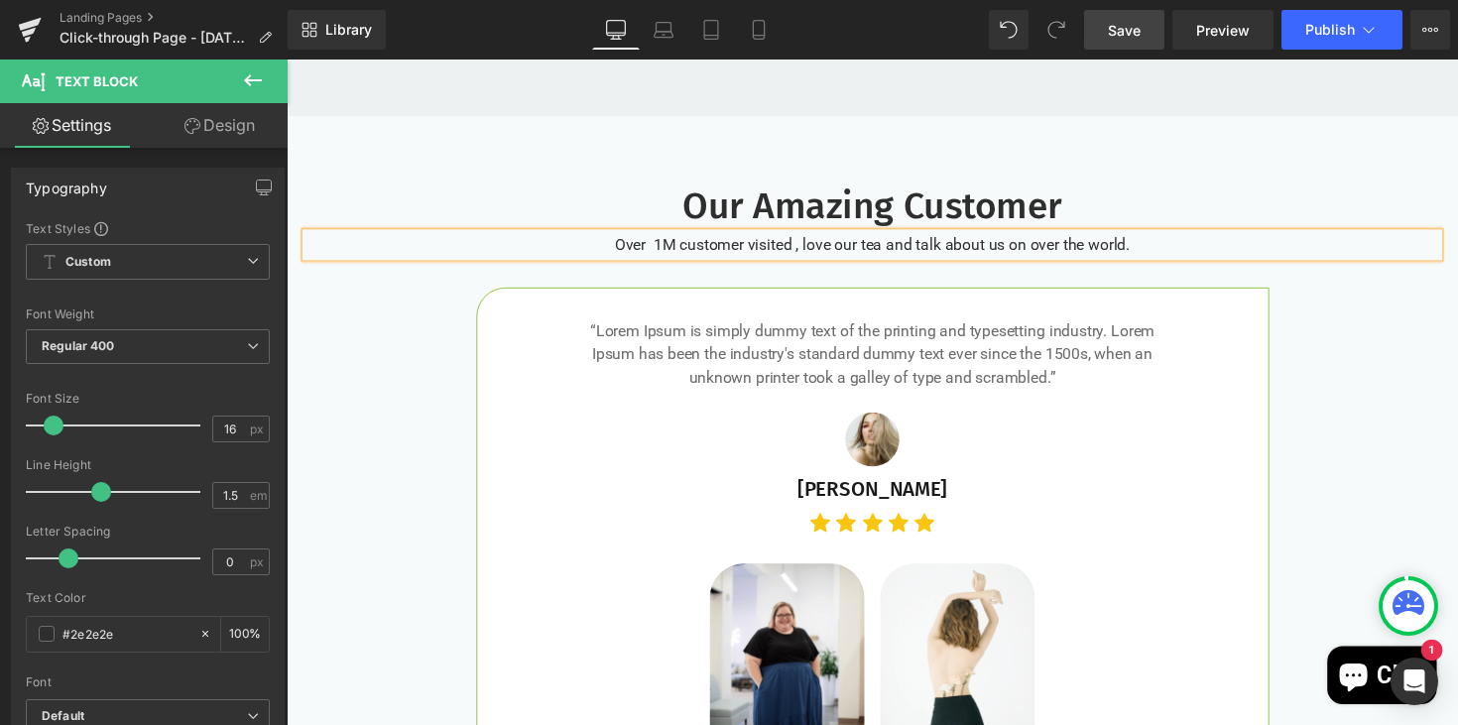
click at [806, 250] on p "Over 1M customer visited , love our tea and talk about us on over the world." at bounding box center [886, 249] width 1160 height 24
drag, startPoint x: 1111, startPoint y: 249, endPoint x: 814, endPoint y: 254, distance: 296.5
click at [814, 254] on p "Over 1M customer visited, love our tea and talk about us on over the world." at bounding box center [886, 249] width 1160 height 24
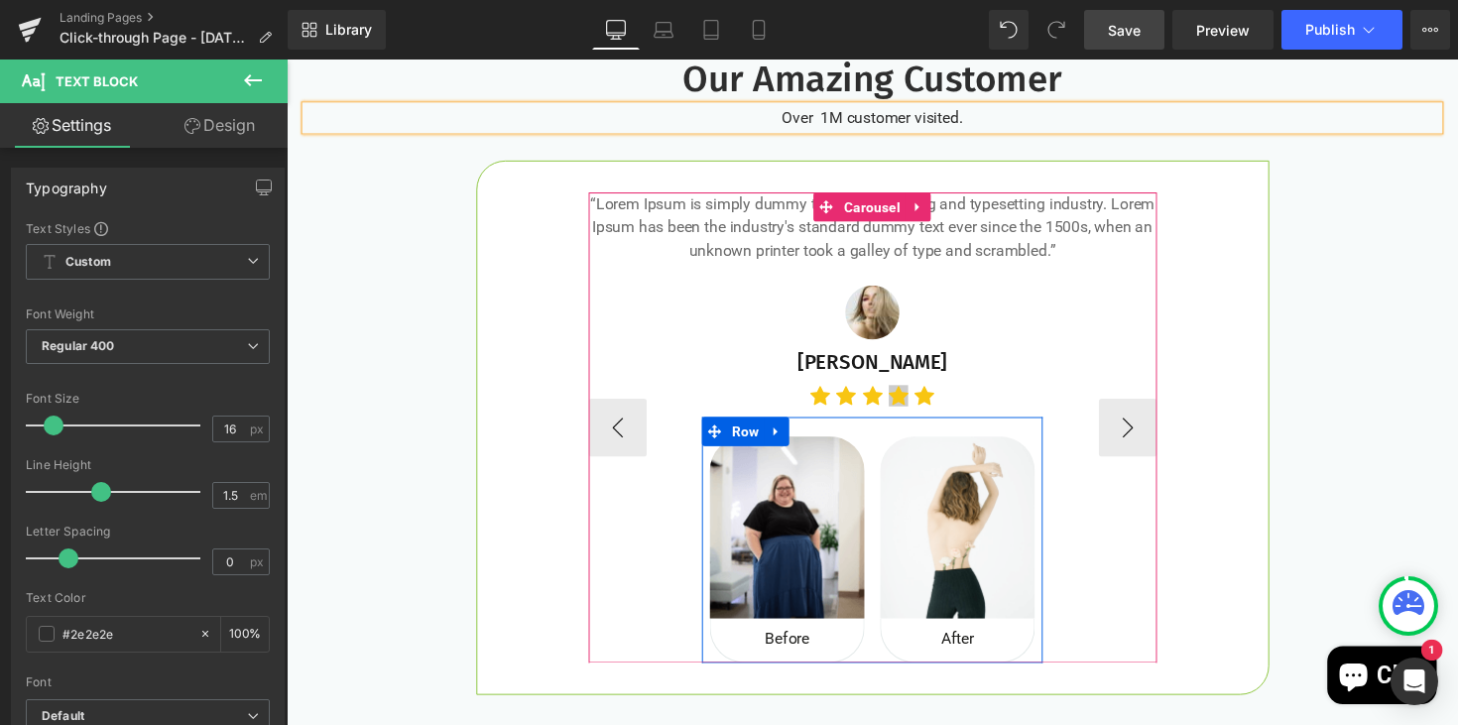
scroll to position [3902, 0]
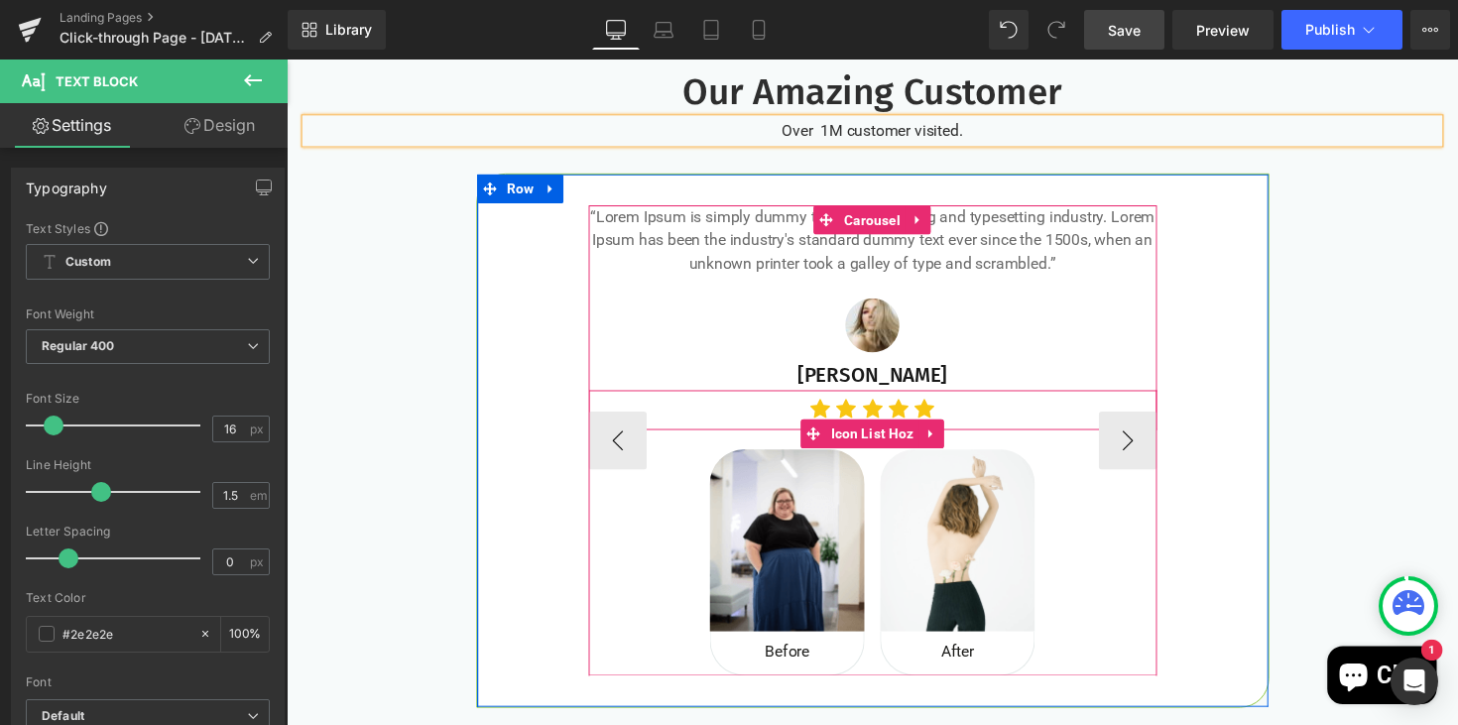
click at [975, 409] on ul "Icon Icon Icon Icon Icon" at bounding box center [887, 423] width 582 height 33
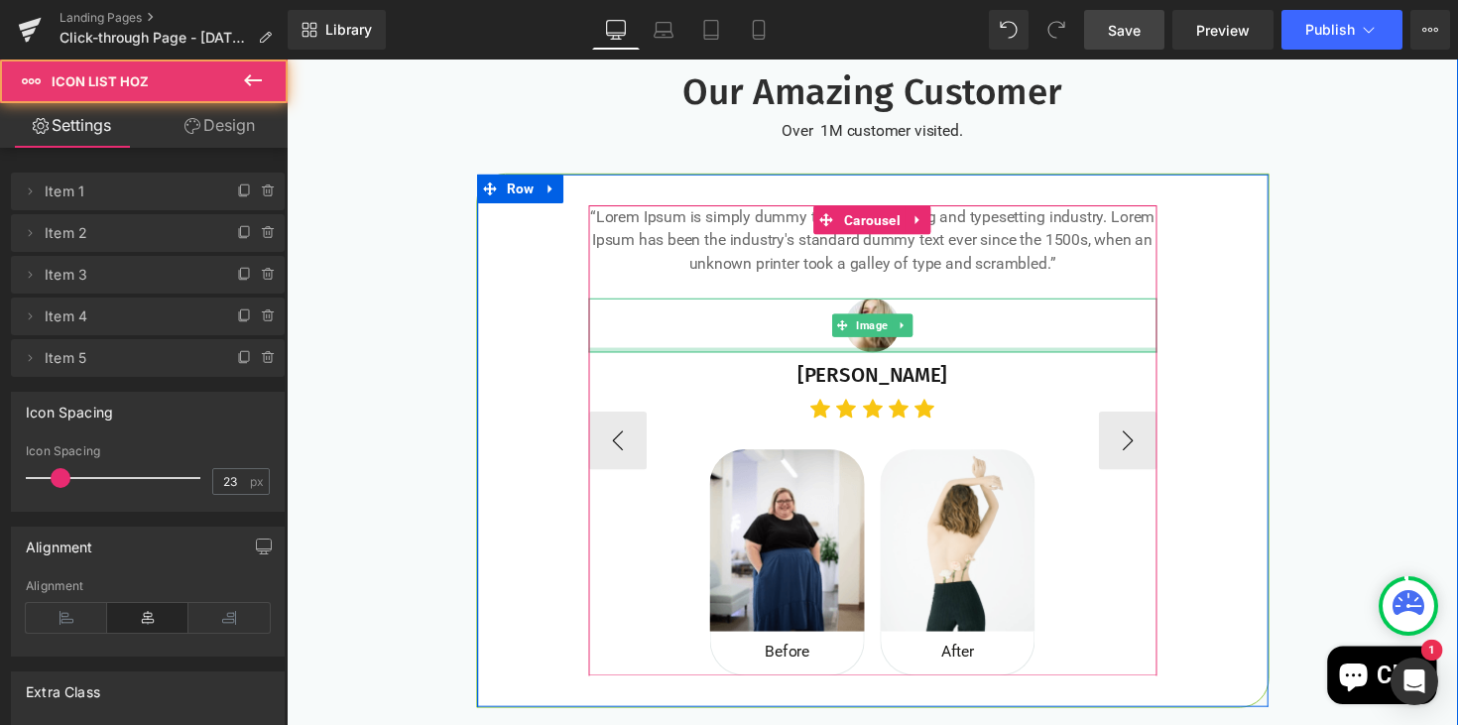
click at [1004, 358] on div "Image" at bounding box center [887, 332] width 582 height 56
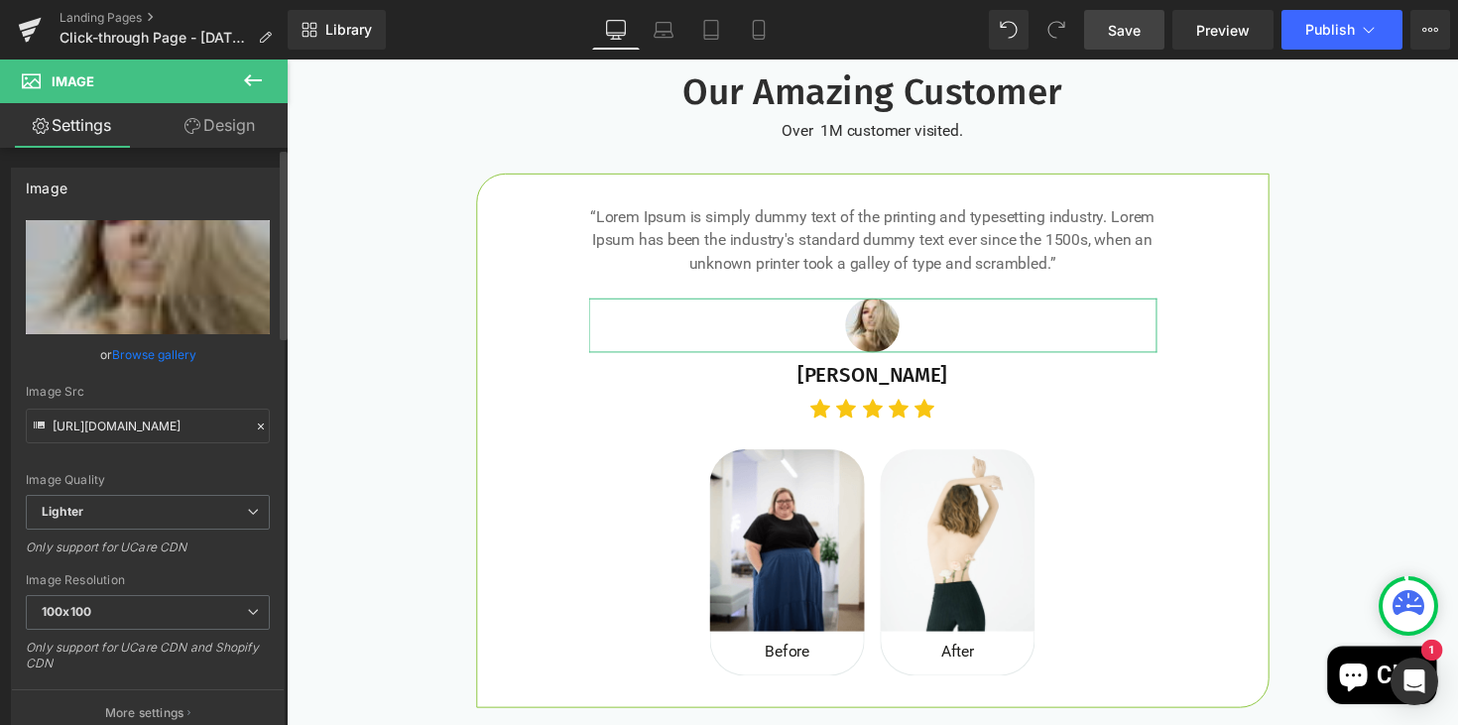
scroll to position [2, 0]
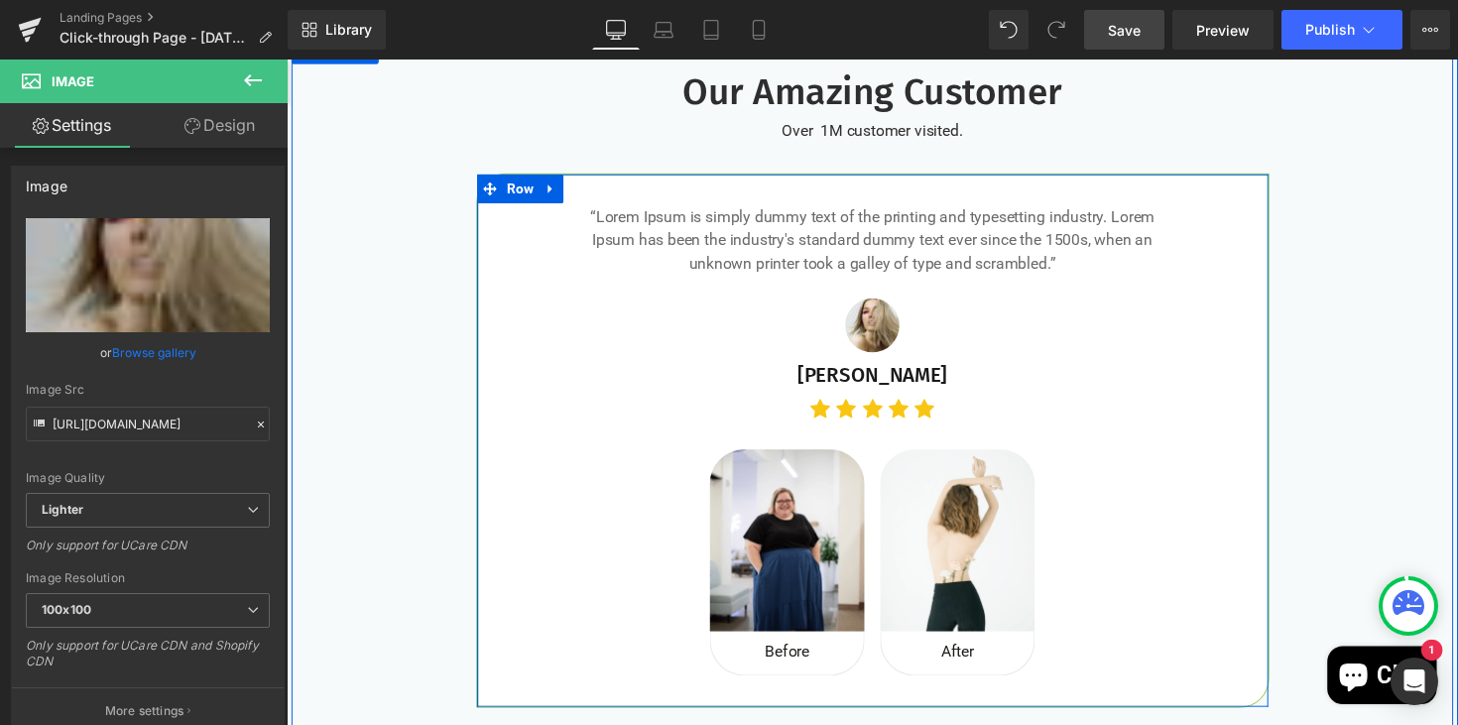
click at [1222, 252] on div "“Lorem Ipsum is simply dummy text of the printing and typesetting industry. Lor…" at bounding box center [887, 451] width 812 height 548
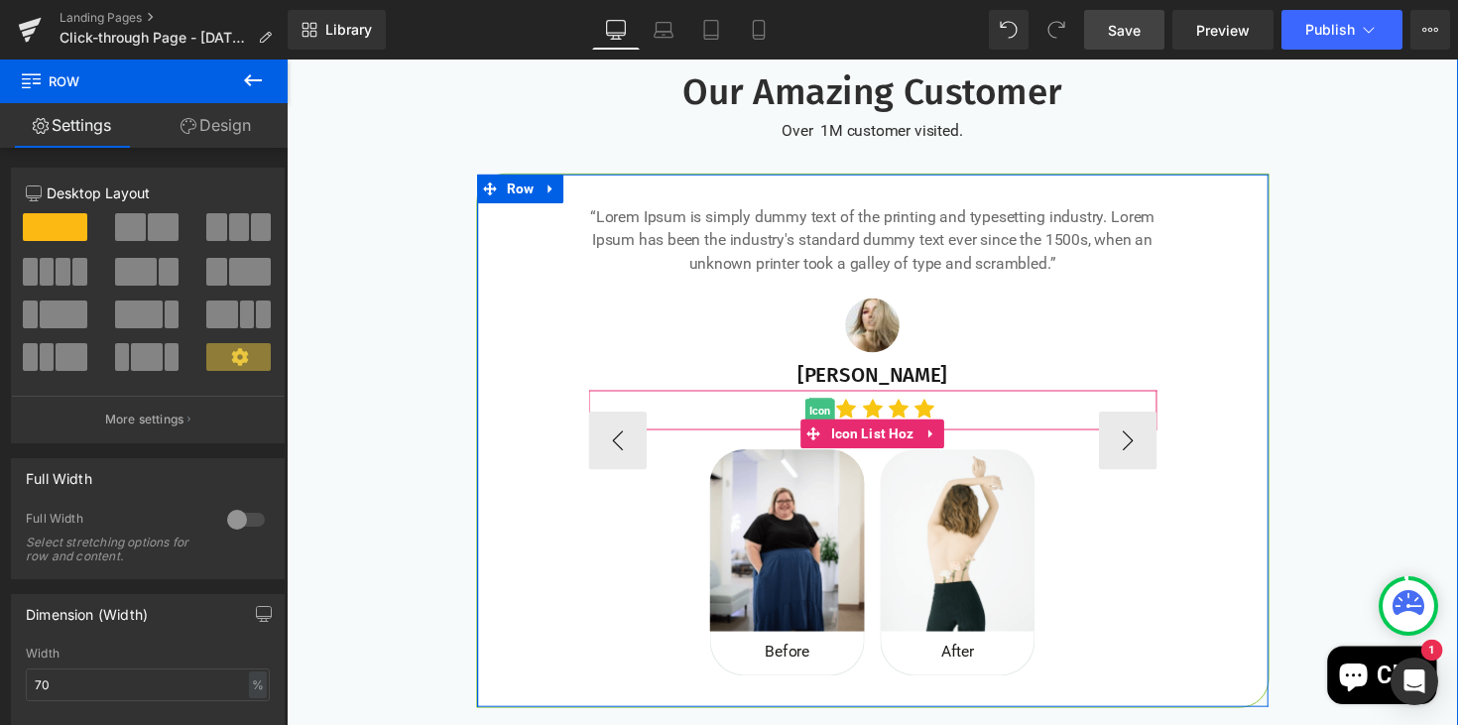
click at [828, 419] on span "Icon" at bounding box center [833, 420] width 31 height 24
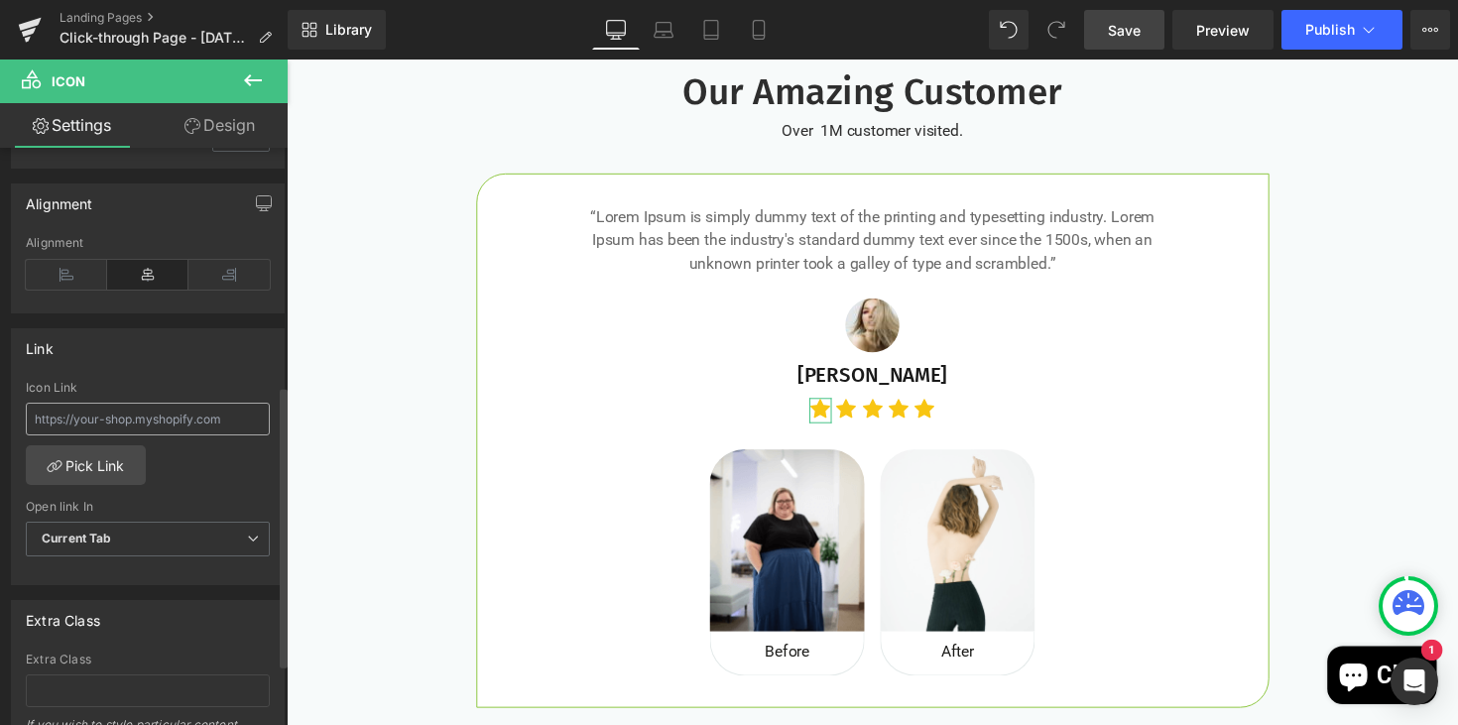
scroll to position [611, 0]
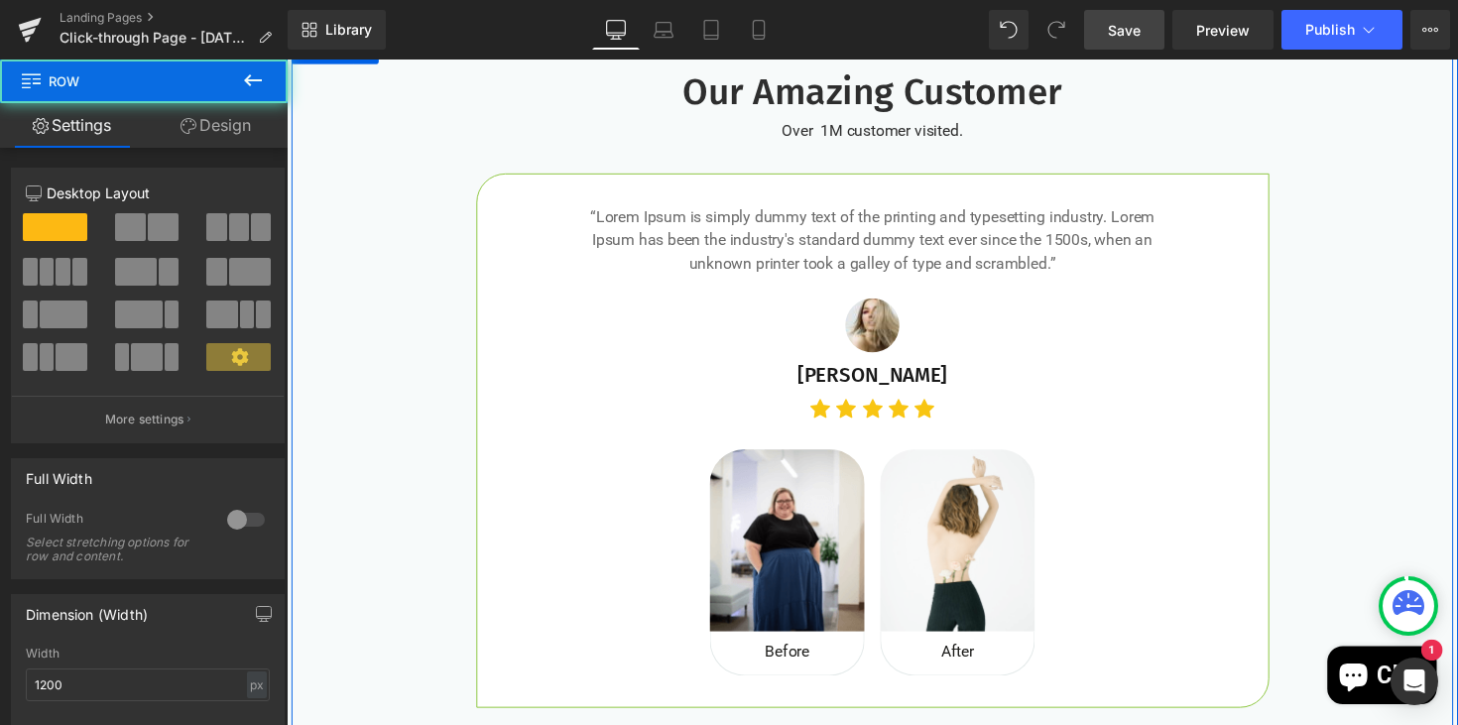
click at [383, 424] on div "Our Amazing Customer Heading Over 1M customer visited. Text Block “Lorem Ipsum …" at bounding box center [887, 455] width 1190 height 782
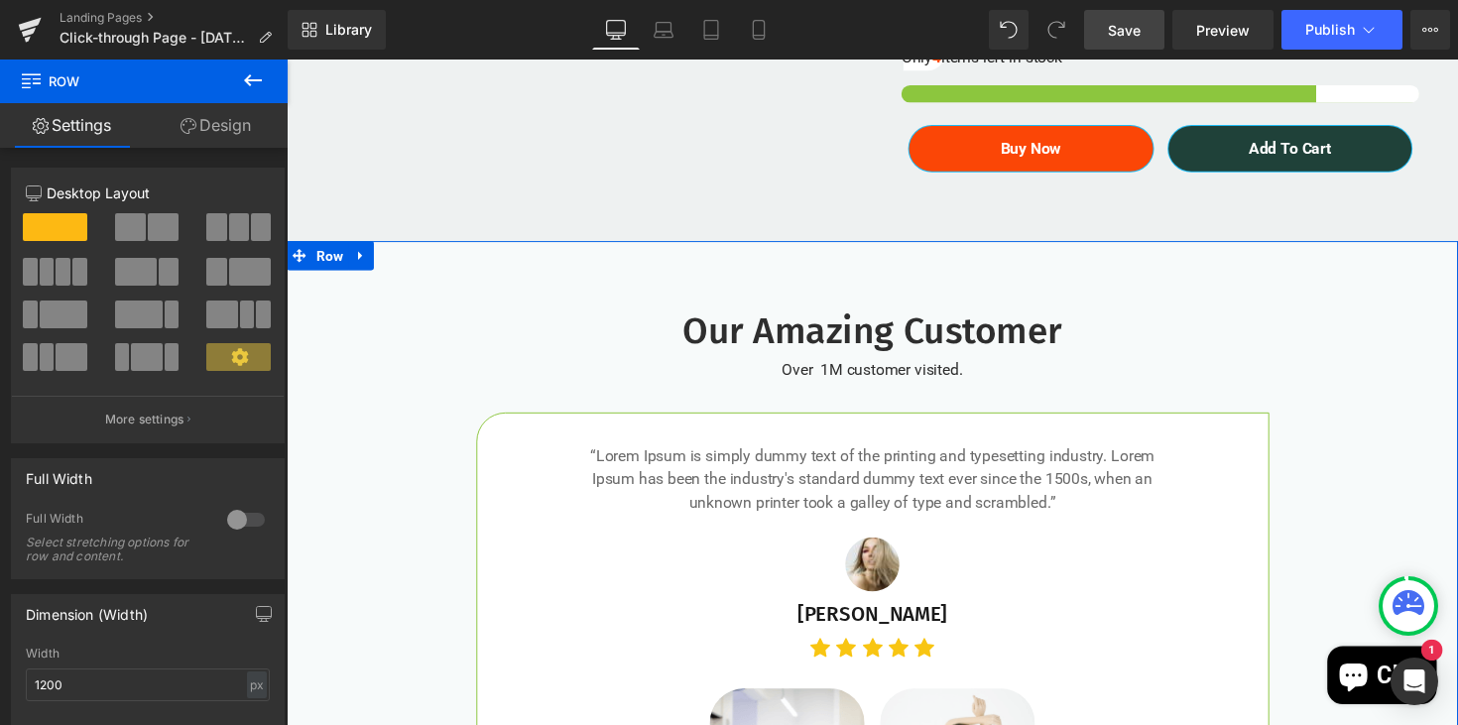
scroll to position [3656, 0]
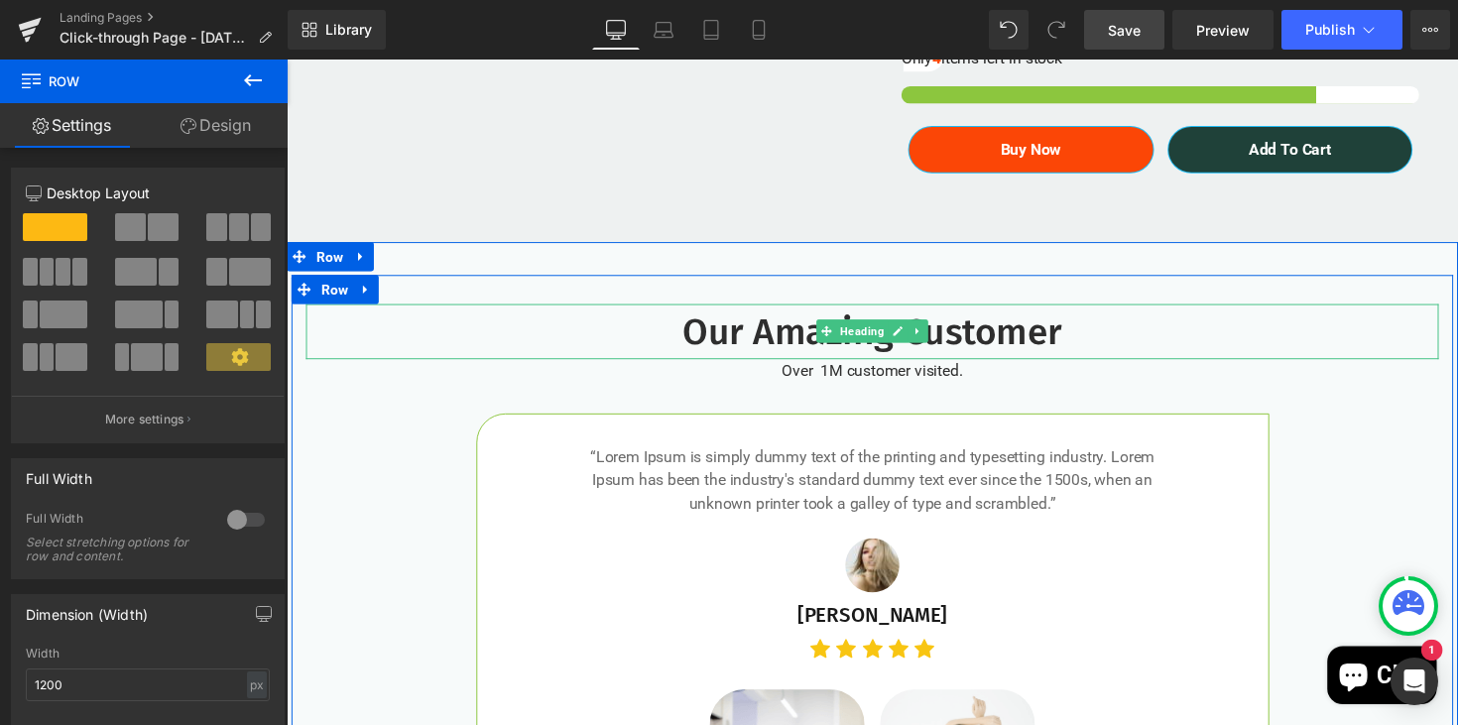
click at [1033, 355] on strong "Our Amazing Customer" at bounding box center [886, 338] width 389 height 46
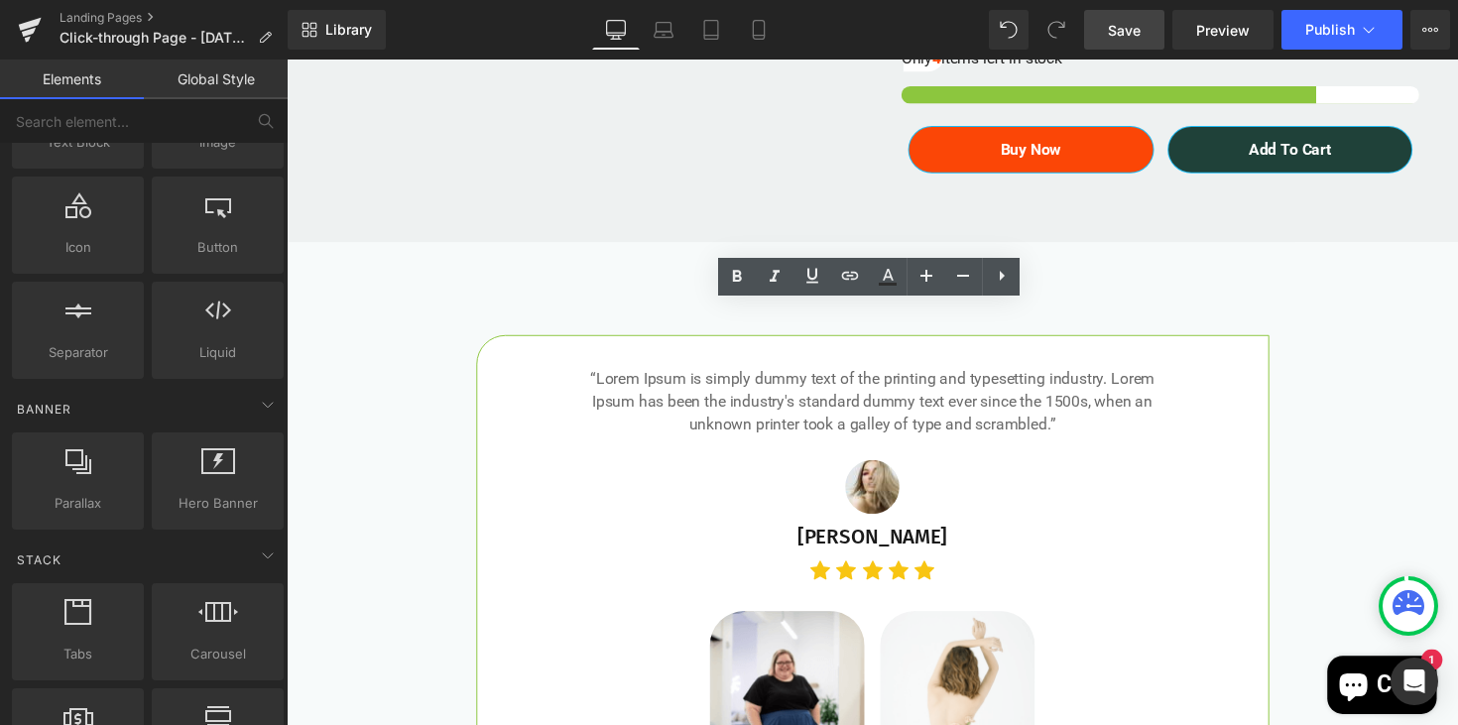
drag, startPoint x: 1487, startPoint y: 615, endPoint x: 1224, endPoint y: 567, distance: 268.0
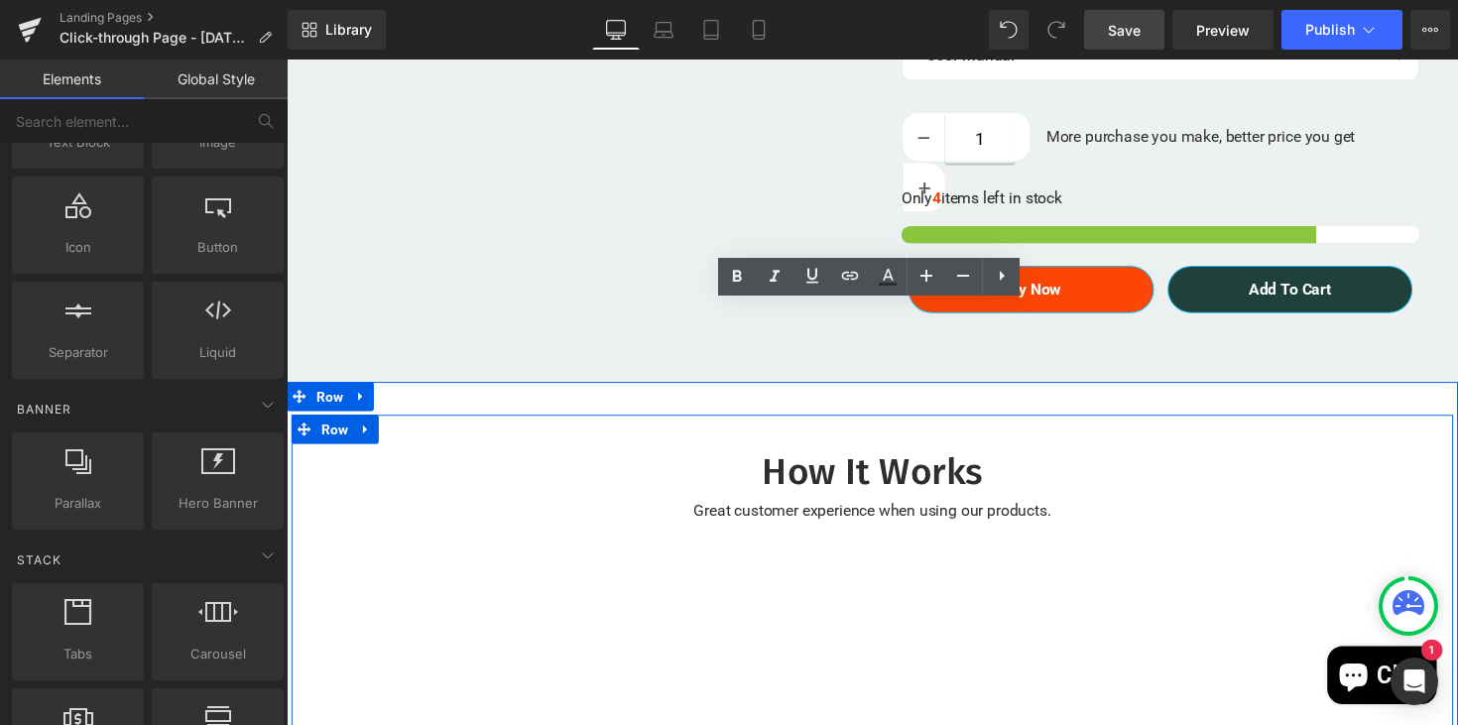
scroll to position [3483, 0]
